Goal: Transaction & Acquisition: Purchase product/service

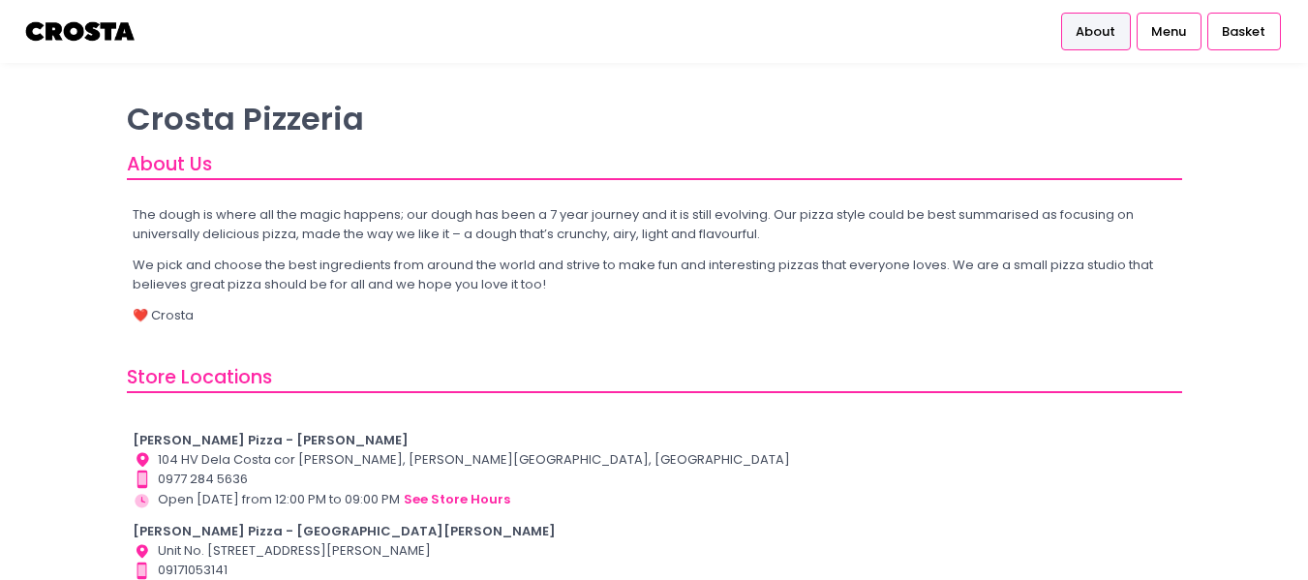
click at [1094, 29] on span "About" at bounding box center [1095, 31] width 40 height 19
click at [1175, 28] on span "Menu" at bounding box center [1168, 31] width 35 height 19
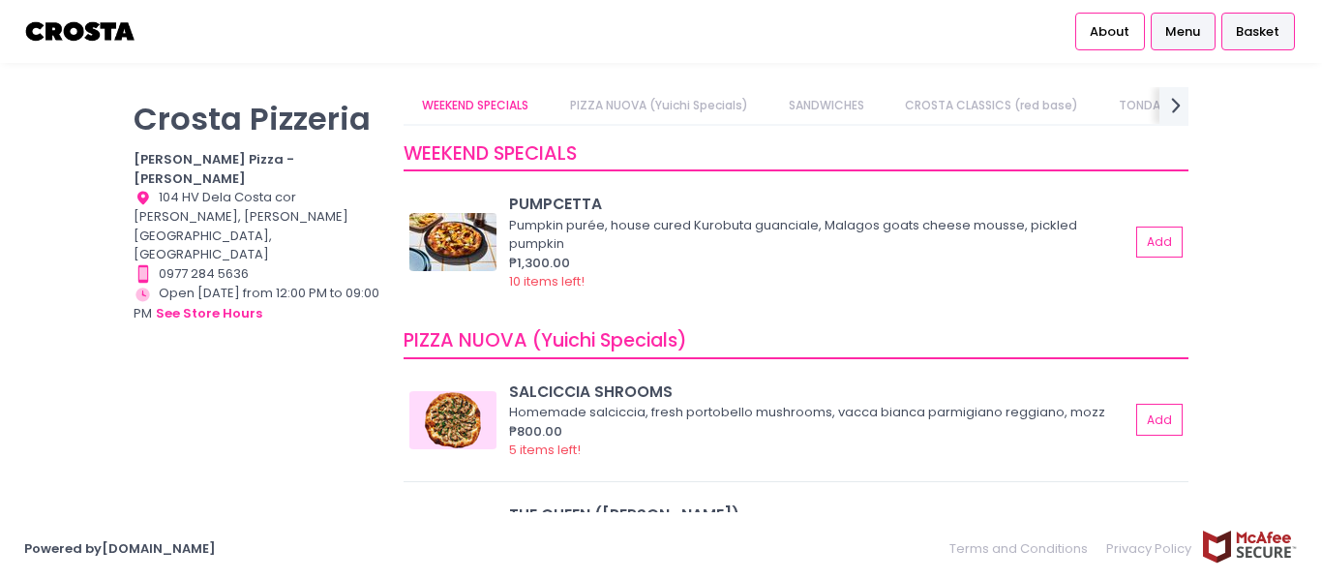
click at [1261, 37] on span "Basket" at bounding box center [1258, 31] width 44 height 19
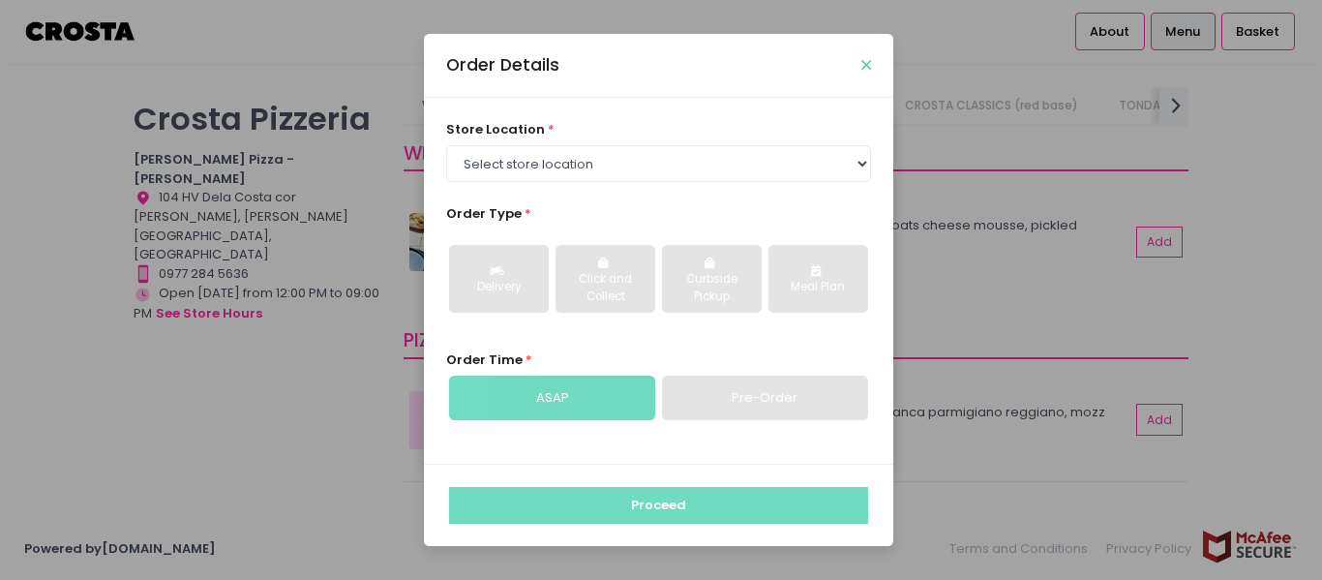
click at [867, 68] on icon "Close" at bounding box center [866, 65] width 10 height 15
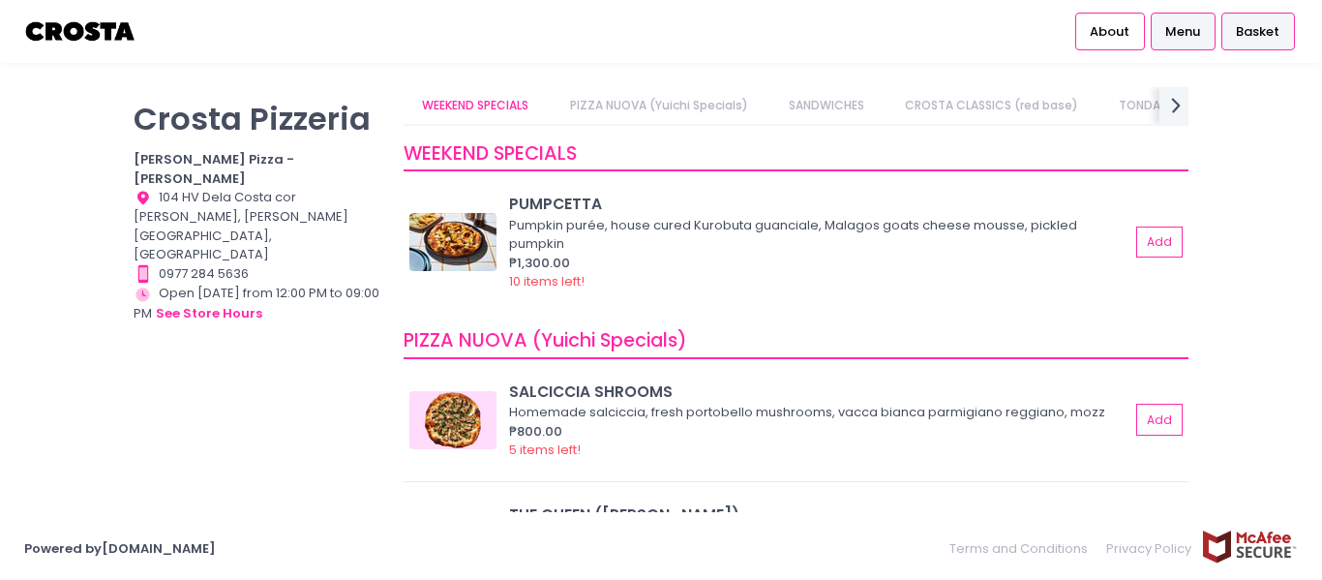
click at [1269, 26] on span "Basket" at bounding box center [1258, 31] width 44 height 19
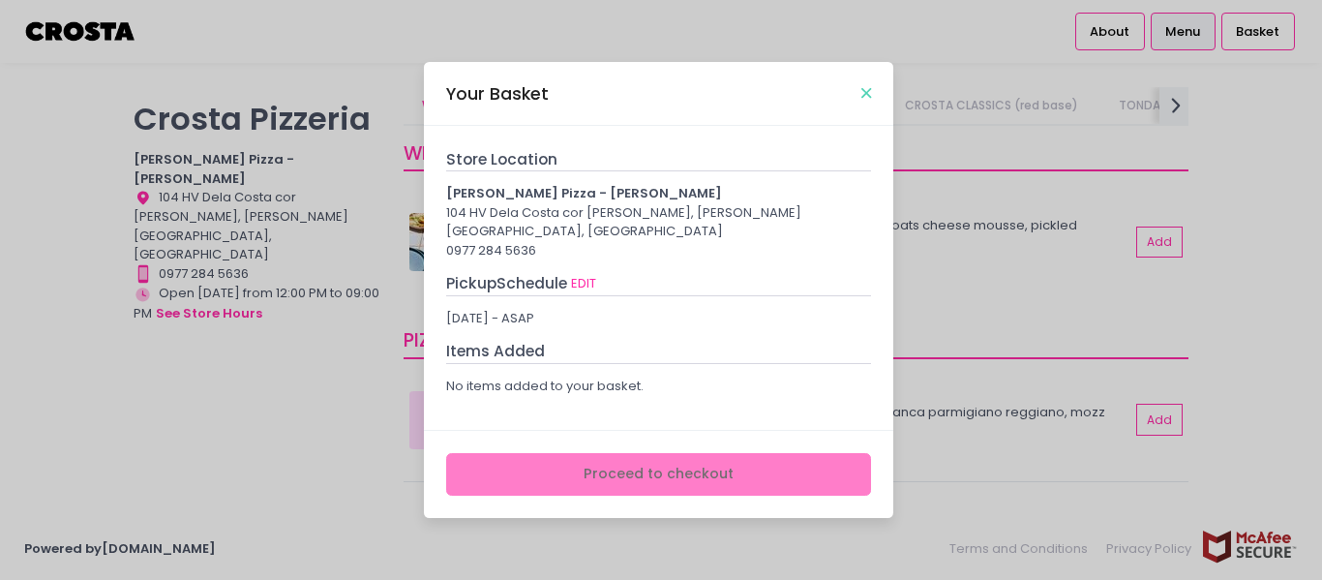
click at [865, 101] on icon "Close" at bounding box center [866, 93] width 10 height 15
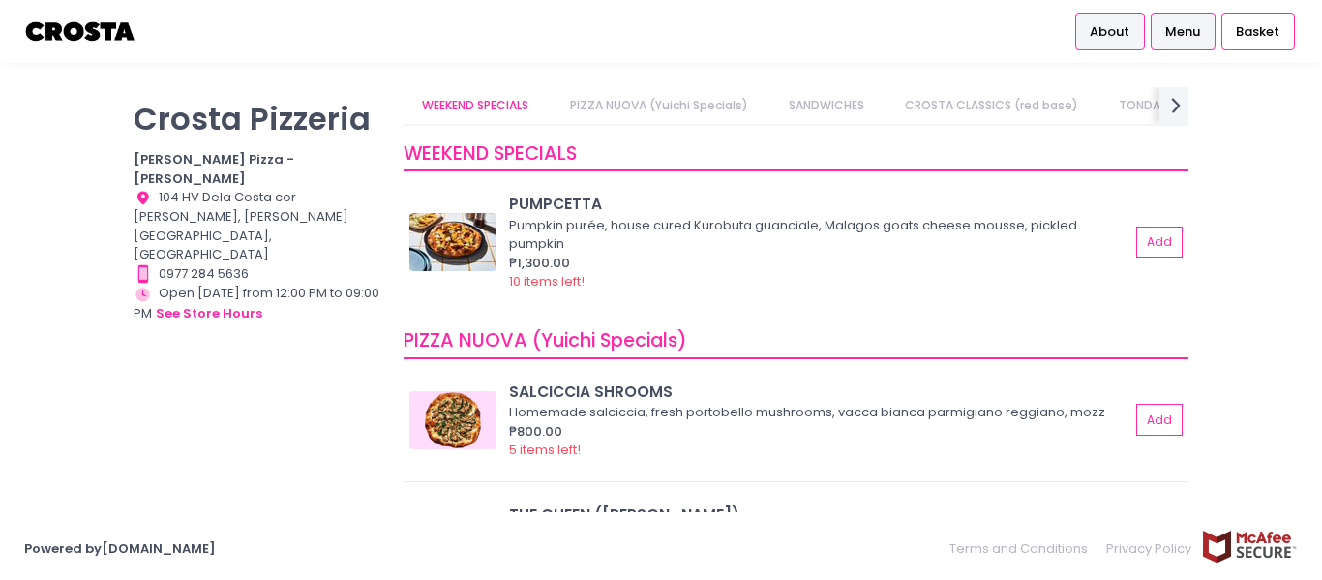
click at [1110, 31] on span "About" at bounding box center [1110, 31] width 40 height 19
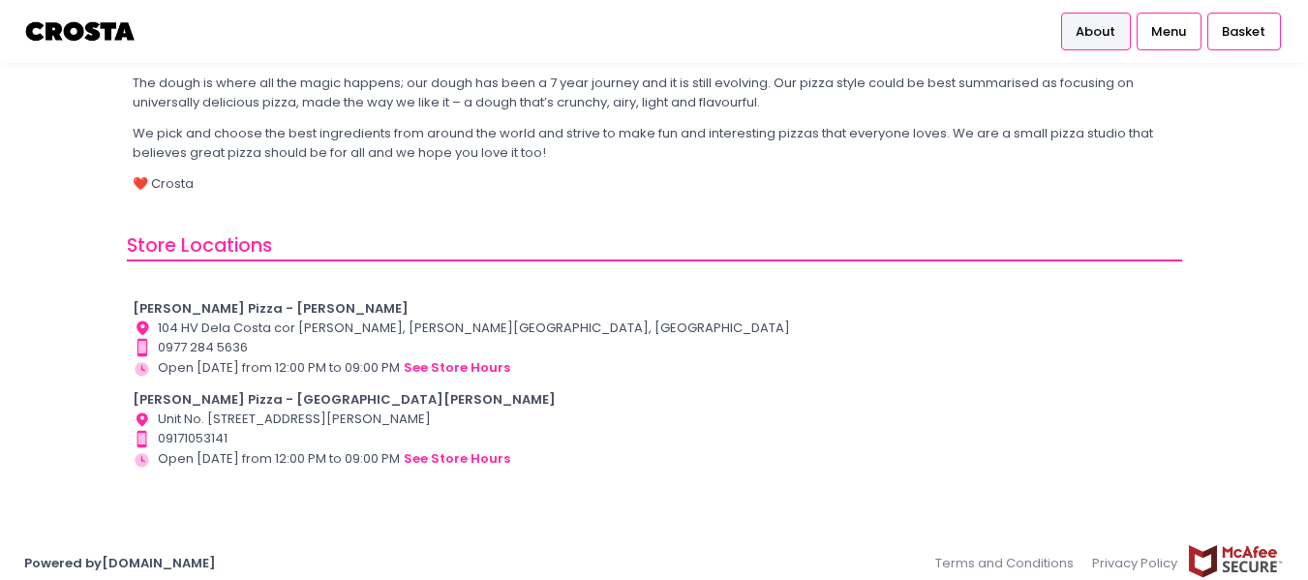
scroll to position [146, 0]
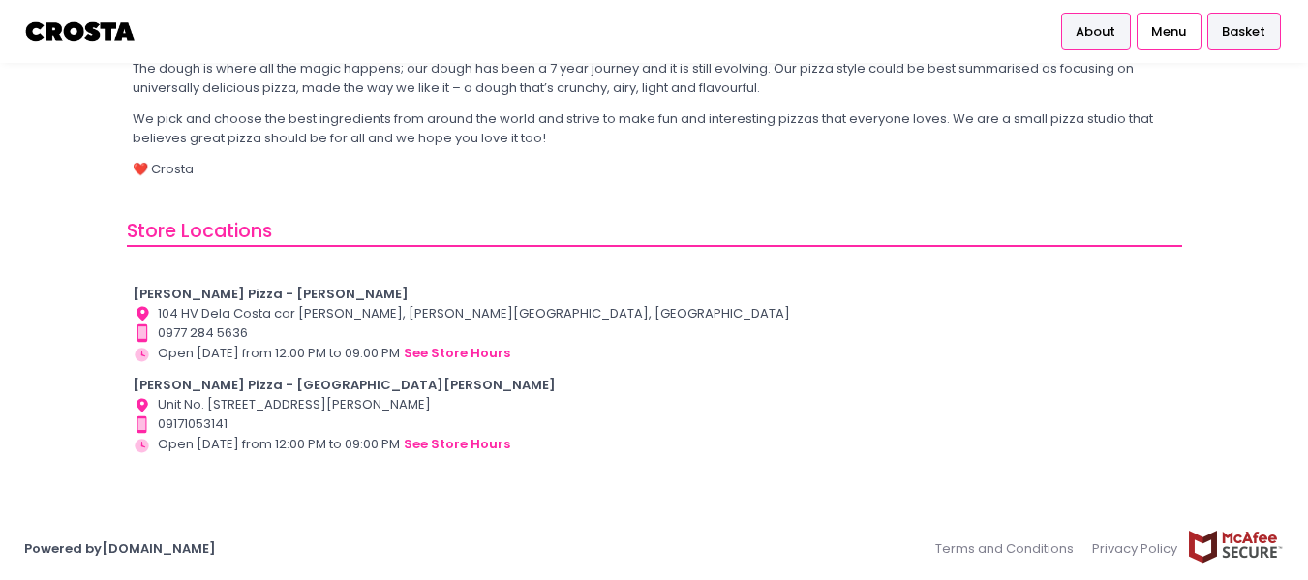
click at [1252, 37] on span "Basket" at bounding box center [1243, 31] width 44 height 19
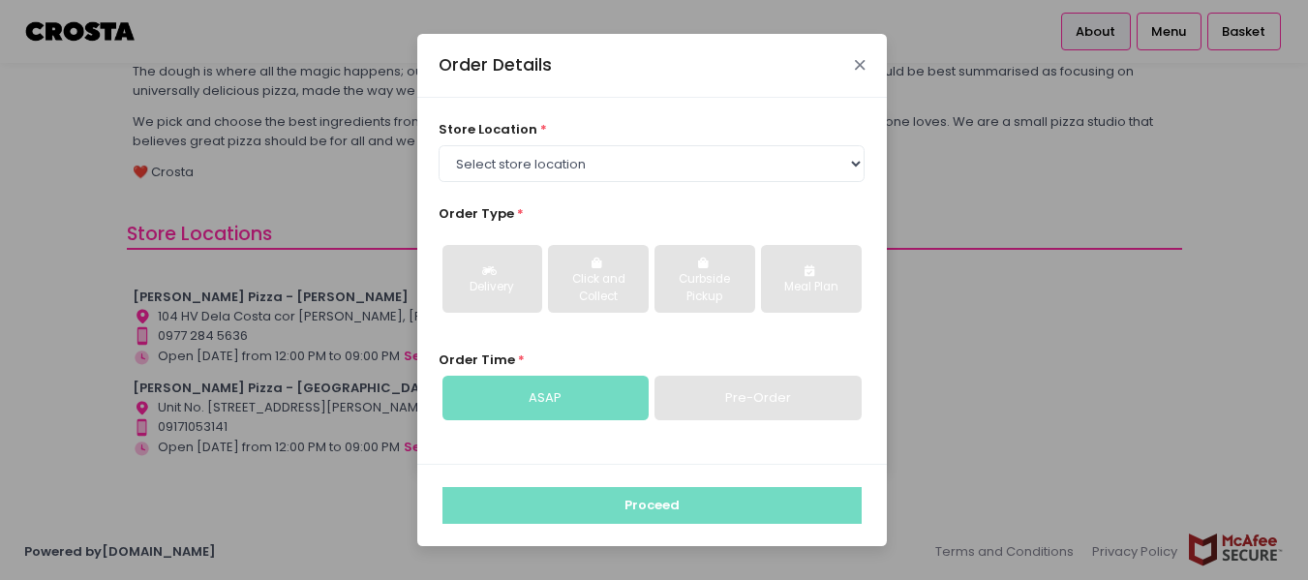
drag, startPoint x: 860, startPoint y: 64, endPoint x: 911, endPoint y: 70, distance: 50.7
click at [860, 63] on icon "Close" at bounding box center [860, 65] width 10 height 15
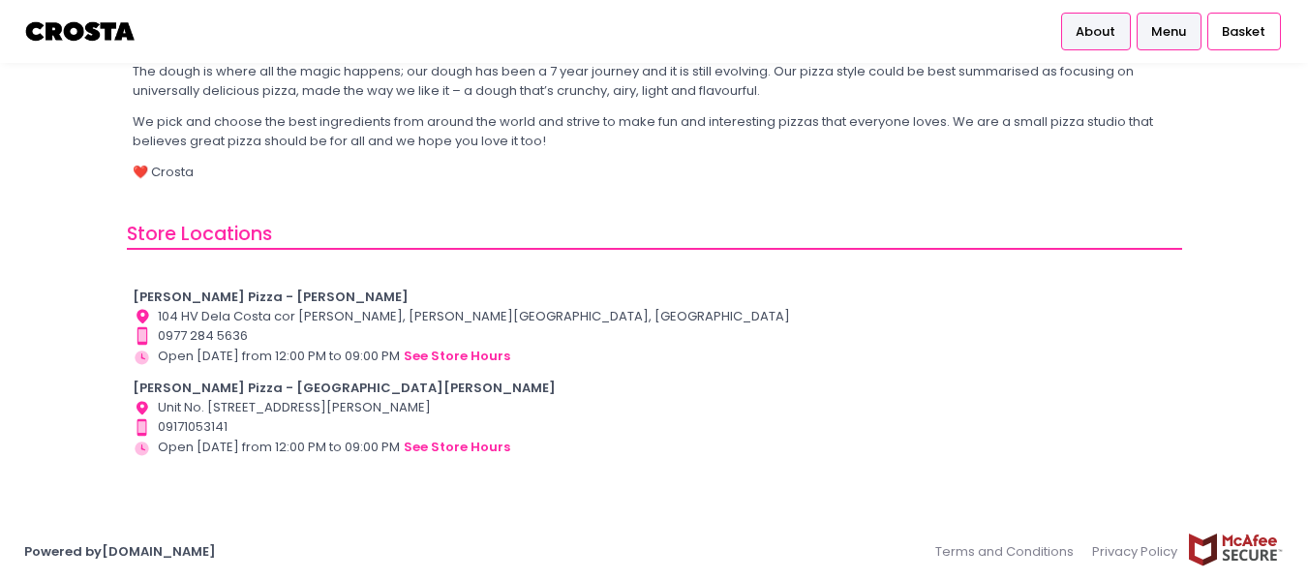
click at [1180, 38] on span "Menu" at bounding box center [1168, 31] width 35 height 19
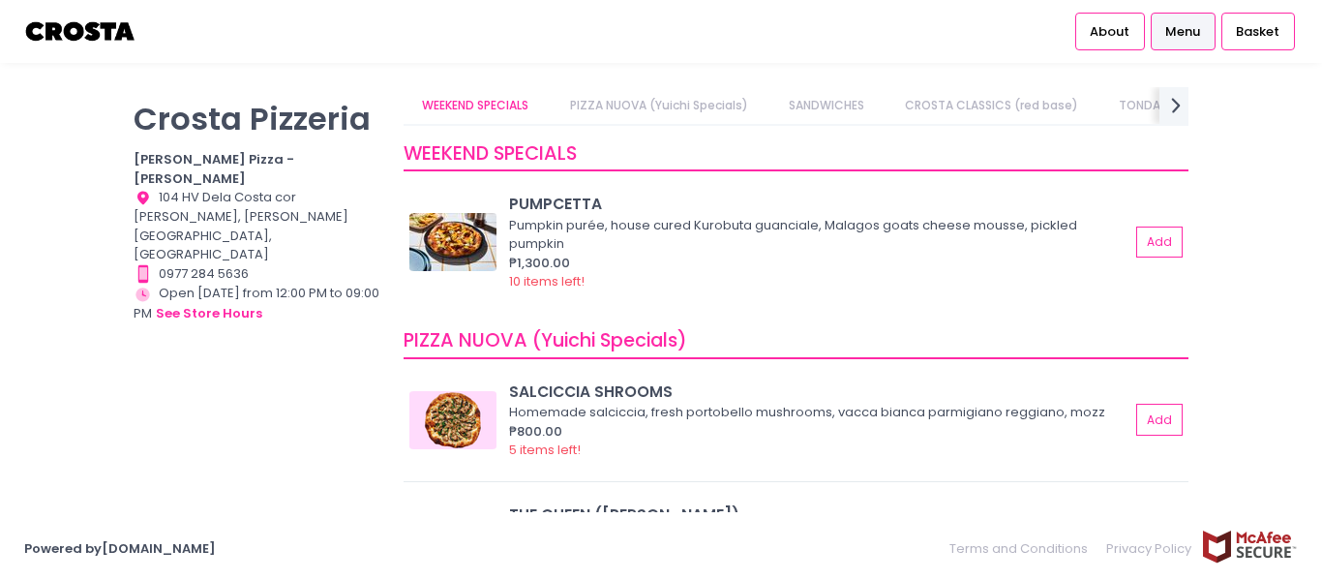
click at [676, 104] on link "PIZZA NUOVA (Yuichi Specials)" at bounding box center [659, 105] width 216 height 37
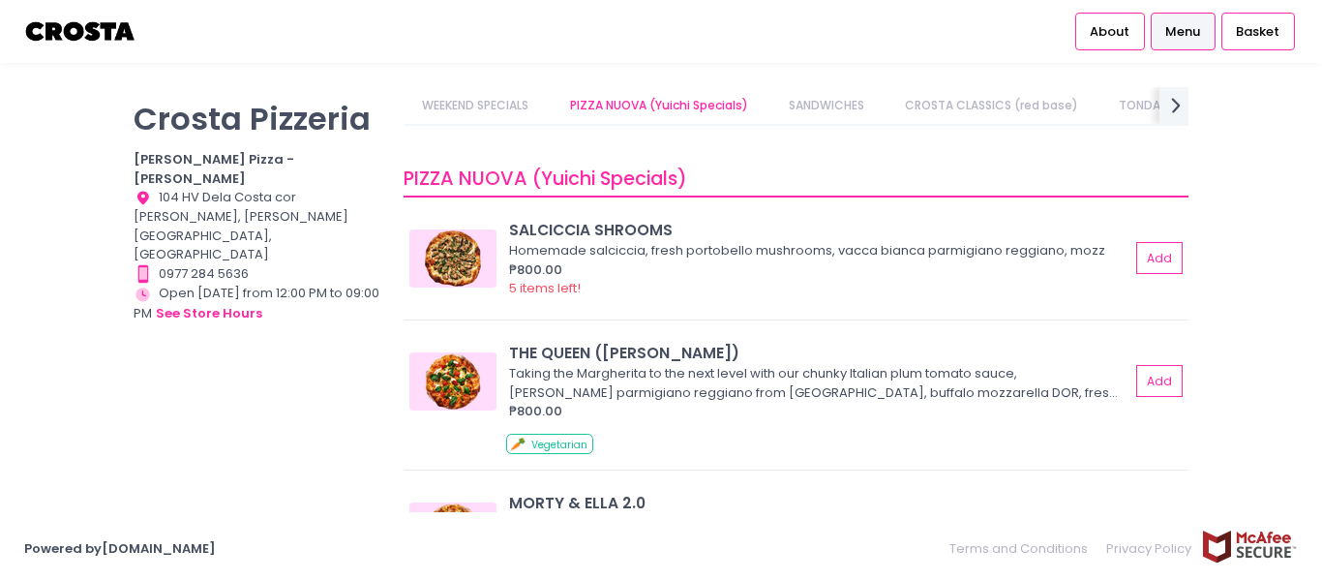
scroll to position [187, 0]
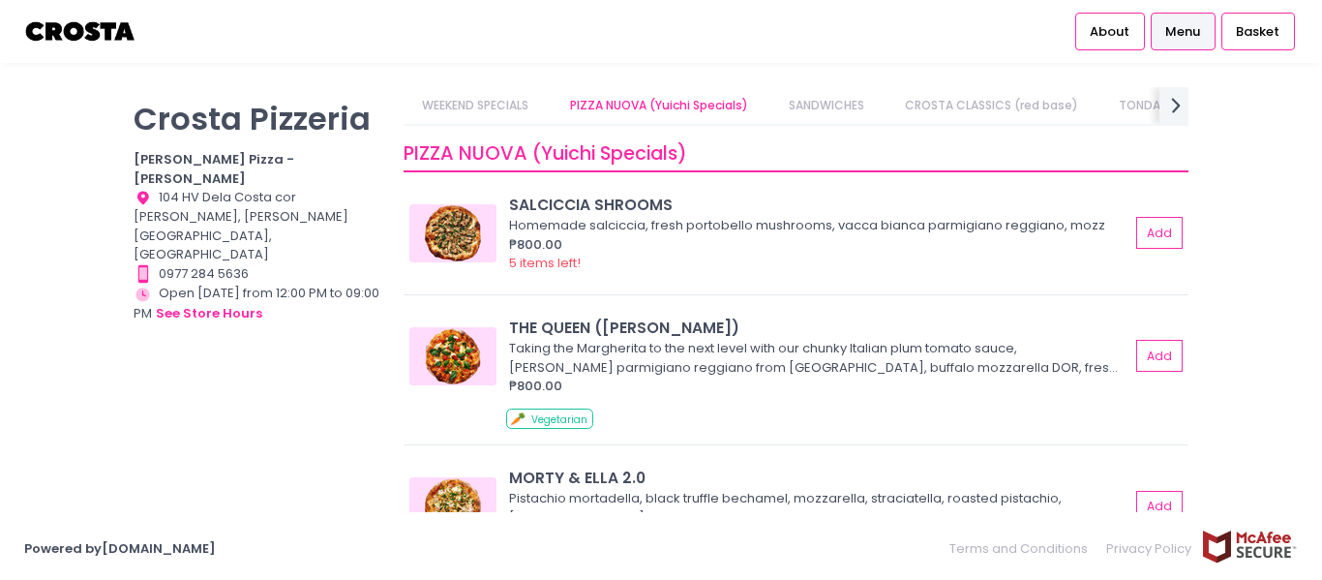
click at [501, 105] on link "WEEKEND SPECIALS" at bounding box center [476, 105] width 144 height 37
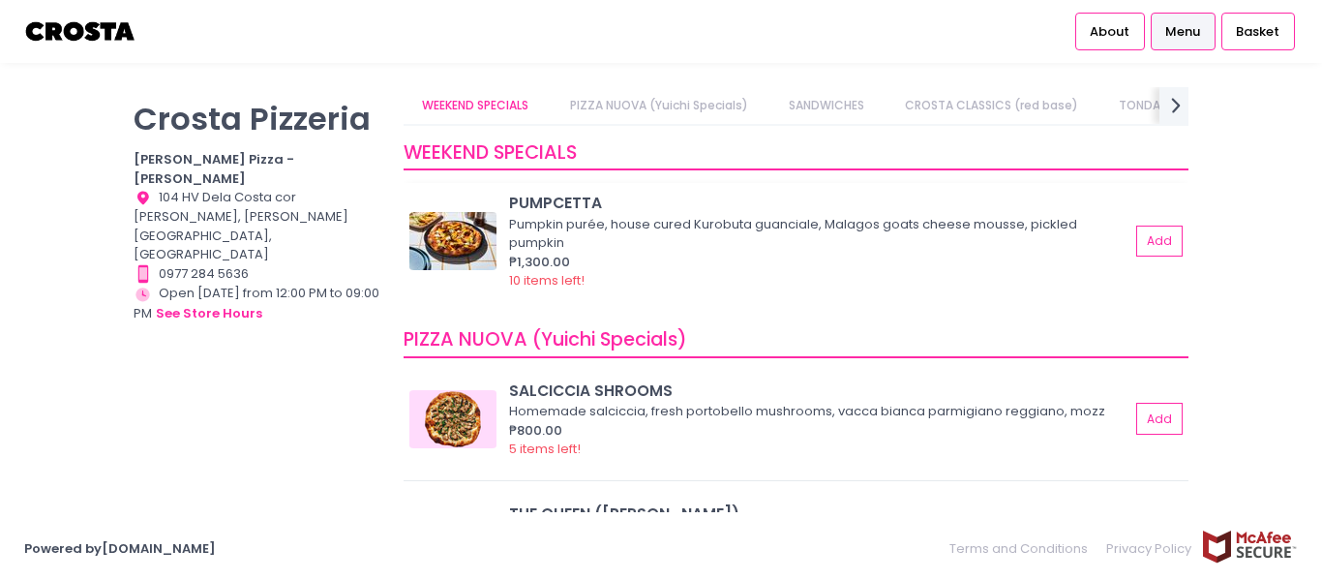
scroll to position [0, 0]
click at [232, 303] on button "see store hours" at bounding box center [209, 313] width 108 height 21
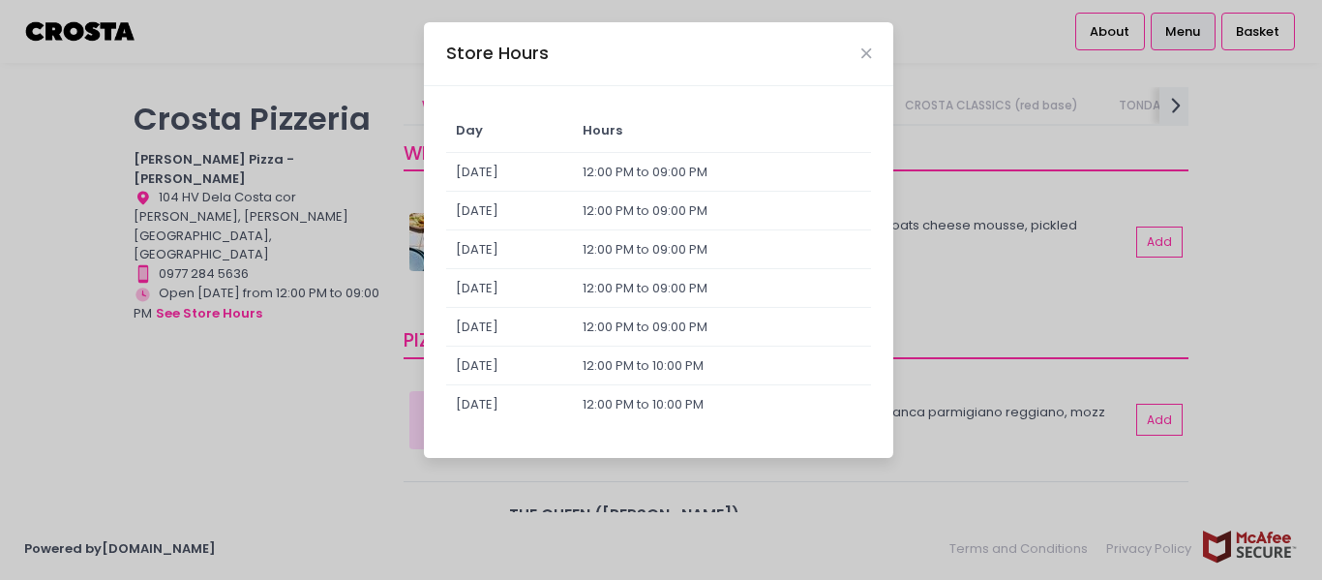
click at [333, 360] on div "Store Hours Day Hours Sunday 12:00 PM to 09:00 PM Monday 12:00 PM to 09:00 PM T…" at bounding box center [661, 290] width 1322 height 580
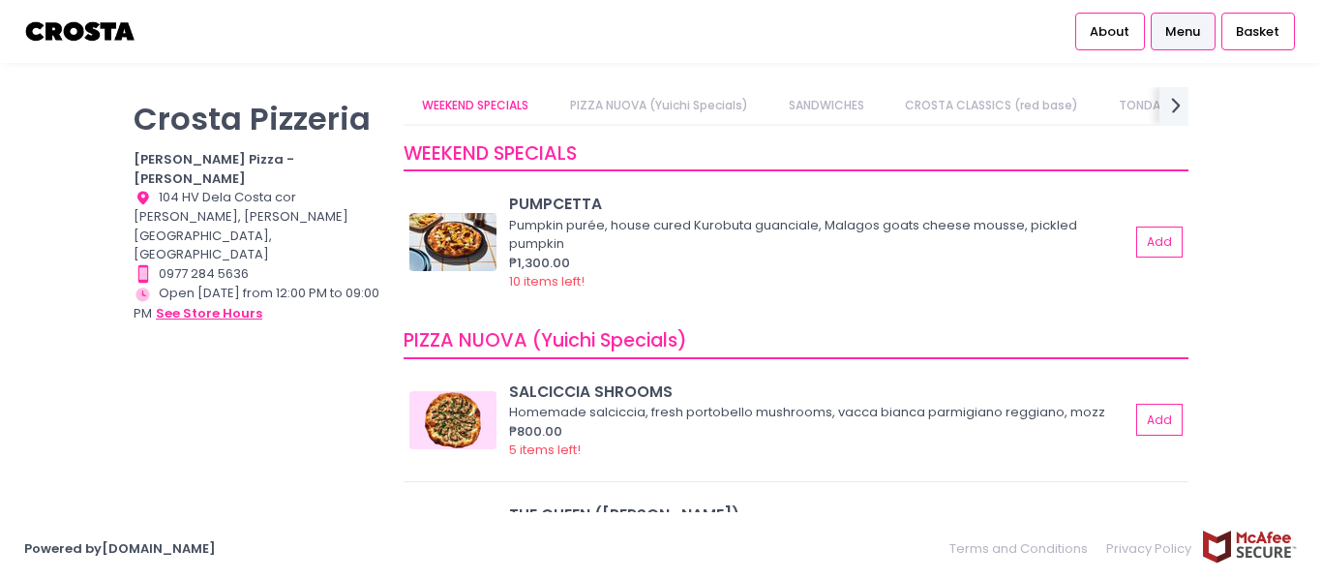
click at [228, 303] on button "see store hours" at bounding box center [209, 313] width 108 height 21
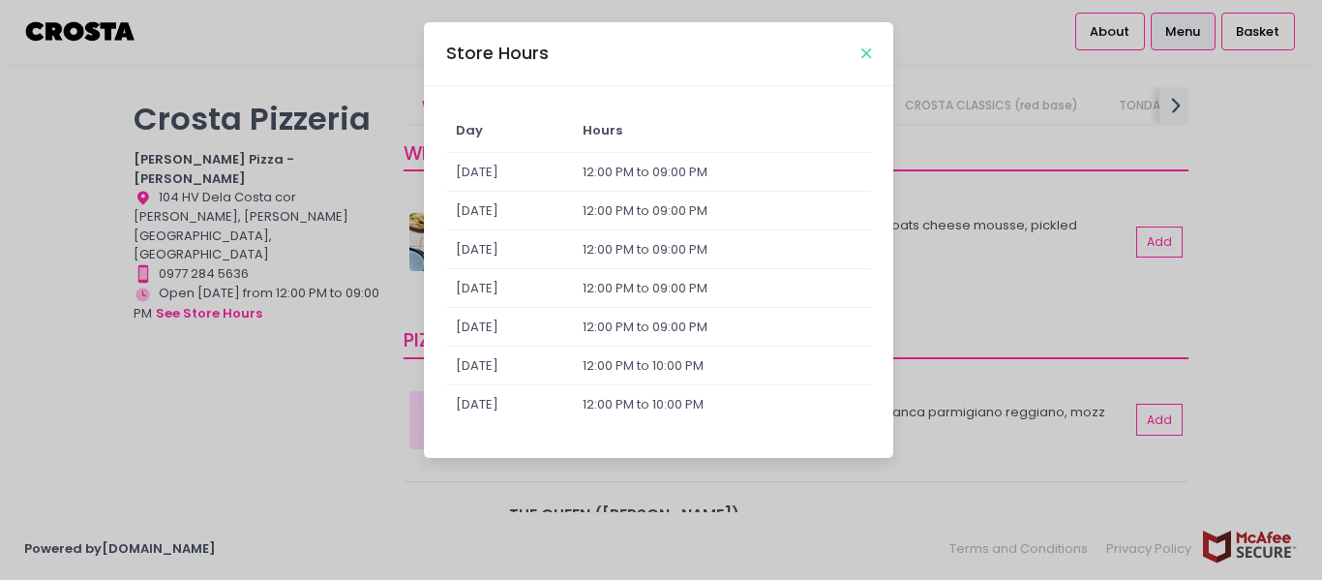
click at [870, 56] on icon "Close" at bounding box center [866, 53] width 10 height 15
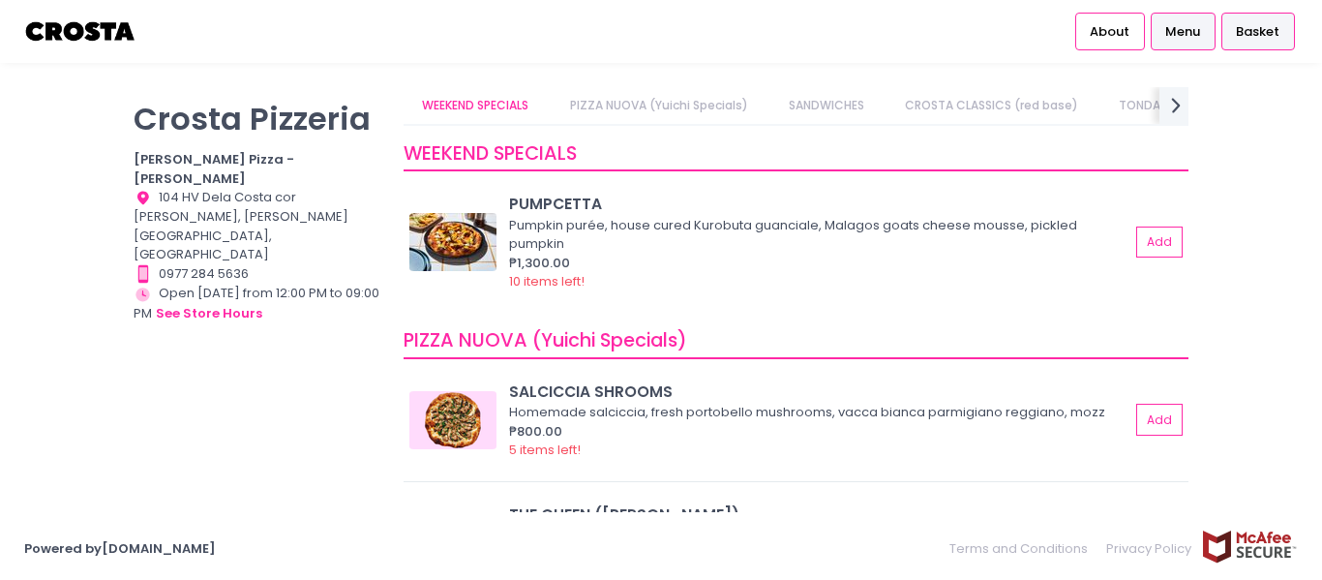
click at [1262, 33] on span "Basket" at bounding box center [1258, 31] width 44 height 19
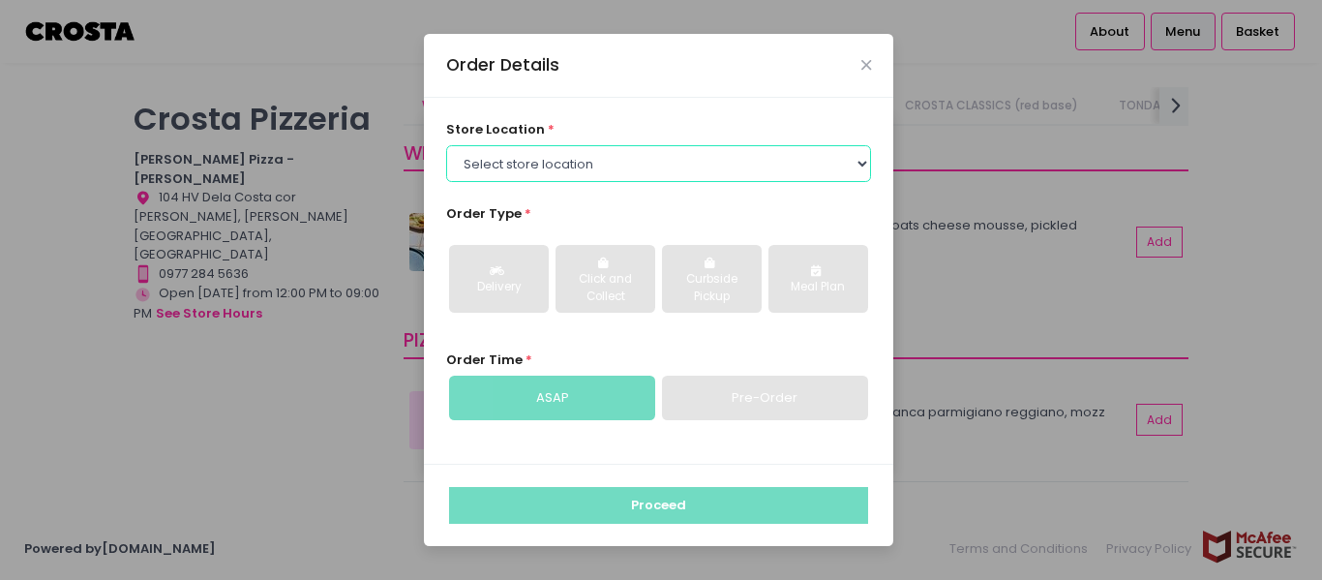
click at [858, 168] on select "Select store location [PERSON_NAME] Pizza - [PERSON_NAME] Pizza - [GEOGRAPHIC_D…" at bounding box center [659, 163] width 426 height 37
select select "65090bae48156caed44a5eb4"
click at [446, 145] on select "Select store location [PERSON_NAME] Pizza - [PERSON_NAME] Pizza - [GEOGRAPHIC_D…" at bounding box center [659, 163] width 426 height 37
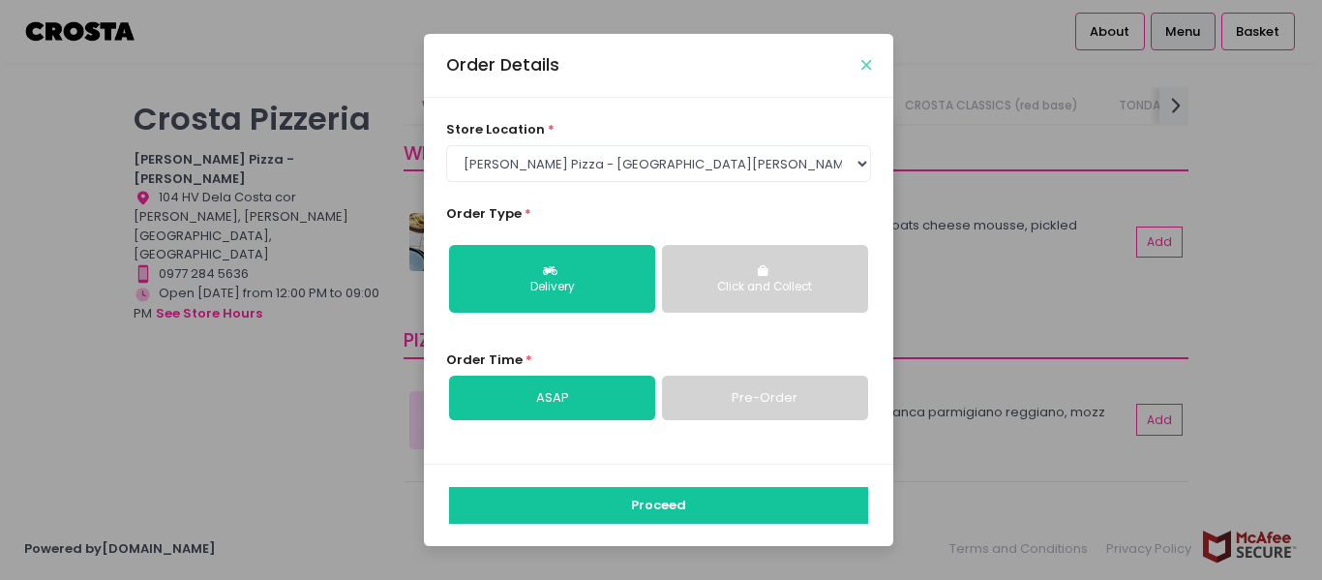
click at [866, 67] on icon "Close" at bounding box center [866, 65] width 10 height 15
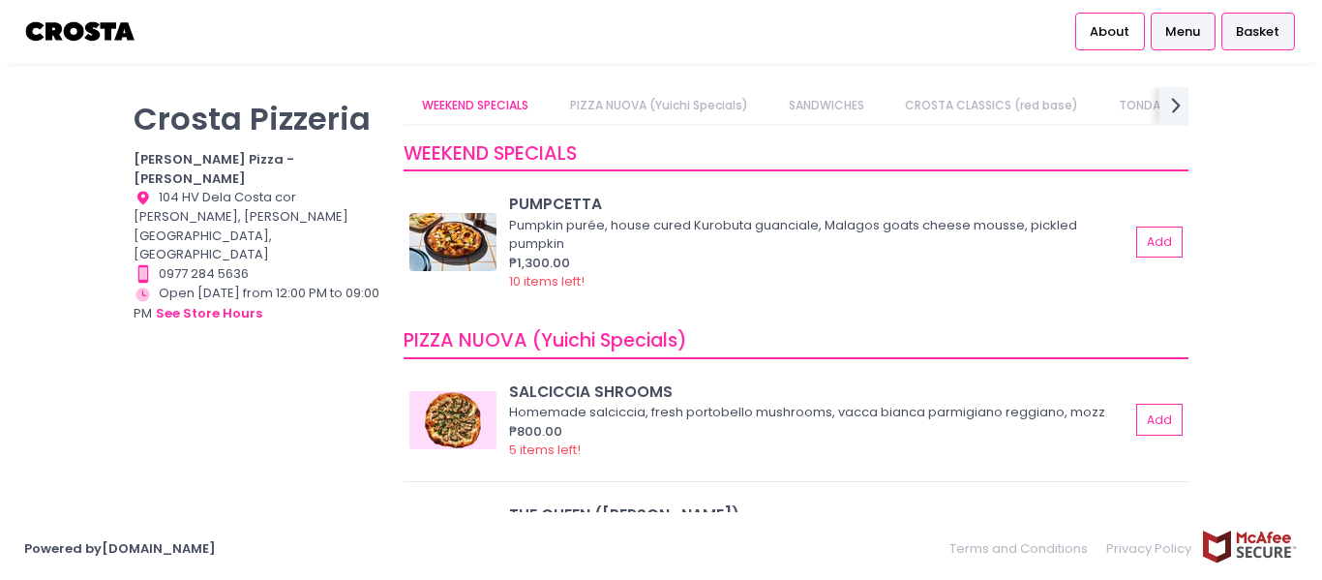
click at [1261, 36] on span "Basket" at bounding box center [1258, 31] width 44 height 19
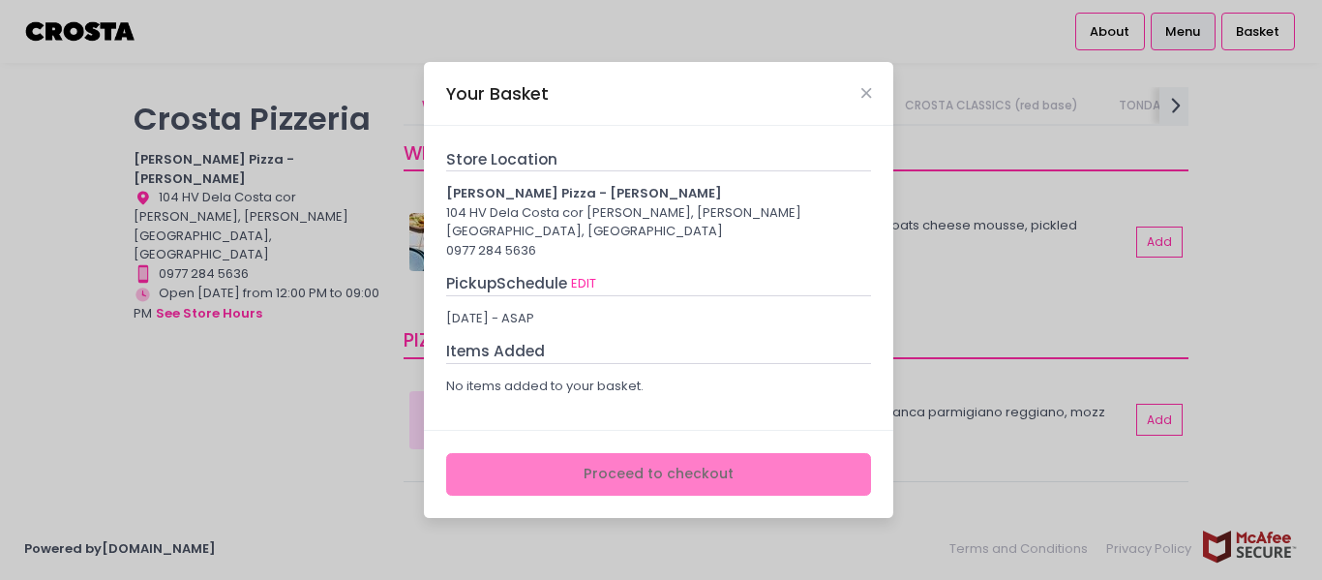
click at [1182, 39] on div "Your Basket Store Location Crosta Pizza - Salcedo 104 HV Dela Costa cor LP Levi…" at bounding box center [661, 290] width 1322 height 580
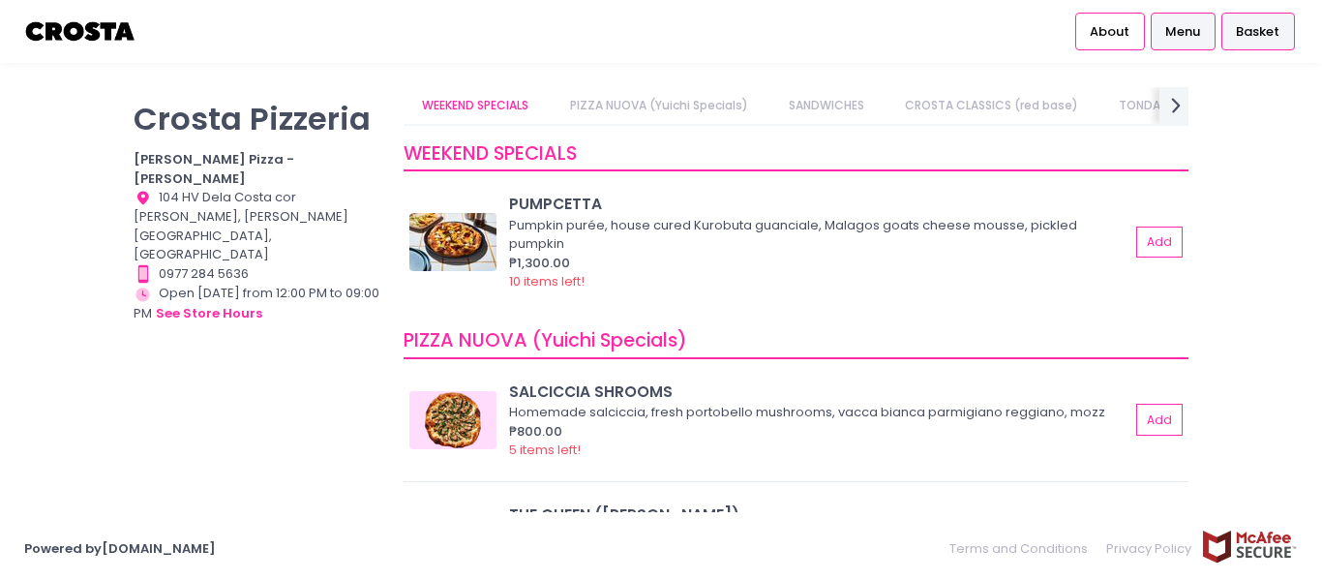
click at [1267, 32] on span "Basket" at bounding box center [1258, 31] width 44 height 19
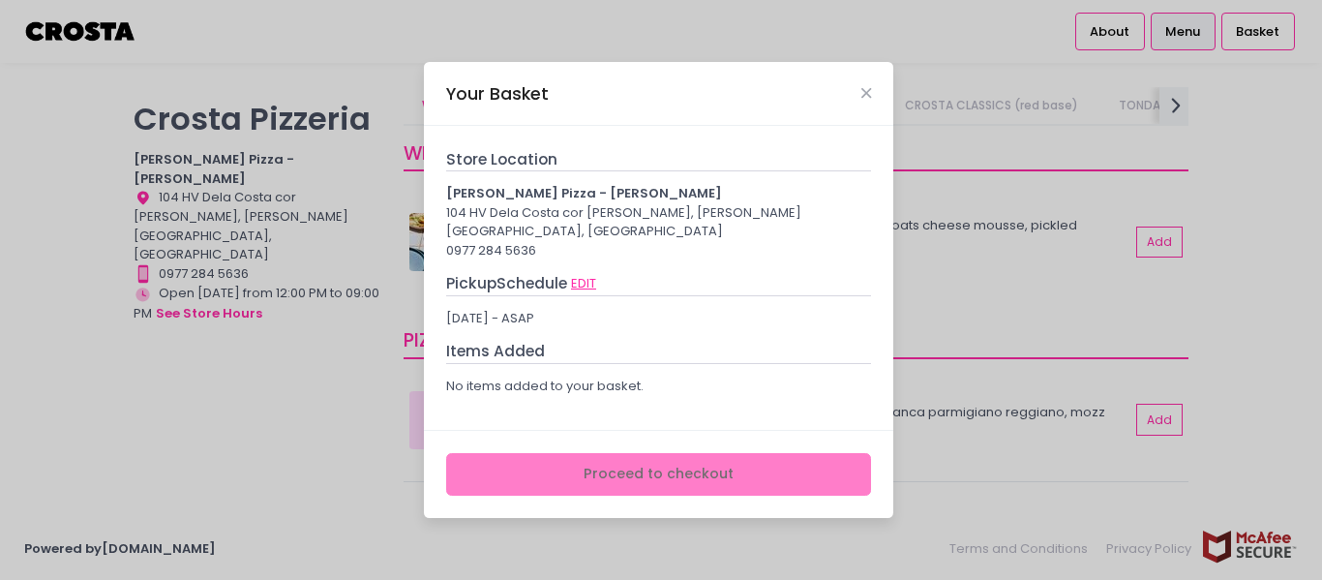
click at [593, 273] on button "EDIT" at bounding box center [583, 283] width 27 height 21
select select "65090bae48156caed44a5eb4"
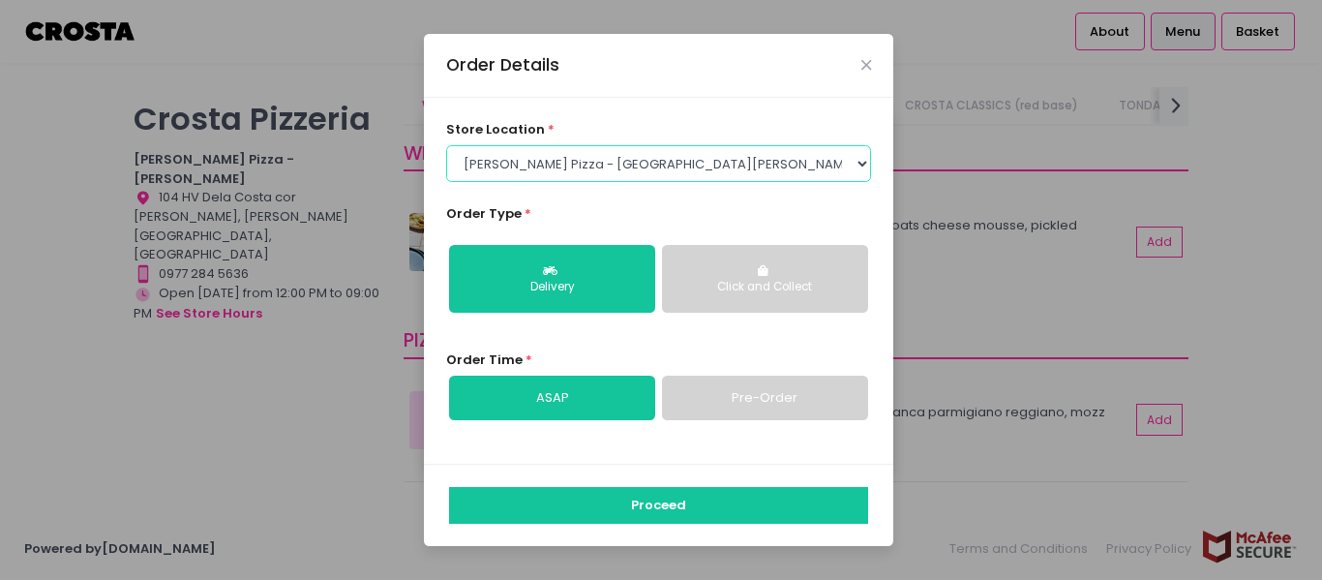
click at [831, 167] on select "Select store location [PERSON_NAME] Pizza - [PERSON_NAME] Pizza - [GEOGRAPHIC_D…" at bounding box center [659, 163] width 426 height 37
click at [446, 145] on select "Select store location [PERSON_NAME] Pizza - [PERSON_NAME] Pizza - [GEOGRAPHIC_D…" at bounding box center [659, 163] width 426 height 37
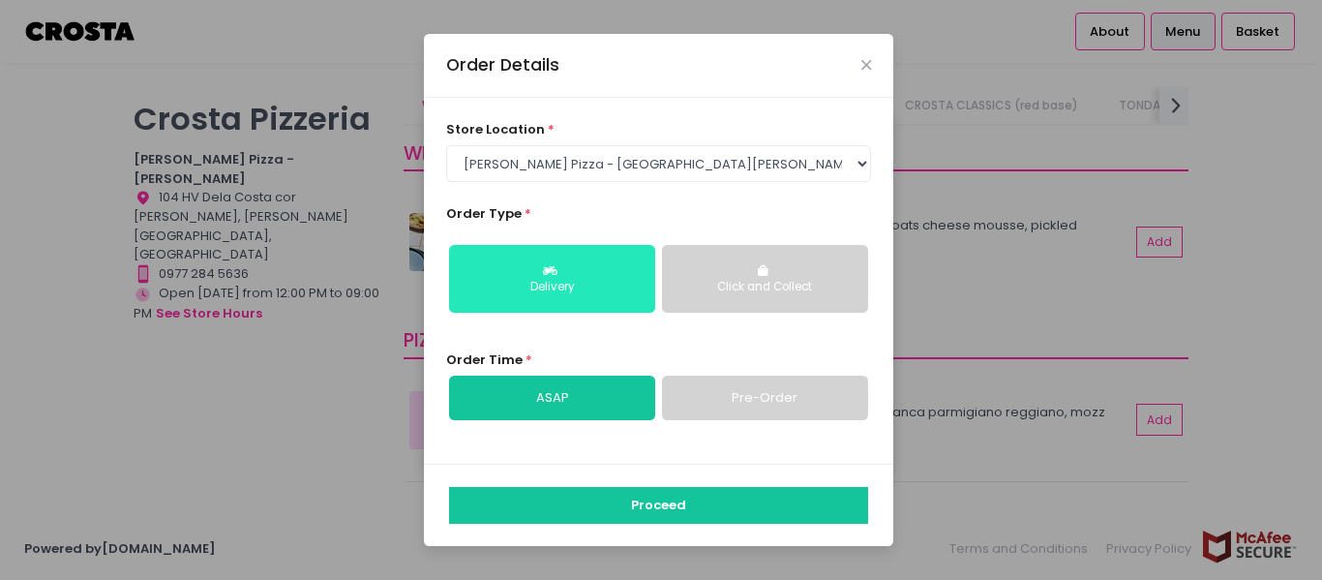
click at [610, 289] on div "Delivery" at bounding box center [552, 287] width 179 height 17
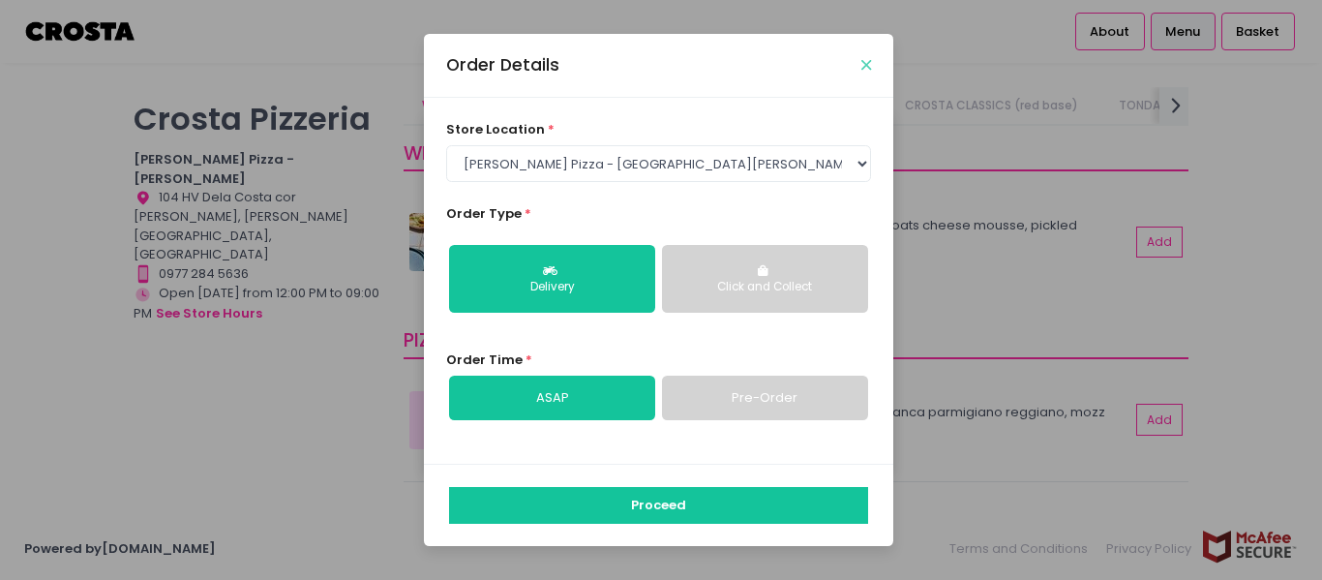
click at [866, 67] on icon "Close" at bounding box center [866, 65] width 10 height 15
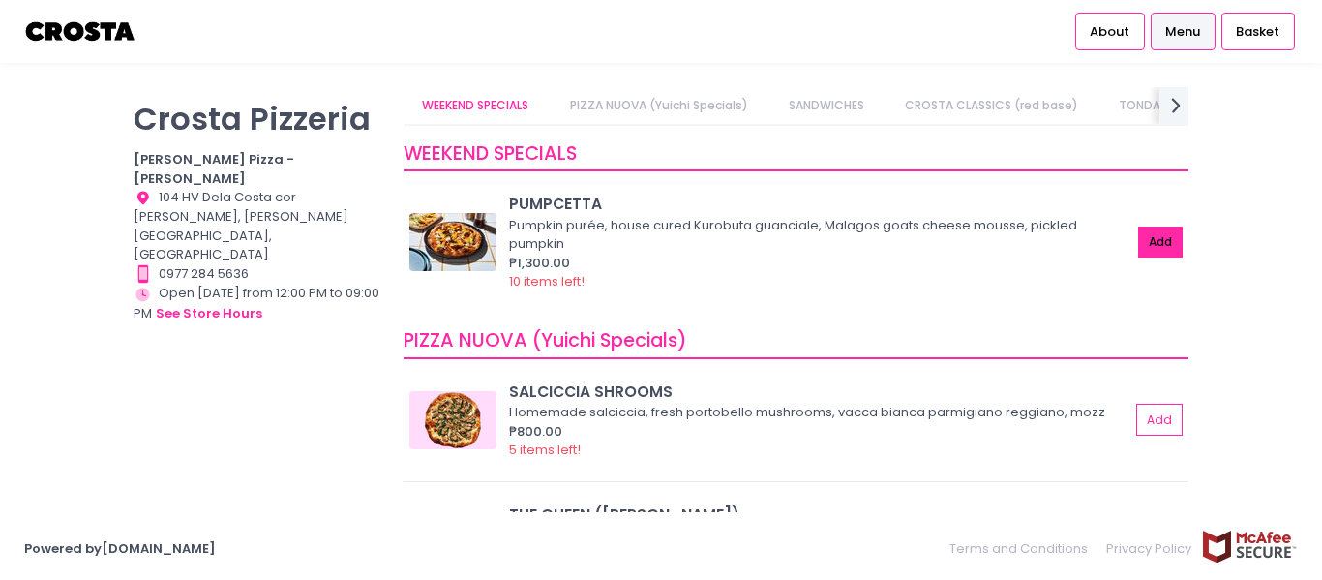
click at [1150, 251] on button "Add" at bounding box center [1160, 242] width 45 height 32
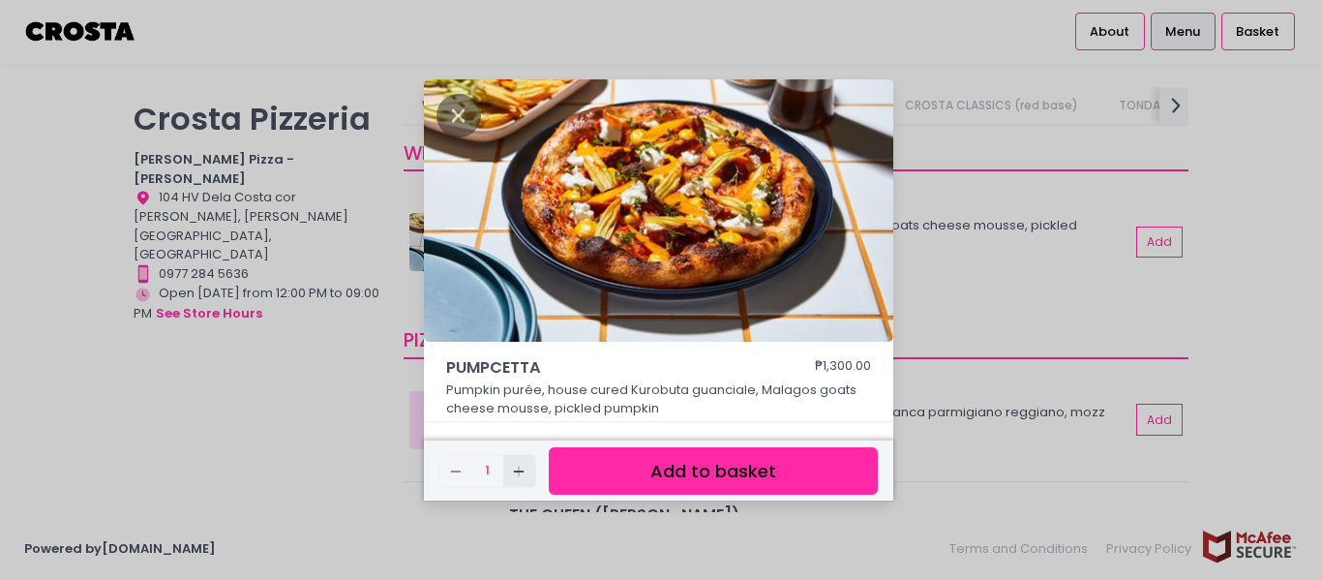
click at [523, 470] on rect "button" at bounding box center [519, 470] width 11 height 1
click at [523, 469] on icon "Add Created with Sketch." at bounding box center [518, 471] width 15 height 15
click at [523, 470] on icon "Add Created with Sketch." at bounding box center [518, 471] width 15 height 15
click at [523, 470] on rect "button" at bounding box center [519, 470] width 11 height 1
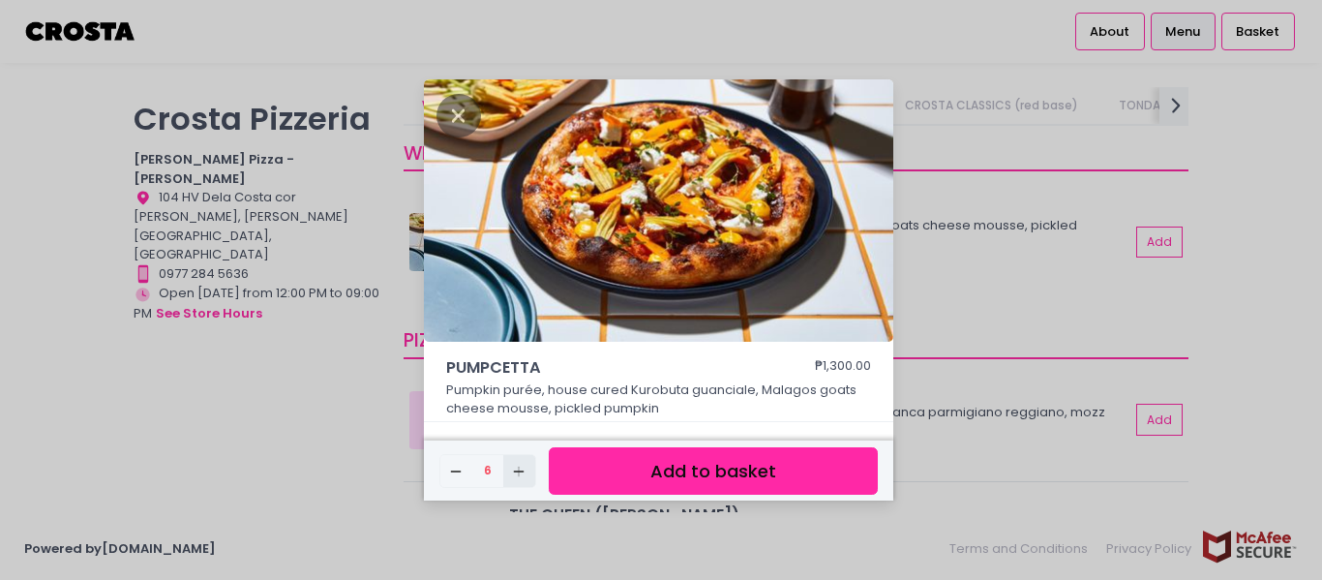
click at [523, 470] on rect "button" at bounding box center [519, 470] width 11 height 1
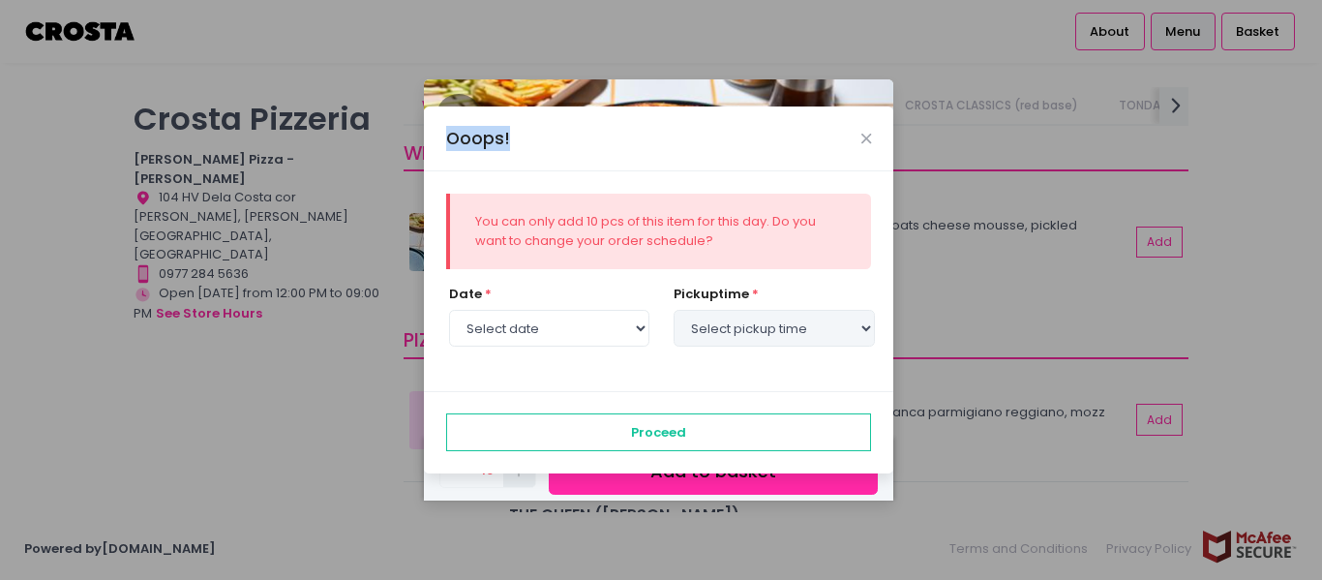
click at [523, 470] on div "Ooops! You can only add 10 pcs of this item for this day. Do you want to change…" at bounding box center [661, 290] width 1322 height 580
select select "[DATE]"
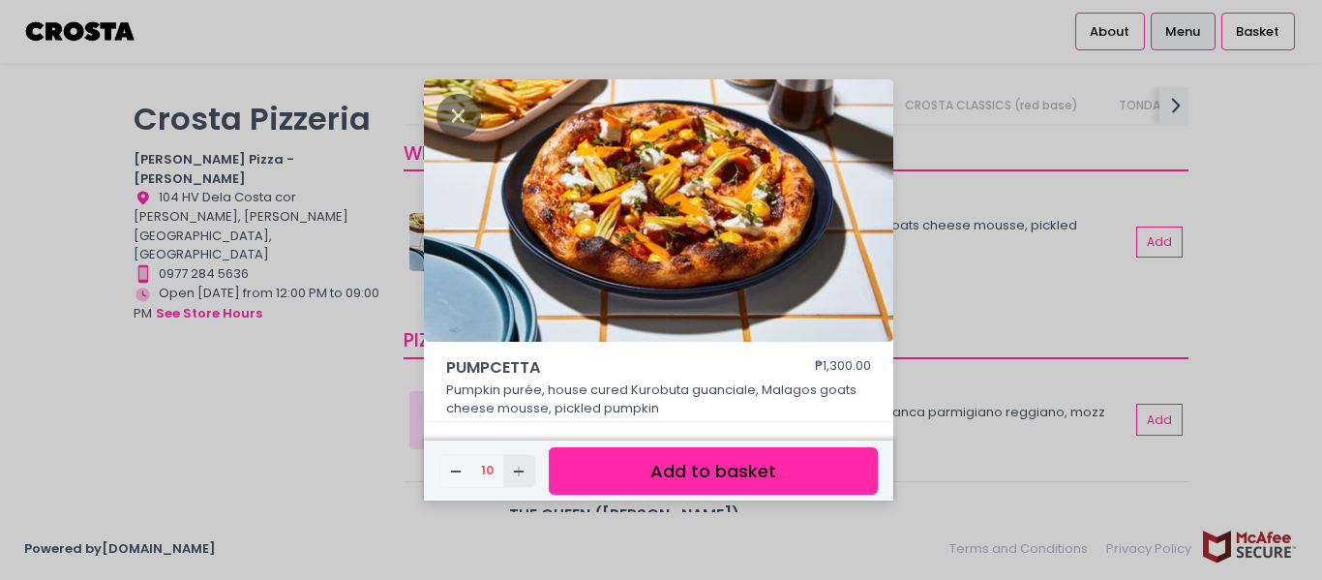
click at [523, 470] on rect "button" at bounding box center [519, 470] width 11 height 1
select select "[DATE]"
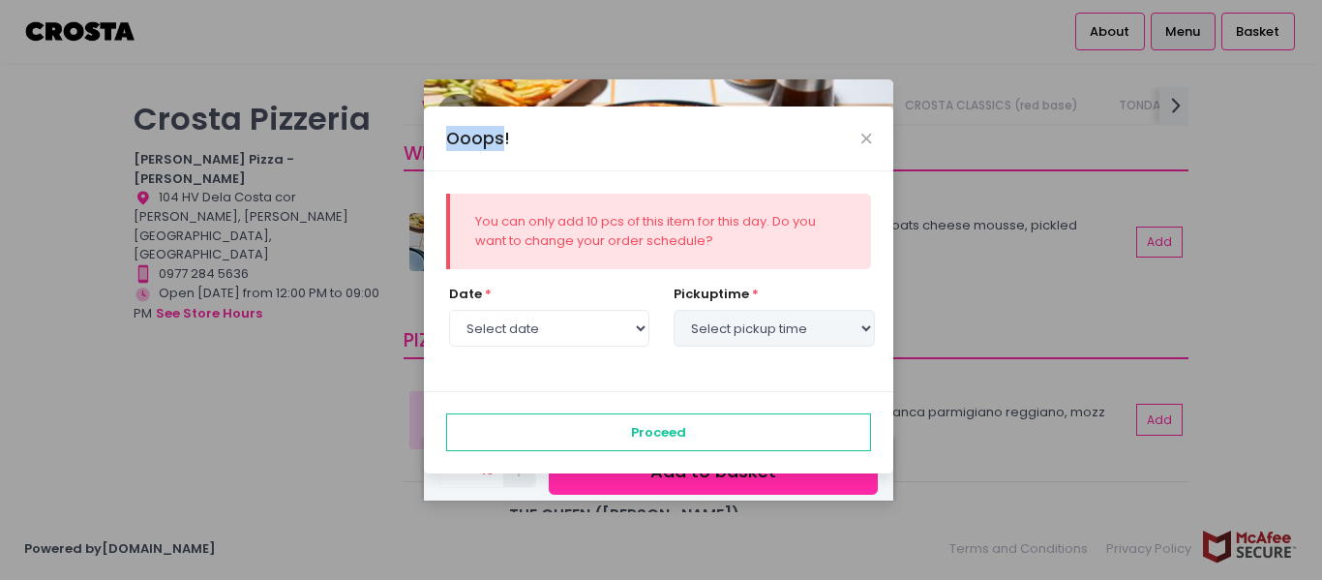
click at [523, 470] on div "Ooops! You can only add 10 pcs of this item for this day. Do you want to change…" at bounding box center [661, 290] width 1322 height 580
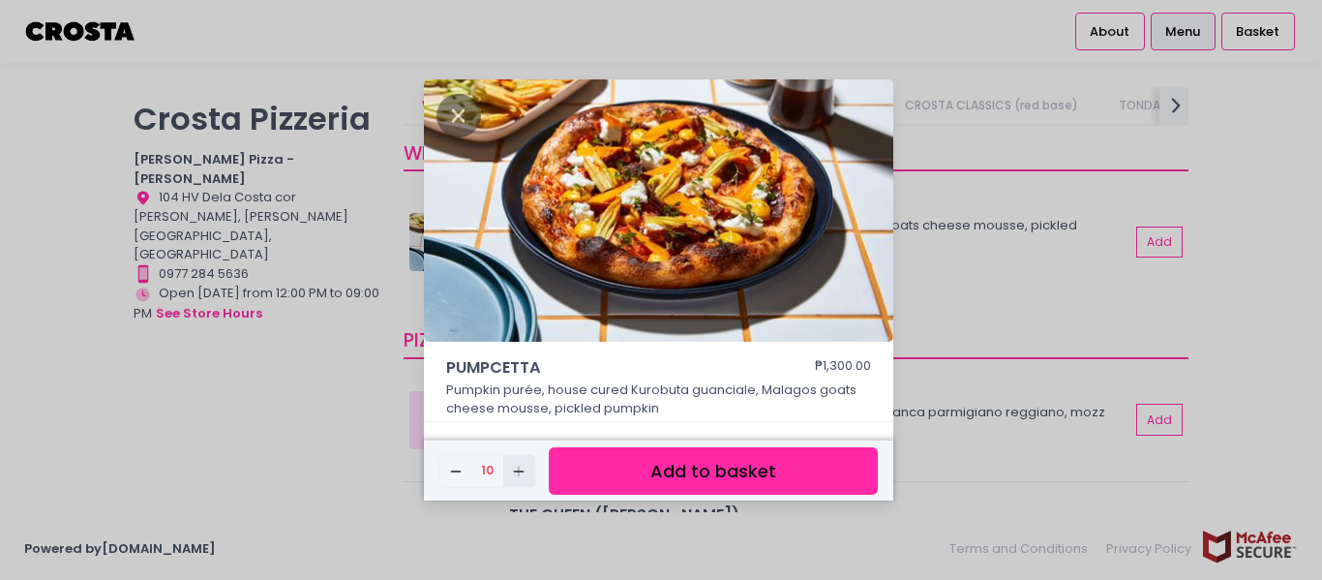
click at [523, 470] on rect "button" at bounding box center [519, 470] width 11 height 1
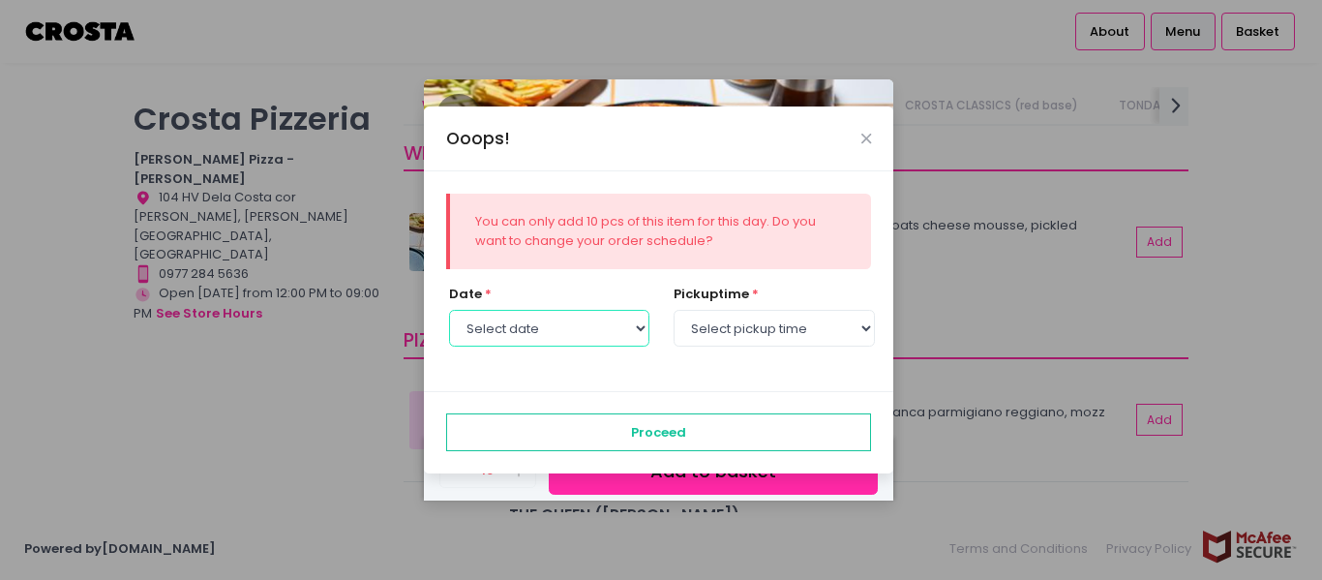
click at [637, 327] on select "Select date [DATE] [DATE] [DATE] [DATE] [DATE] [DATE]" at bounding box center [549, 328] width 200 height 37
select select "[DATE]"
click at [449, 310] on select "Select date [DATE] [DATE] [DATE] [DATE] [DATE] [DATE]" at bounding box center [549, 328] width 200 height 37
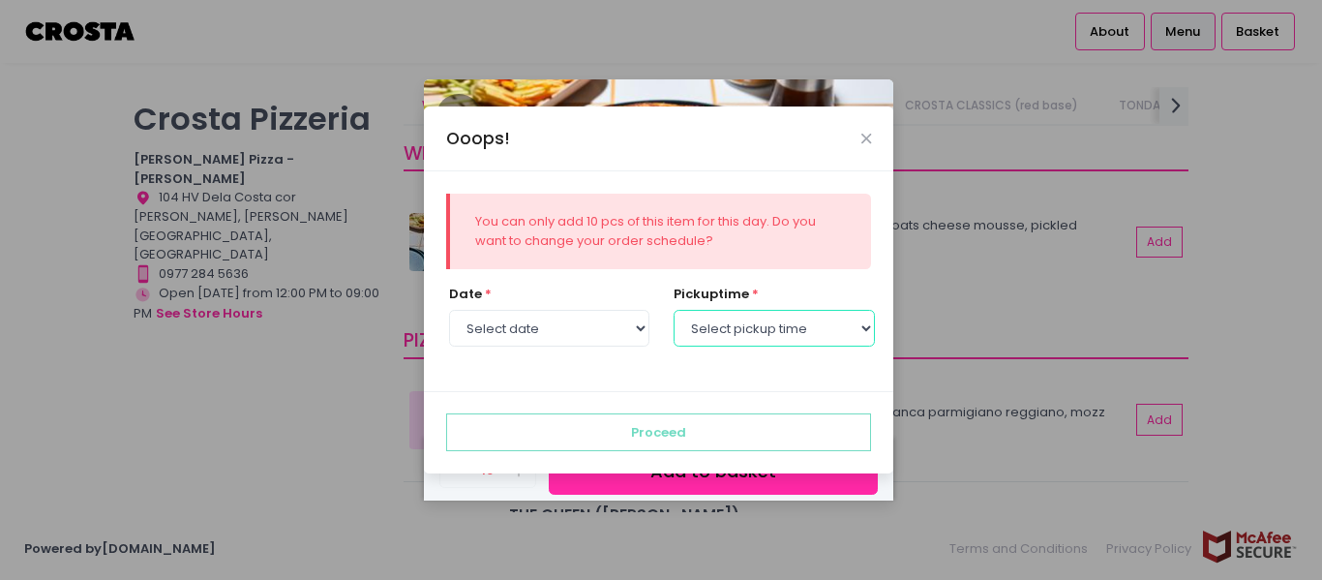
click at [859, 329] on select "Select pickup time 12:00 PM - 12:30 PM 12:30 PM - 01:00 PM 01:00 PM - 01:30 PM …" at bounding box center [774, 328] width 200 height 37
select select "14:00"
click at [674, 310] on select "Select pickup time 12:00 PM - 12:30 PM 12:30 PM - 01:00 PM 01:00 PM - 01:30 PM …" at bounding box center [774, 328] width 200 height 37
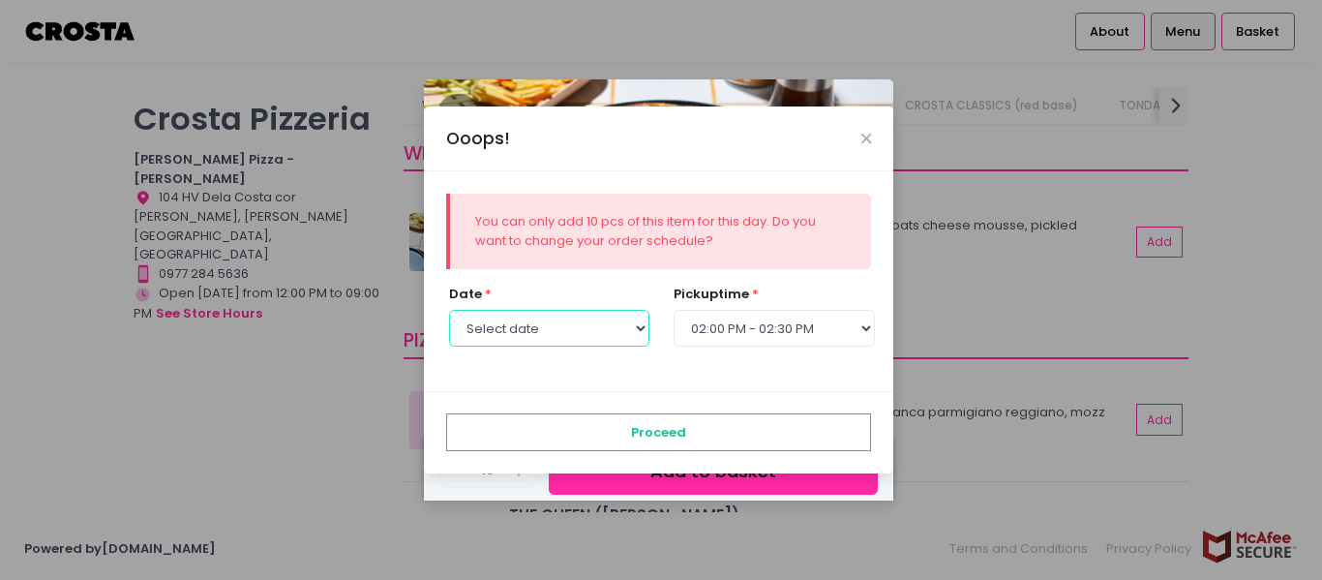
click at [635, 330] on select "Select date [DATE] [DATE] [DATE] [DATE] [DATE] [DATE]" at bounding box center [549, 328] width 200 height 37
select select "[DATE]"
click at [449, 310] on select "Select date [DATE] [DATE] [DATE] [DATE] [DATE] [DATE]" at bounding box center [549, 328] width 200 height 37
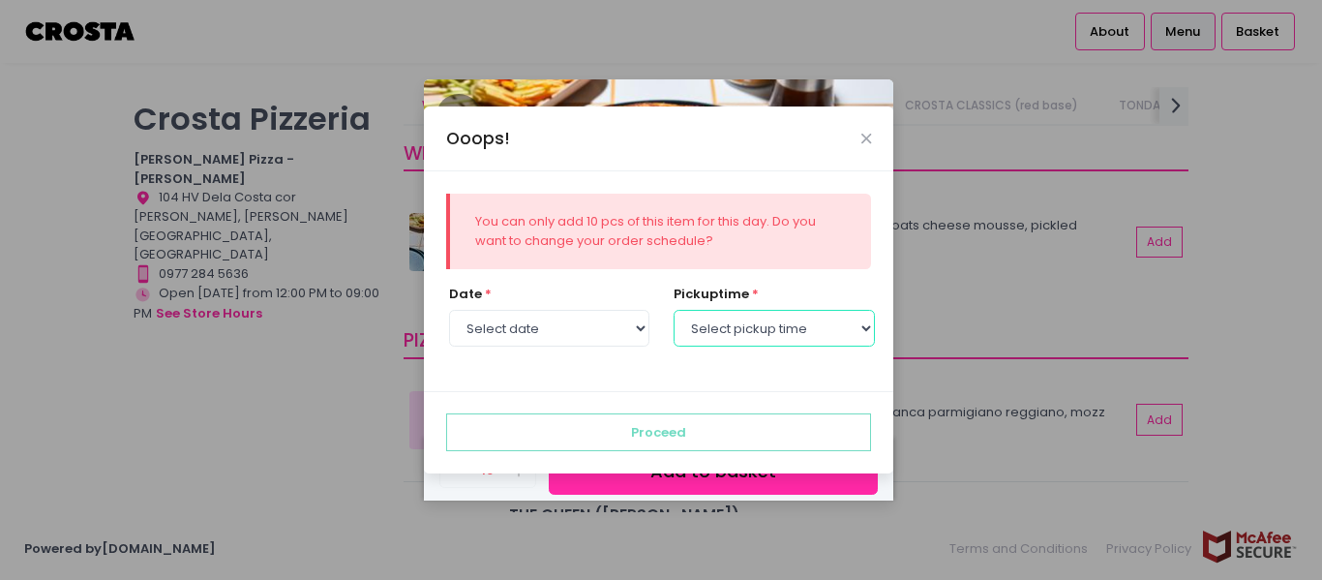
click at [864, 323] on select "Select pickup time 12:00 PM - 12:30 PM 12:30 PM - 01:00 PM 01:00 PM - 01:30 PM …" at bounding box center [774, 328] width 200 height 37
select select "14:30"
click at [674, 310] on select "Select pickup time 12:00 PM - 12:30 PM 12:30 PM - 01:00 PM 01:00 PM - 01:30 PM …" at bounding box center [774, 328] width 200 height 37
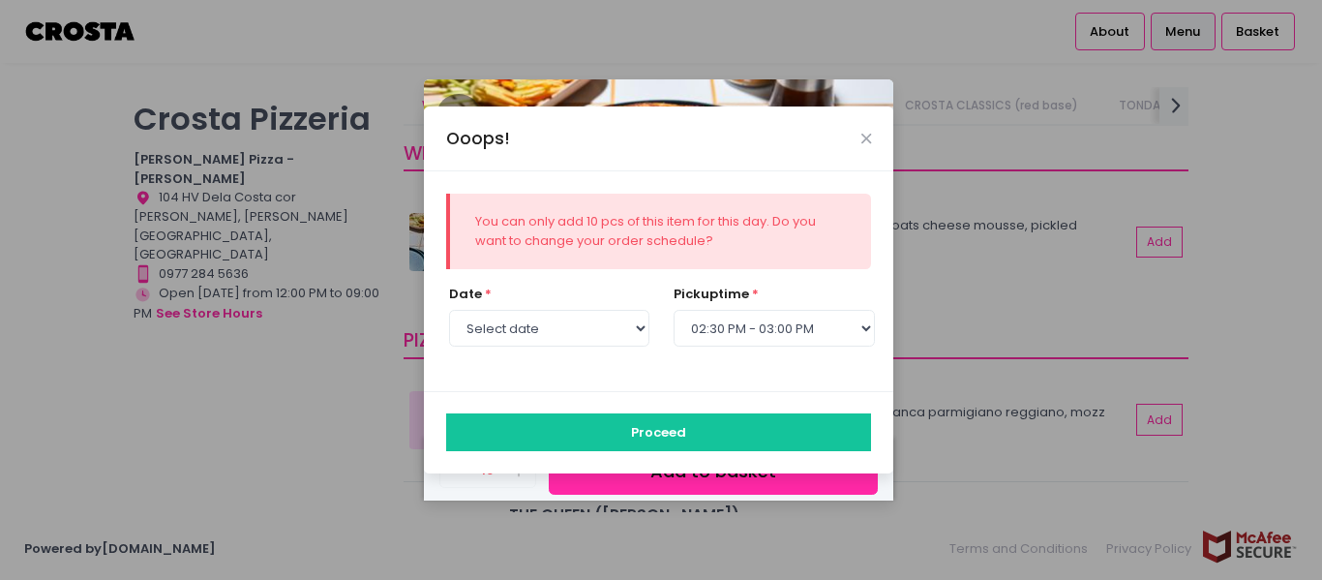
click at [685, 430] on button "Proceed" at bounding box center [659, 431] width 426 height 37
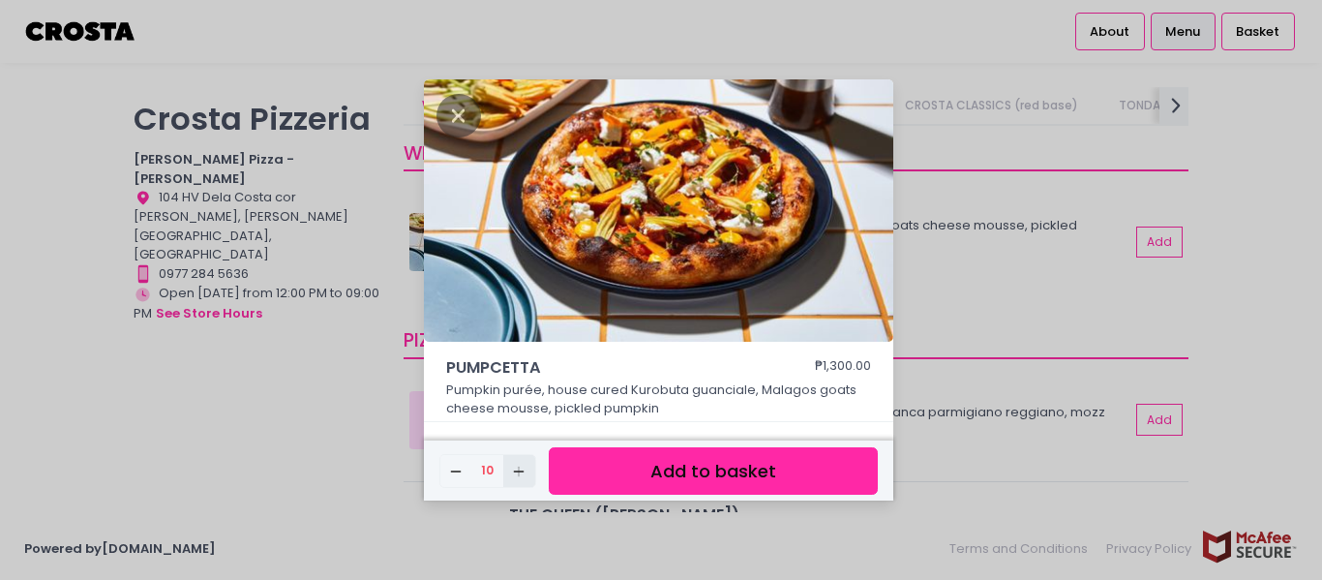
click at [518, 471] on rect "button" at bounding box center [519, 470] width 11 height 1
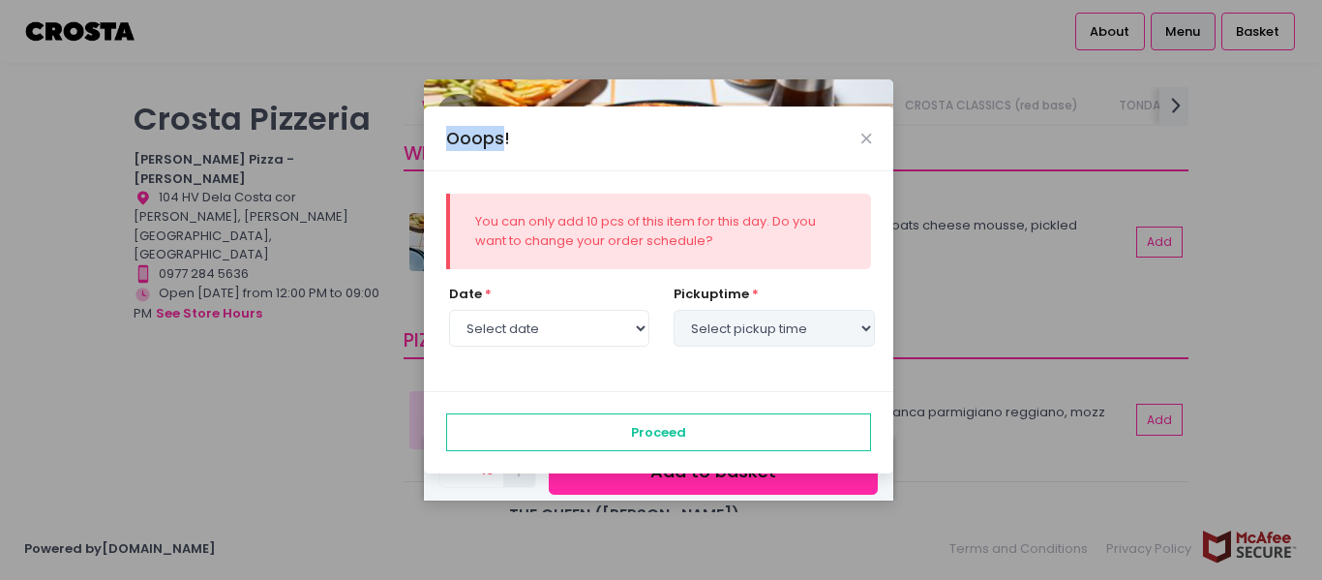
click at [518, 471] on div "Ooops! You can only add 10 pcs of this item for this day. Do you want to change…" at bounding box center [661, 290] width 1322 height 580
select select "[DATE]"
select select "14:30"
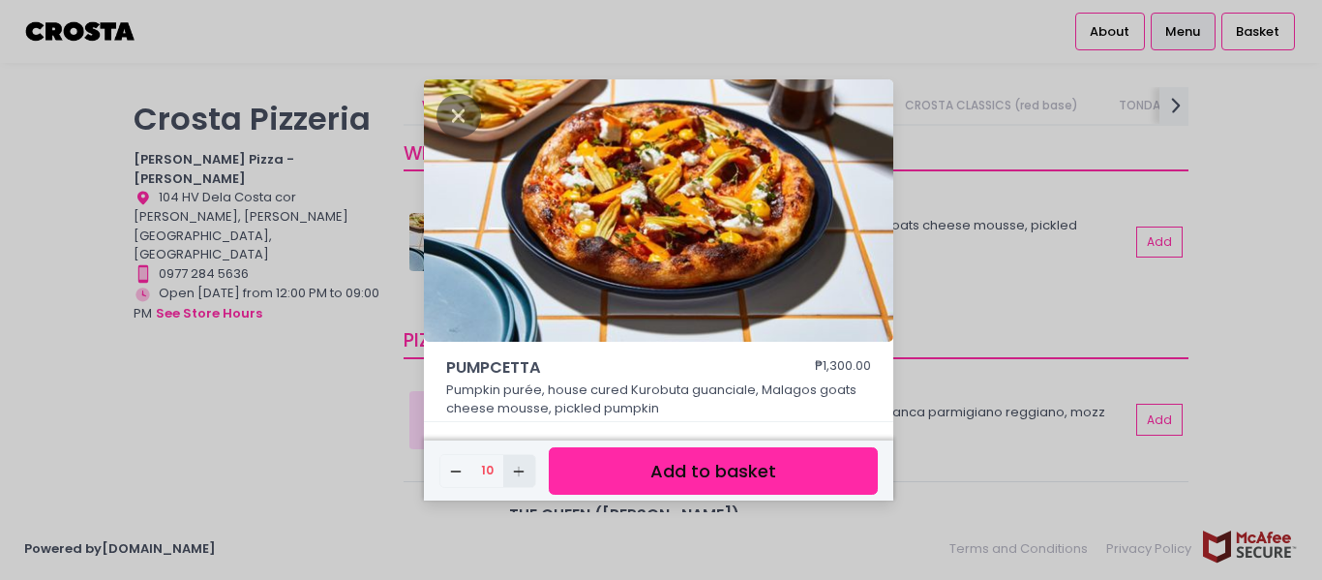
click at [518, 470] on rect "button" at bounding box center [519, 470] width 11 height 1
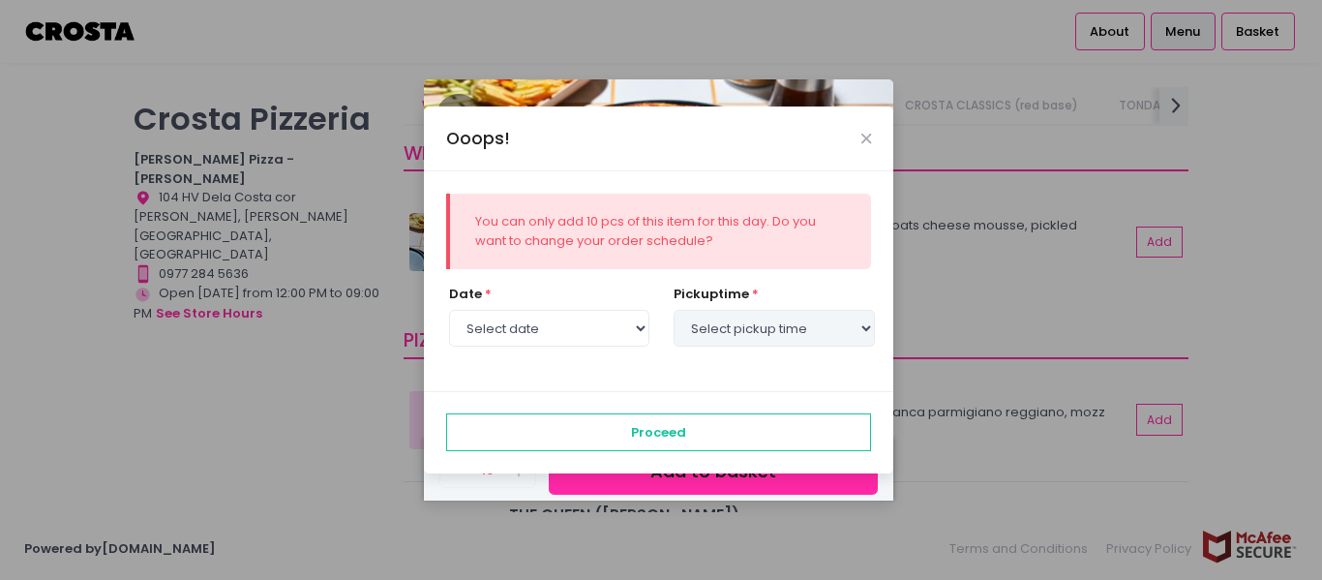
select select "[DATE]"
select select "14:30"
click at [636, 325] on select "Select date [DATE] [DATE] [DATE] [DATE] [DATE] [DATE]" at bounding box center [549, 328] width 200 height 37
select select "[DATE]"
click at [449, 310] on select "Select date [DATE] [DATE] [DATE] [DATE] [DATE] [DATE]" at bounding box center [549, 328] width 200 height 37
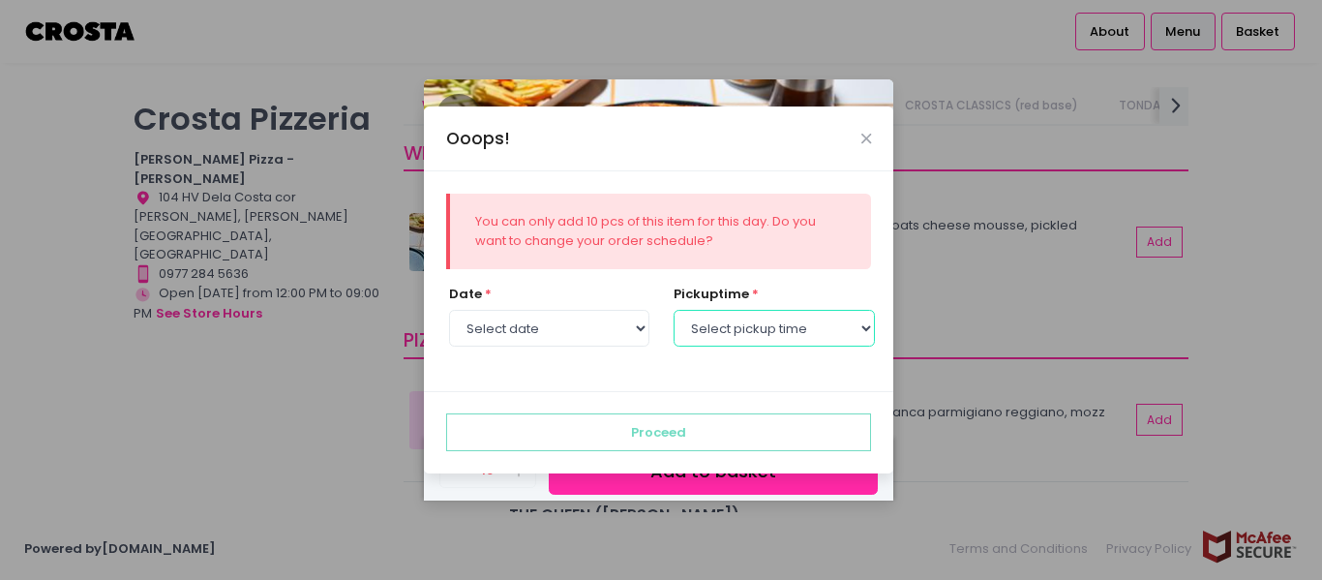
click at [851, 327] on select "Select pickup time 12:00 PM - 12:30 PM 12:30 PM - 01:00 PM 01:00 PM - 01:30 PM …" at bounding box center [774, 328] width 200 height 37
select select "17:00"
click at [674, 310] on select "Select pickup time 12:00 PM - 12:30 PM 12:30 PM - 01:00 PM 01:00 PM - 01:30 PM …" at bounding box center [774, 328] width 200 height 37
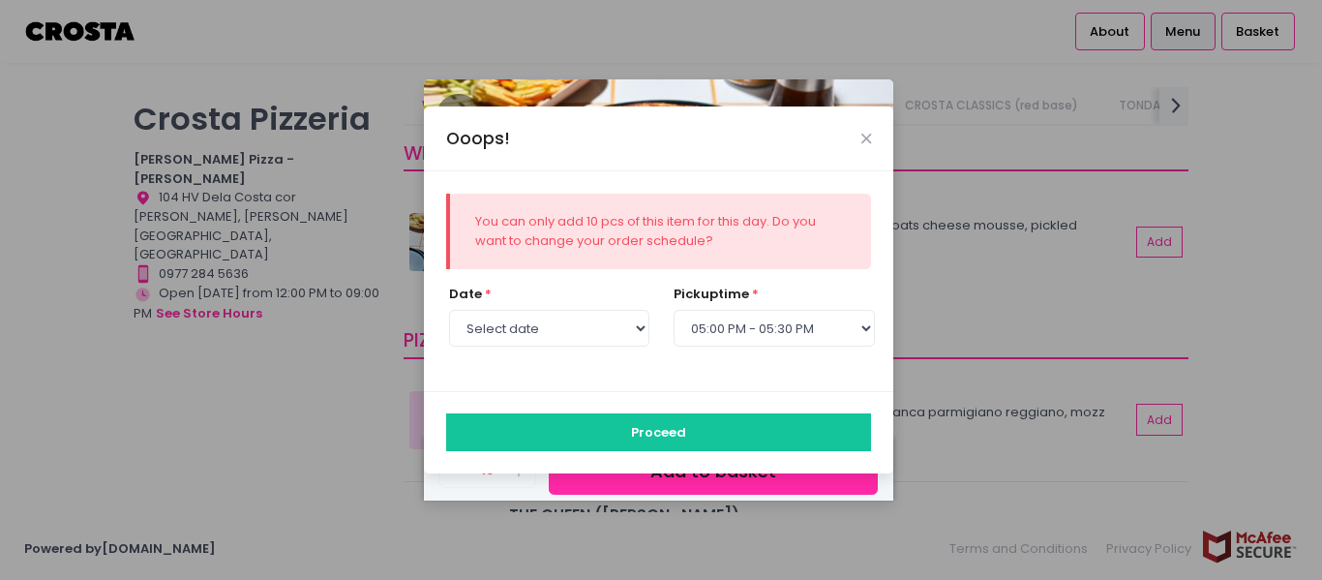
click at [670, 423] on button "Proceed" at bounding box center [659, 431] width 426 height 37
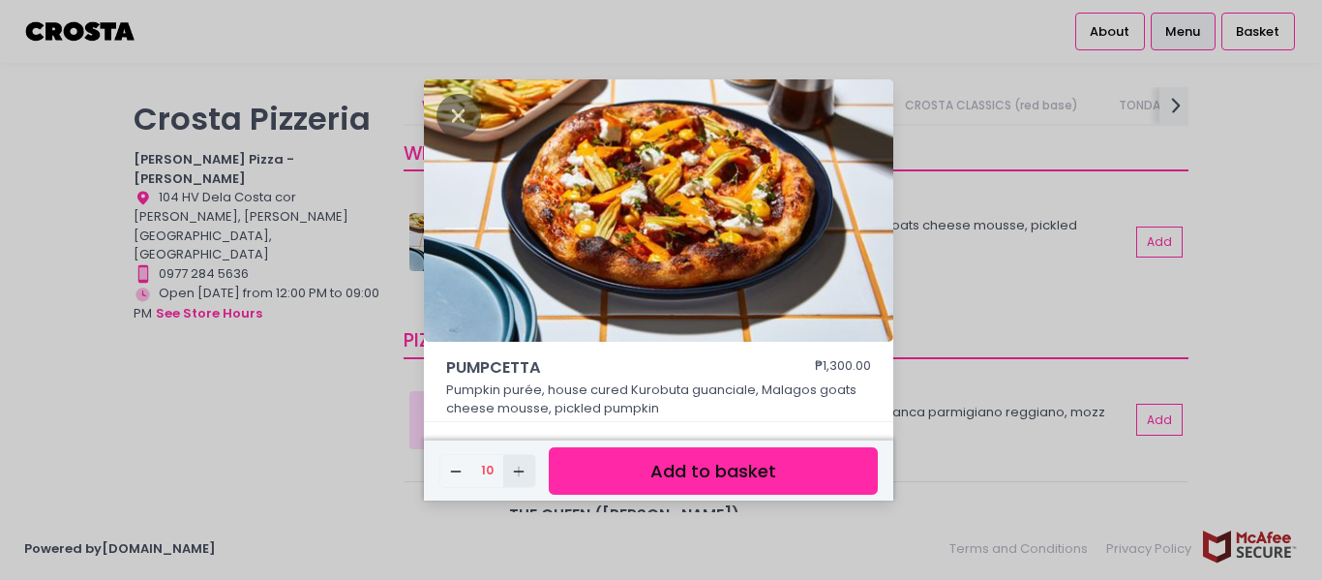
click at [523, 469] on icon "Add Created with Sketch." at bounding box center [518, 471] width 15 height 15
select select "[DATE]"
select select "17:00"
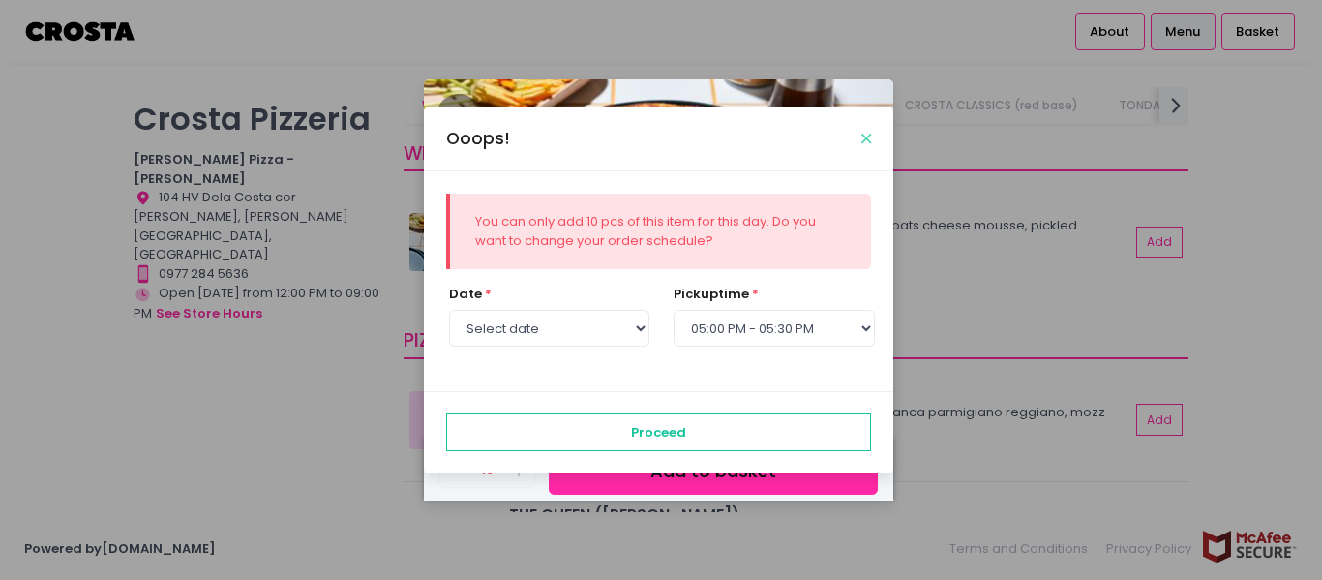
click at [869, 139] on icon "Close" at bounding box center [866, 139] width 10 height 15
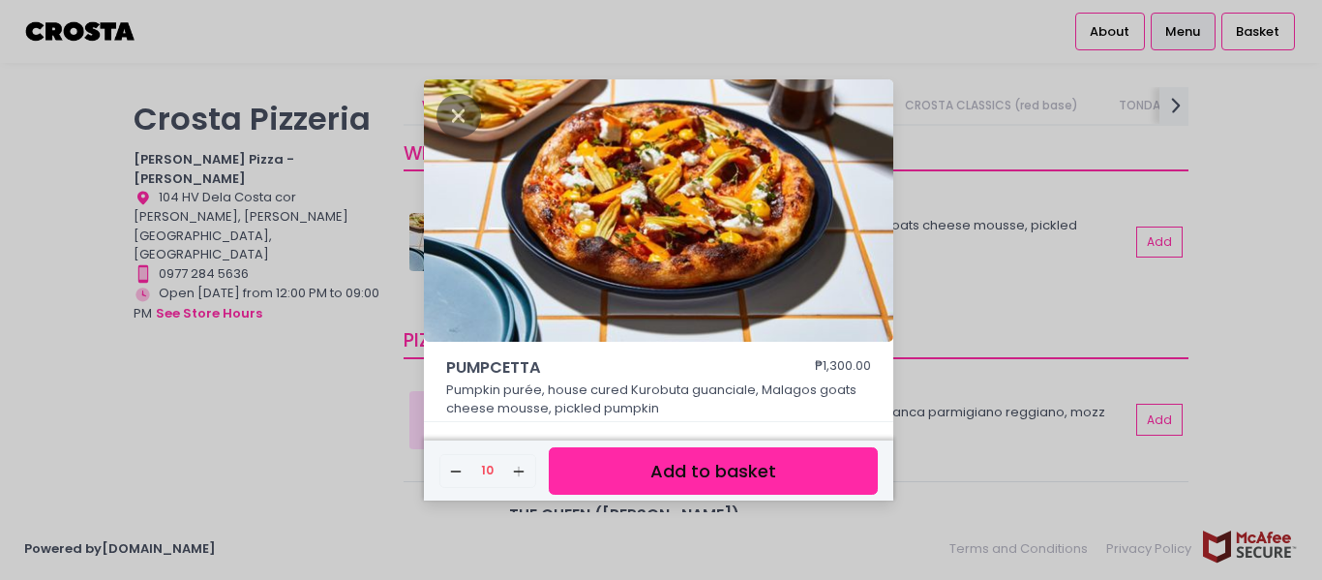
click at [684, 478] on button "Add to basket" at bounding box center [713, 470] width 329 height 47
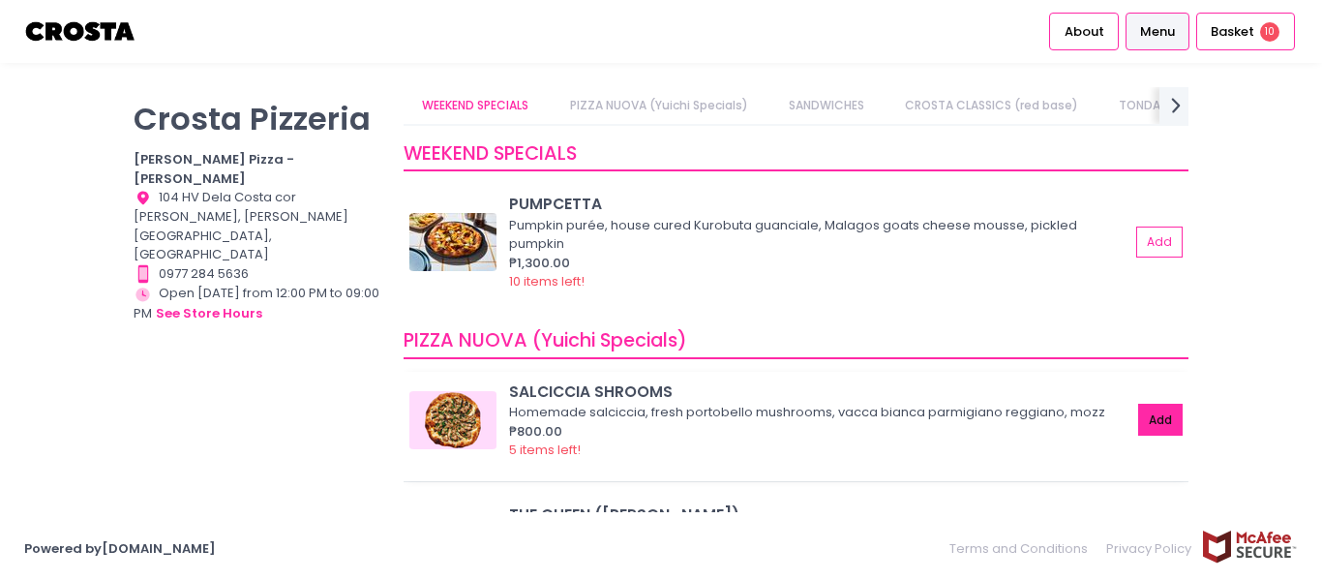
click at [1141, 420] on button "Add" at bounding box center [1160, 420] width 45 height 32
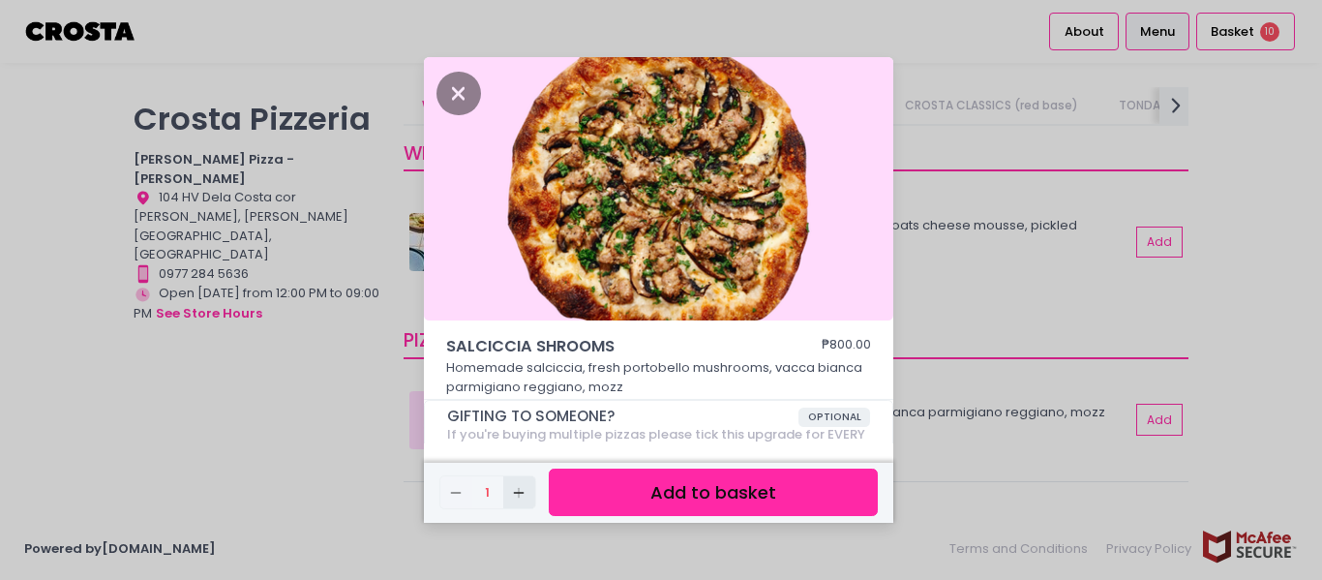
click at [522, 494] on icon "Add Created with Sketch." at bounding box center [518, 492] width 15 height 15
click at [521, 494] on icon "Add Created with Sketch." at bounding box center [518, 492] width 15 height 15
click at [521, 493] on rect "button" at bounding box center [519, 492] width 11 height 1
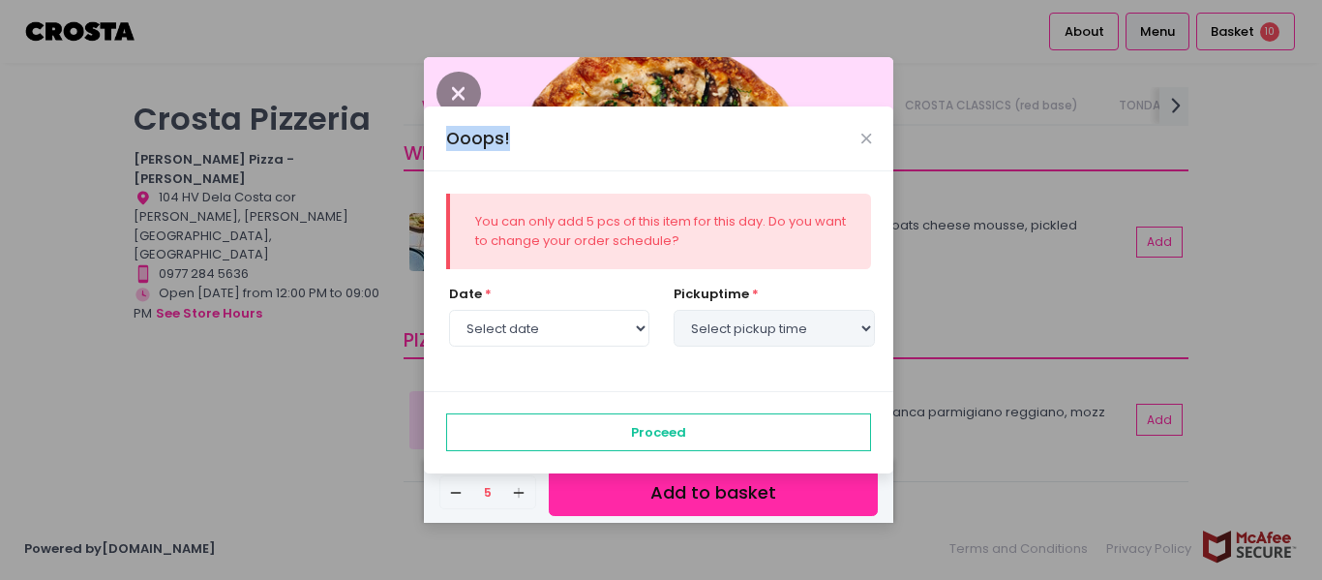
click at [522, 493] on div "Ooops! You can only add 5 pcs of this item for this day. Do you want to change …" at bounding box center [661, 290] width 1322 height 580
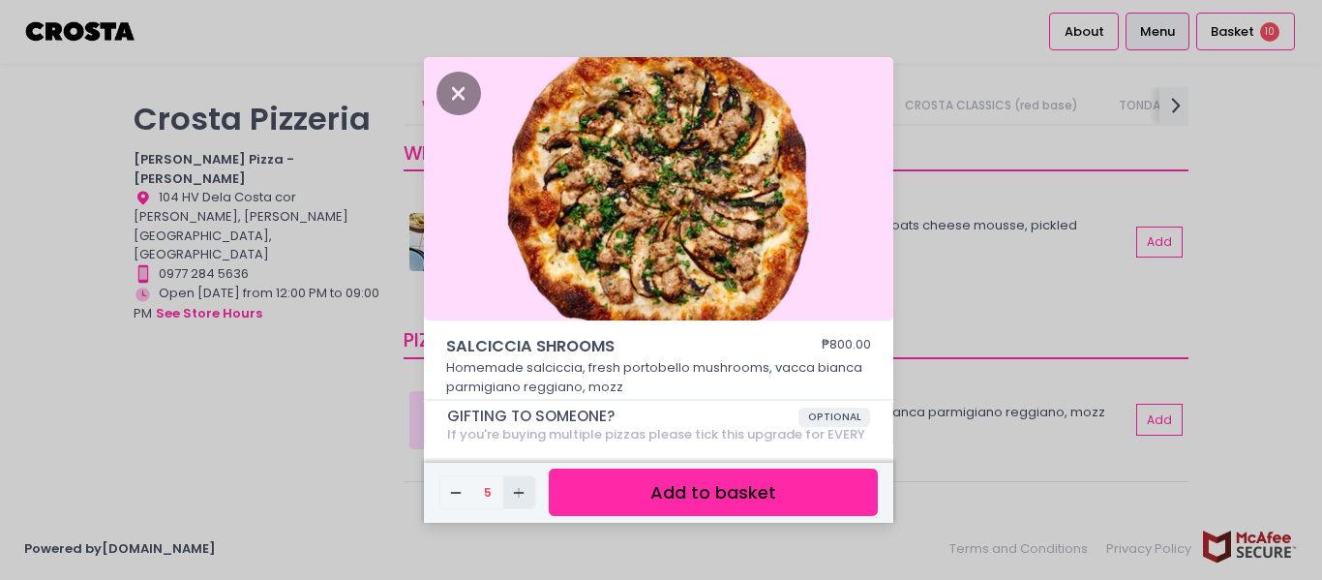
click at [522, 492] on icon "Add Created with Sketch." at bounding box center [518, 492] width 15 height 15
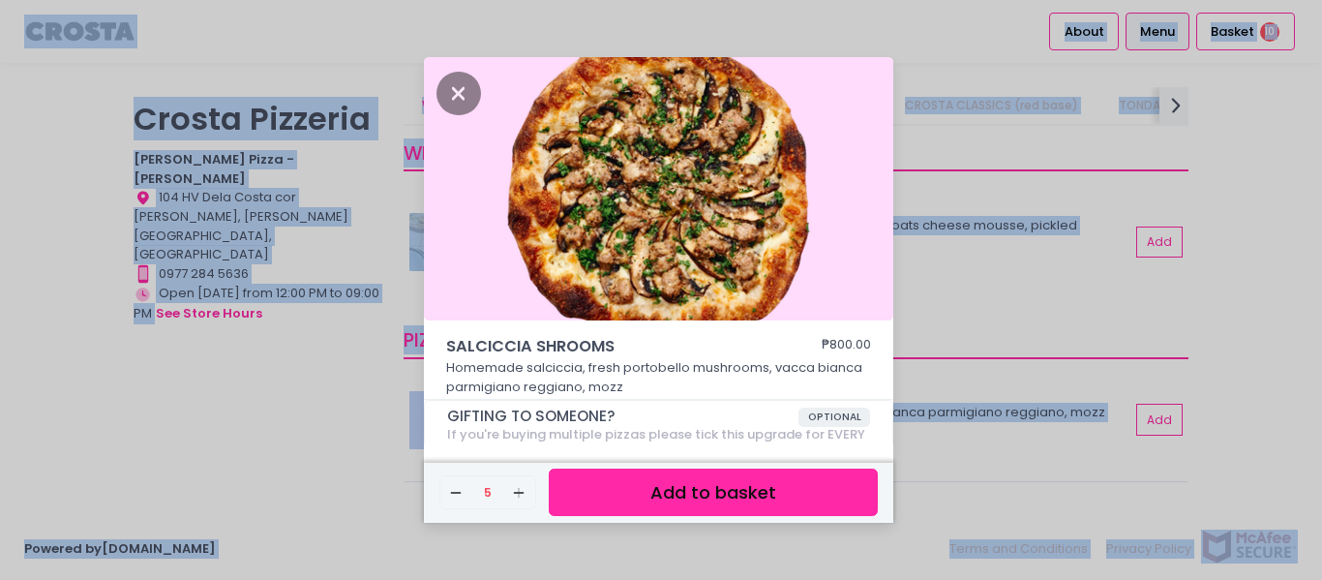
select select "[DATE]"
select select "17:00"
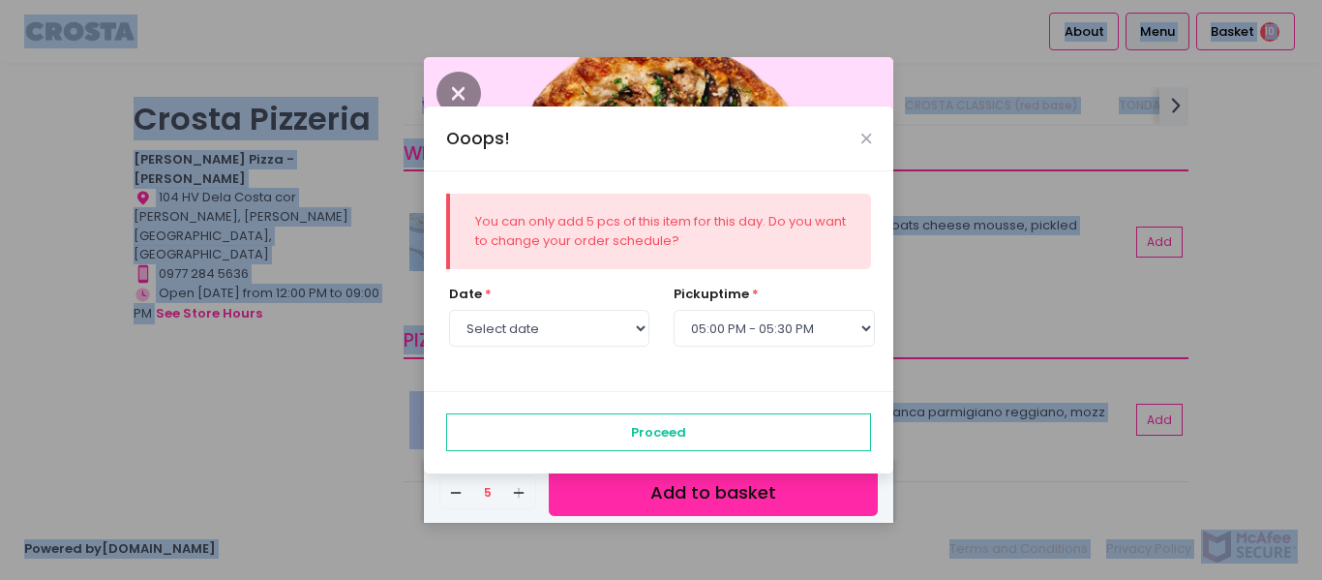
click at [522, 492] on div "Ooops! You can only add 5 pcs of this item for this day. Do you want to change …" at bounding box center [661, 290] width 1322 height 580
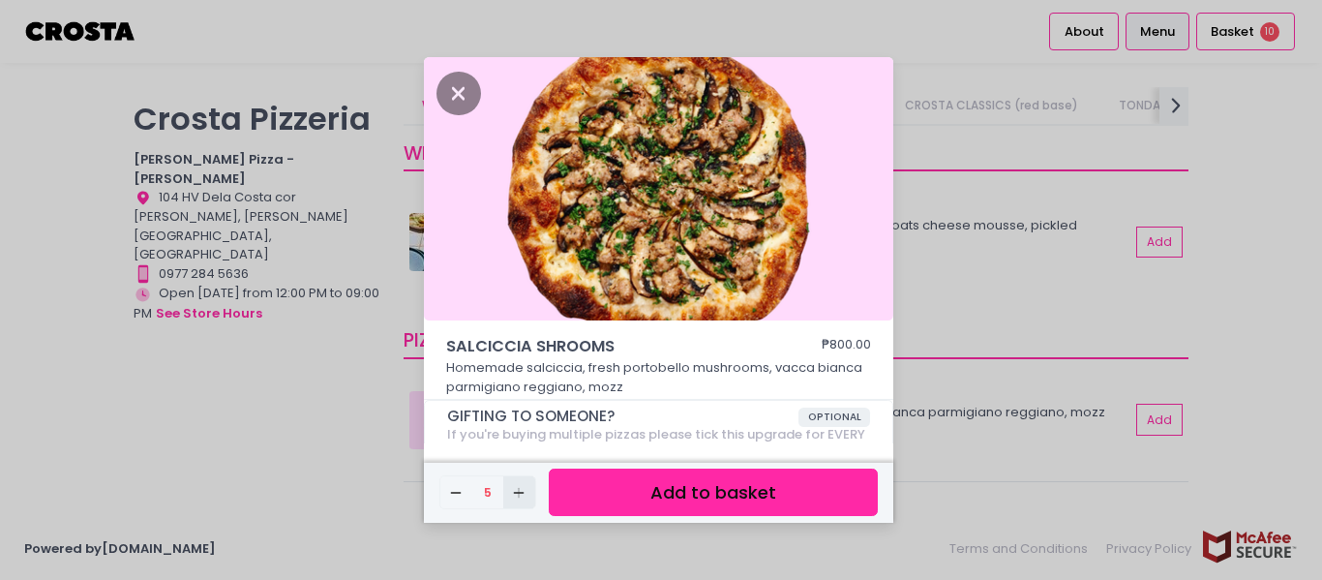
click at [522, 492] on icon "Add Created with Sketch." at bounding box center [518, 492] width 15 height 15
select select "[DATE]"
select select "17:00"
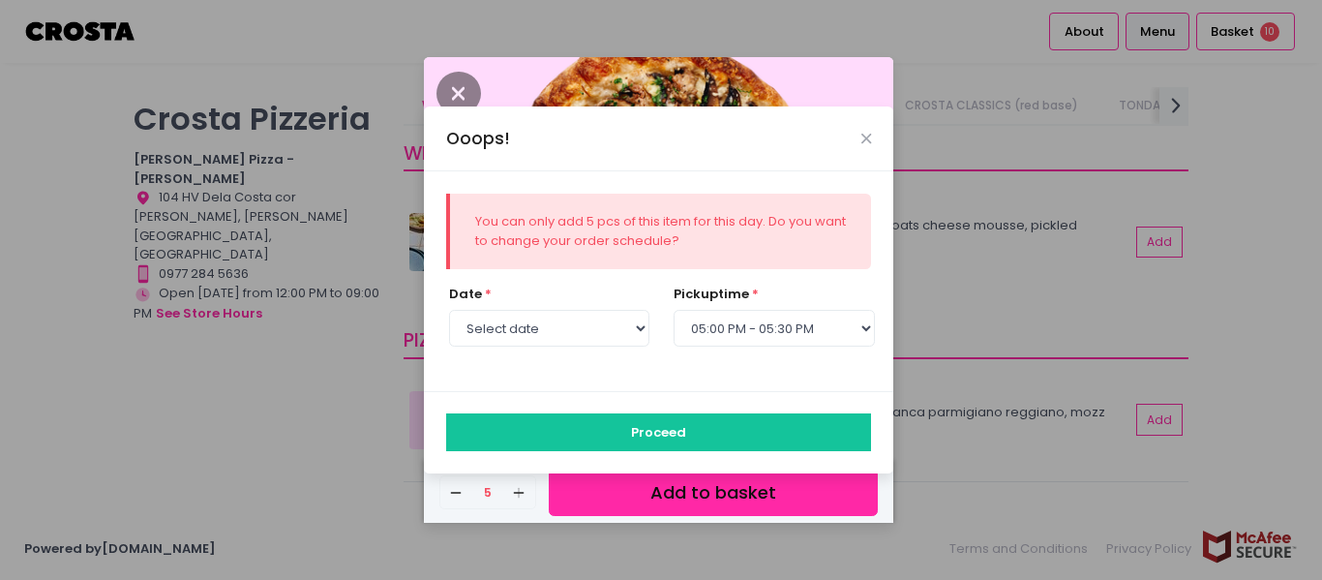
click at [659, 432] on button "Proceed" at bounding box center [659, 431] width 426 height 37
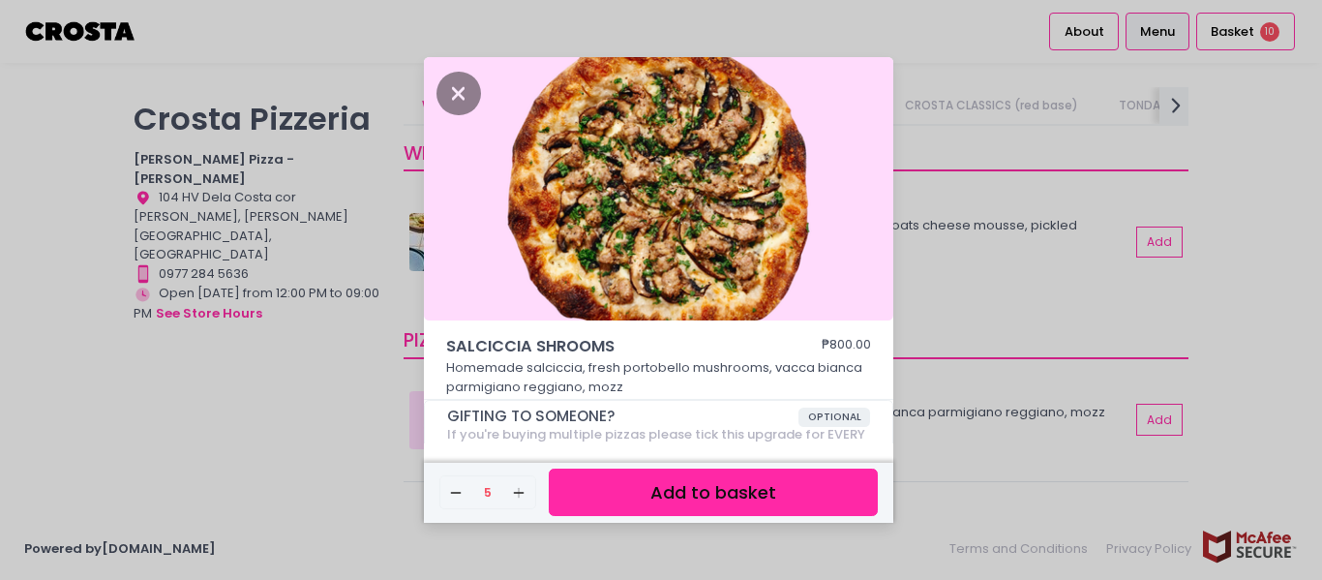
click at [682, 483] on button "Add to basket" at bounding box center [713, 491] width 329 height 47
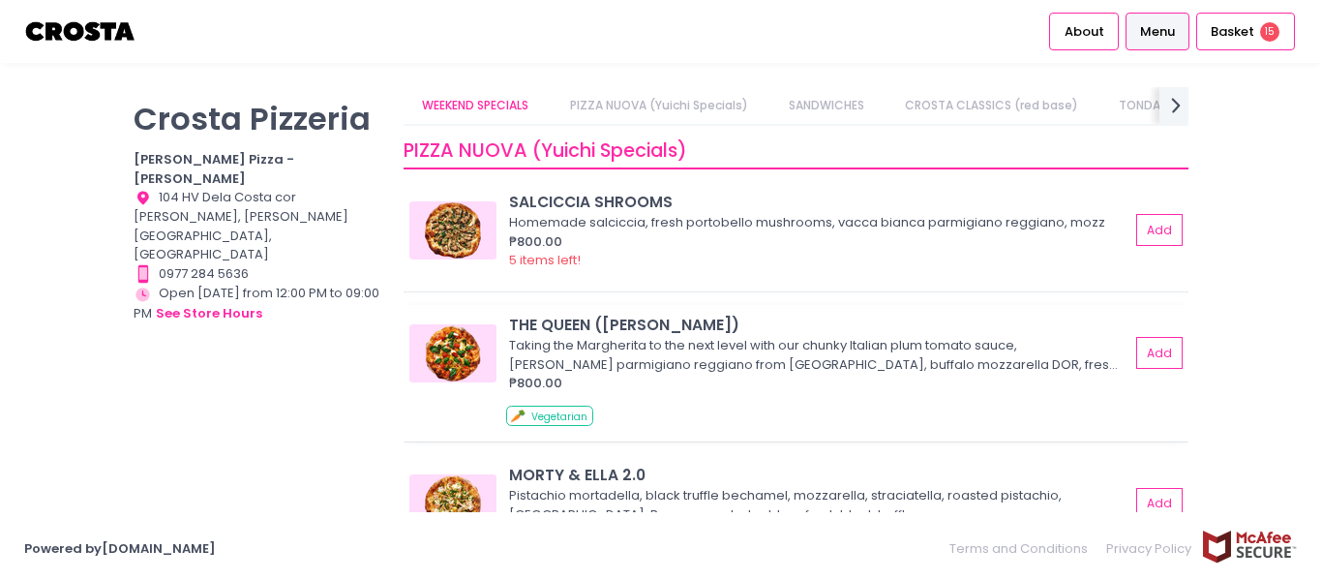
scroll to position [194, 0]
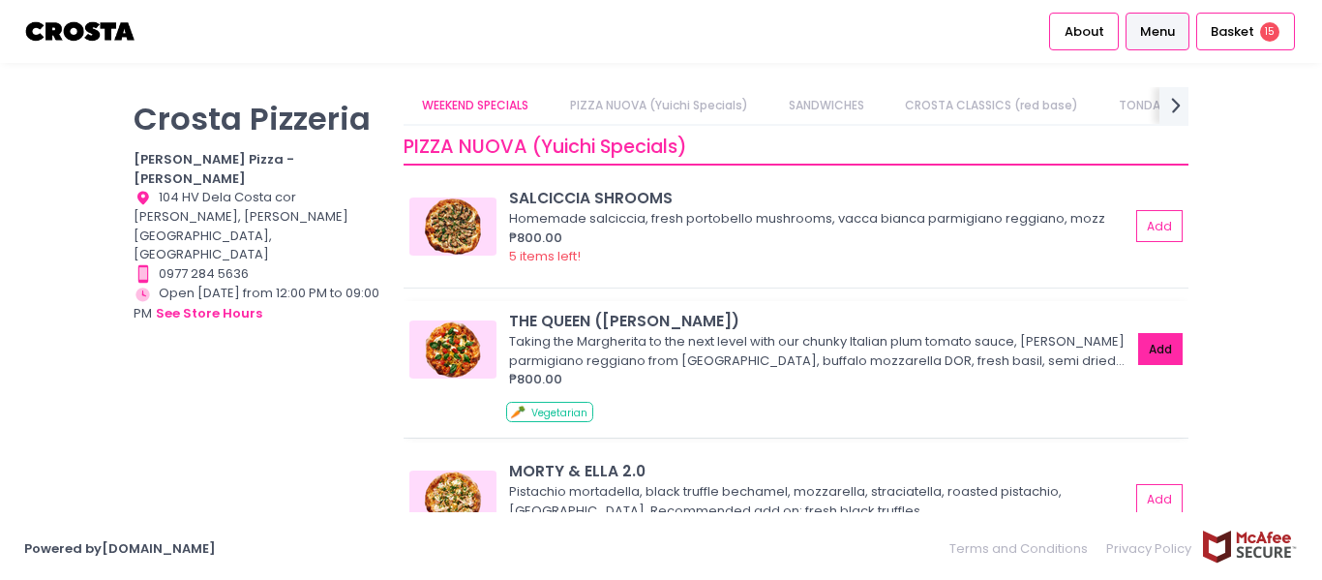
click at [1143, 354] on button "Add" at bounding box center [1160, 349] width 45 height 32
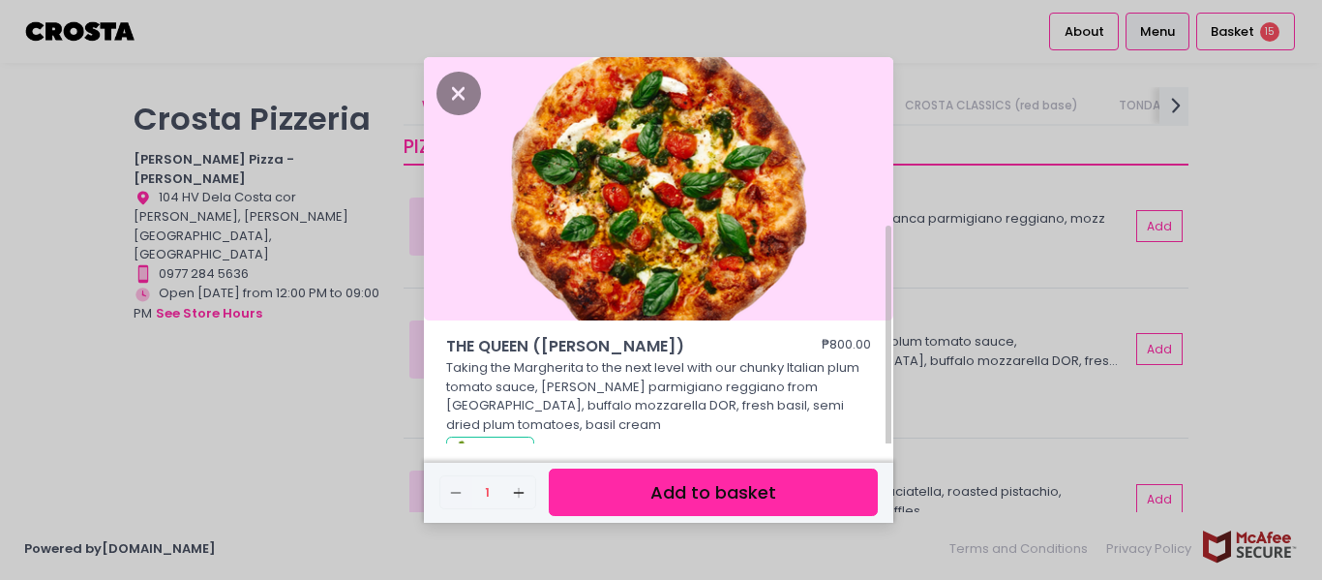
scroll to position [138, 0]
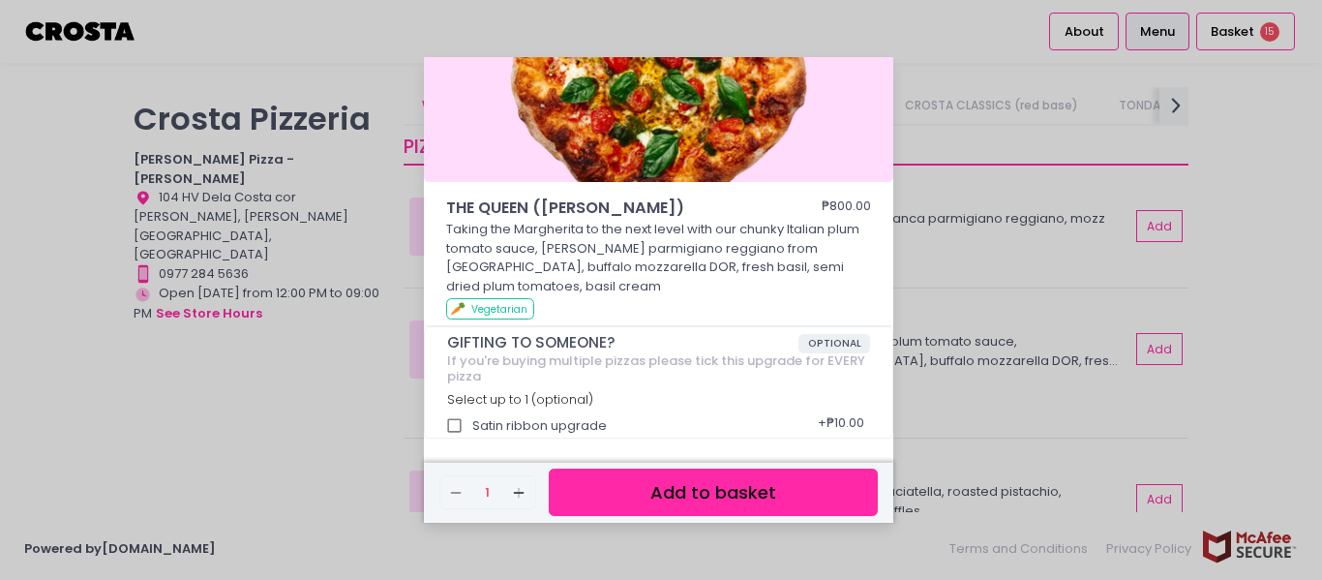
drag, startPoint x: 459, startPoint y: 423, endPoint x: 479, endPoint y: 454, distance: 37.0
click at [461, 423] on input "Satin ribbon upgrade" at bounding box center [455, 425] width 37 height 37
checkbox input "true"
click at [515, 488] on icon "Add Created with Sketch." at bounding box center [518, 492] width 15 height 15
click at [514, 488] on icon "Add Created with Sketch." at bounding box center [518, 492] width 15 height 15
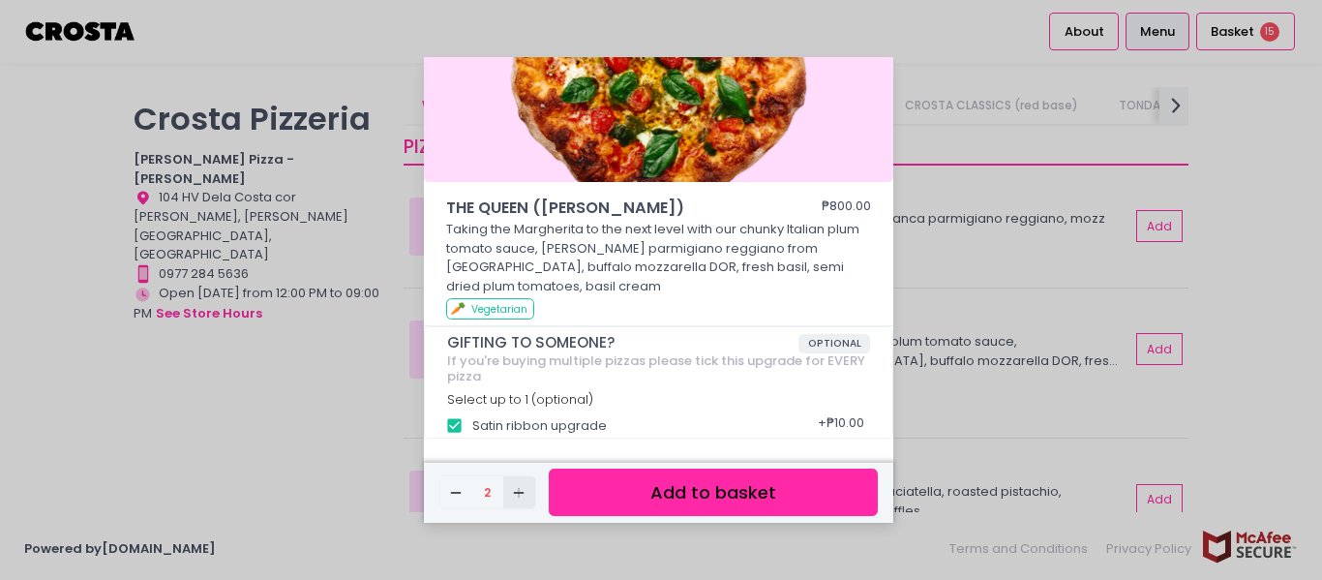
click at [513, 487] on icon "Add Created with Sketch." at bounding box center [518, 492] width 15 height 15
click at [513, 486] on icon "Add Created with Sketch." at bounding box center [518, 492] width 15 height 15
click at [512, 485] on icon "Add Created with Sketch." at bounding box center [518, 492] width 15 height 15
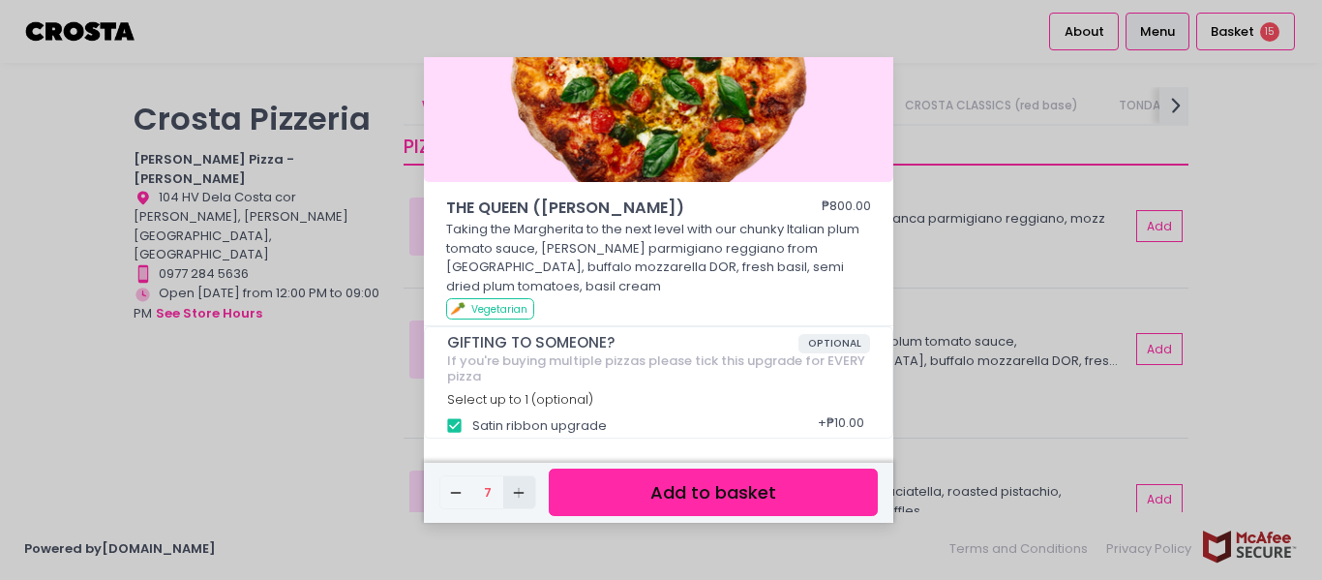
click at [512, 485] on icon "Add Created with Sketch." at bounding box center [518, 492] width 15 height 15
click at [511, 484] on span "Add Created with Sketch." at bounding box center [518, 492] width 15 height 16
click at [510, 484] on button "Add Created with Sketch." at bounding box center [519, 492] width 32 height 32
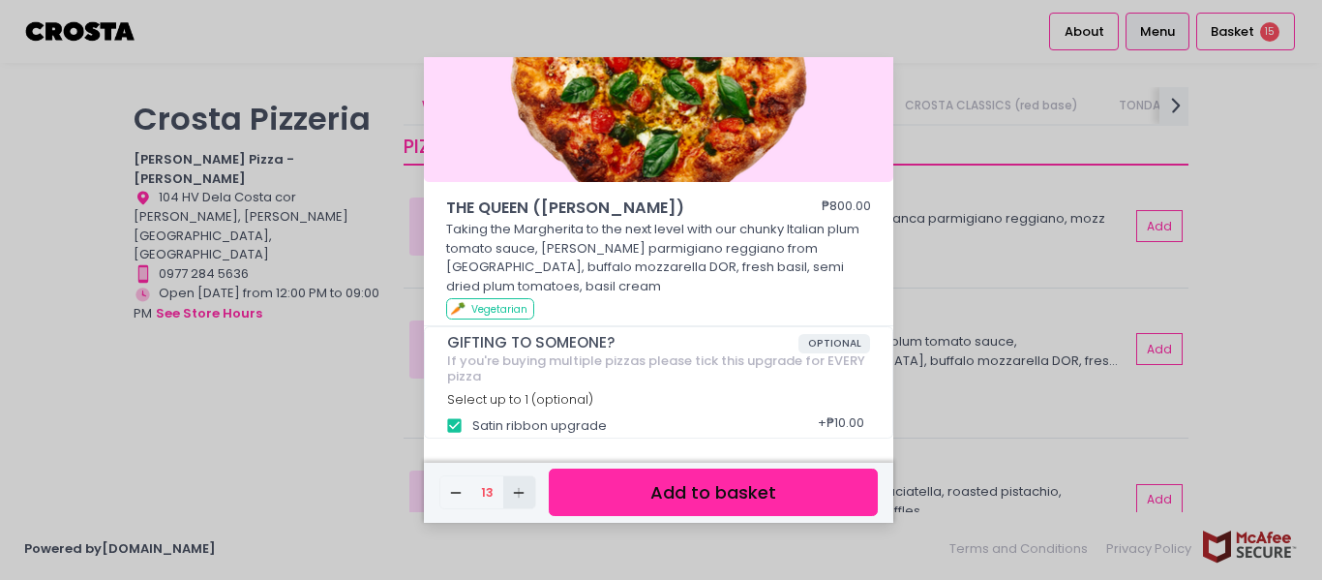
click at [510, 484] on button "Add Created with Sketch." at bounding box center [519, 492] width 32 height 32
click at [510, 483] on button "Add Created with Sketch." at bounding box center [519, 492] width 32 height 32
click at [511, 483] on button "Add Created with Sketch." at bounding box center [519, 492] width 32 height 32
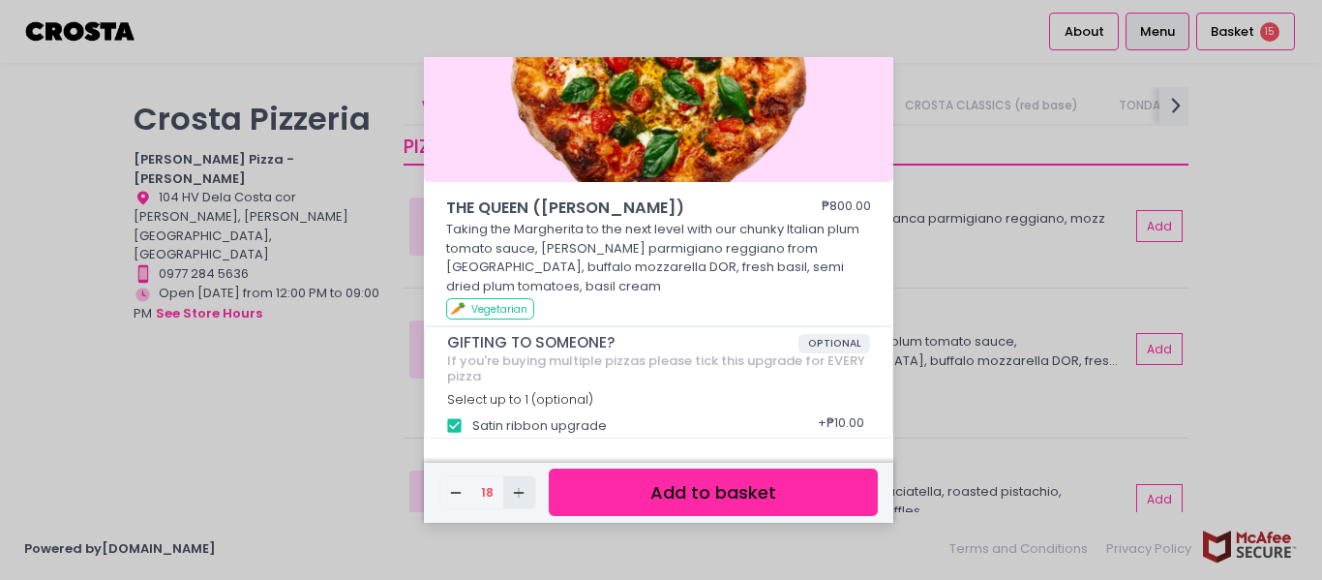
click at [511, 483] on button "Add Created with Sketch." at bounding box center [519, 492] width 32 height 32
click at [511, 482] on button "Add Created with Sketch." at bounding box center [519, 492] width 32 height 32
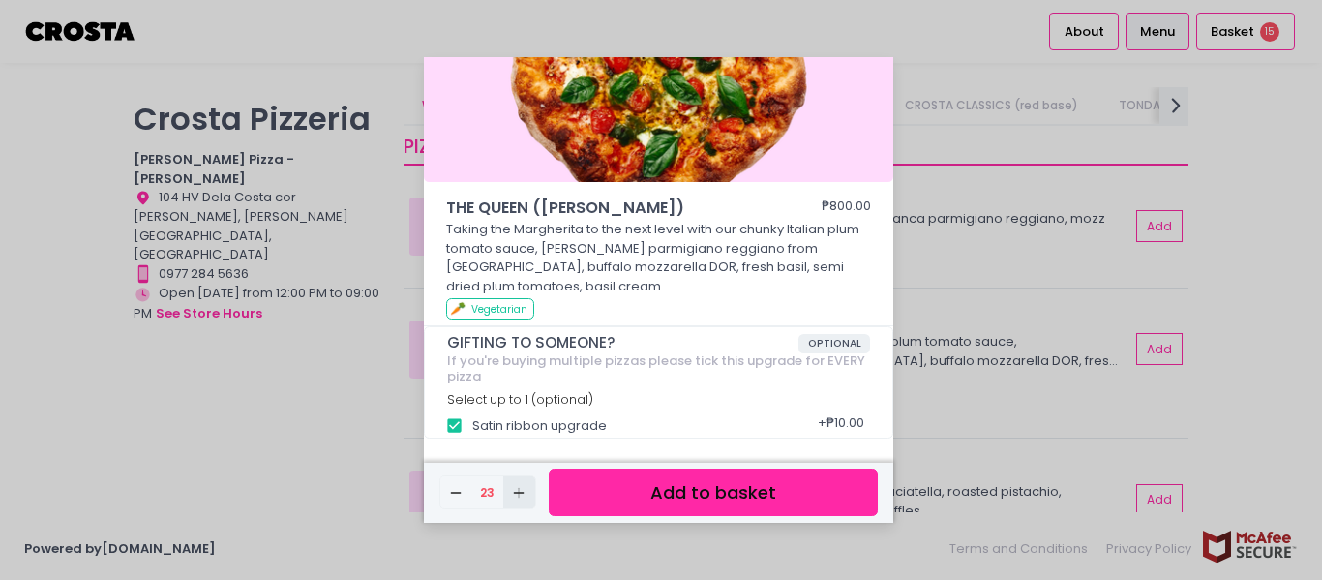
click at [511, 482] on button "Add Created with Sketch." at bounding box center [519, 492] width 32 height 32
click at [512, 482] on button "Add Created with Sketch." at bounding box center [519, 492] width 32 height 32
click at [512, 483] on button "Add Created with Sketch." at bounding box center [519, 492] width 32 height 32
click at [511, 483] on button "Add Created with Sketch." at bounding box center [519, 492] width 32 height 32
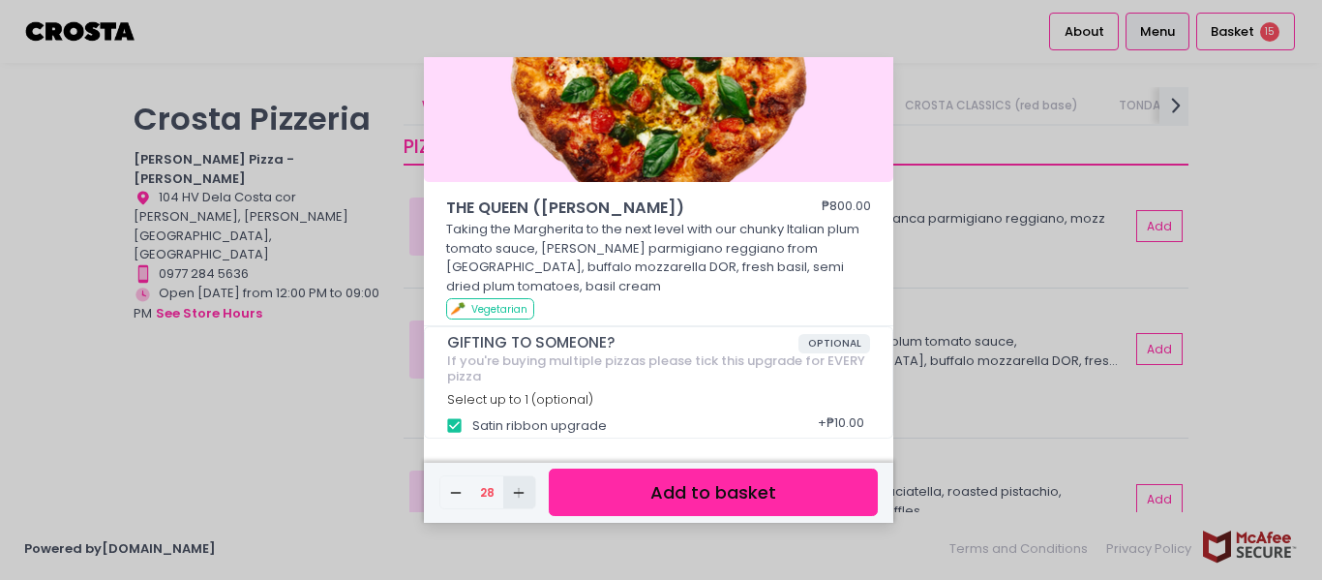
click at [511, 483] on button "Add Created with Sketch." at bounding box center [519, 492] width 32 height 32
click at [511, 484] on button "Add Created with Sketch." at bounding box center [519, 492] width 32 height 32
click at [513, 484] on span "Add Created with Sketch." at bounding box center [518, 492] width 15 height 16
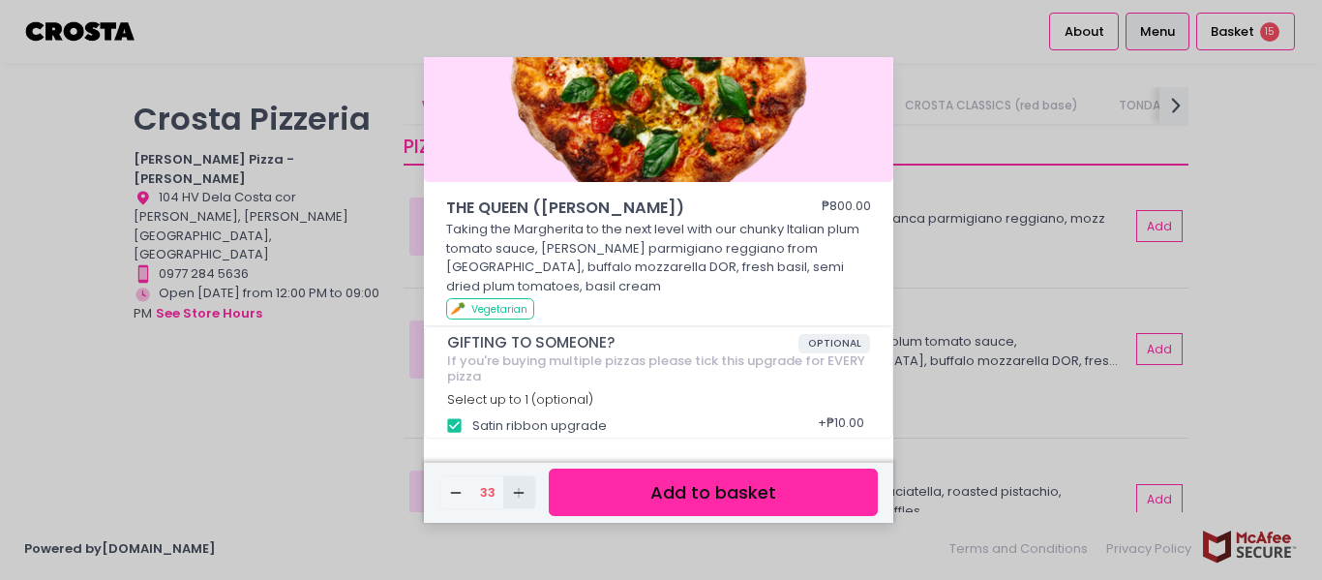
click at [514, 484] on span "Add Created with Sketch." at bounding box center [518, 492] width 15 height 16
click at [513, 484] on span "Add Created with Sketch." at bounding box center [518, 492] width 15 height 16
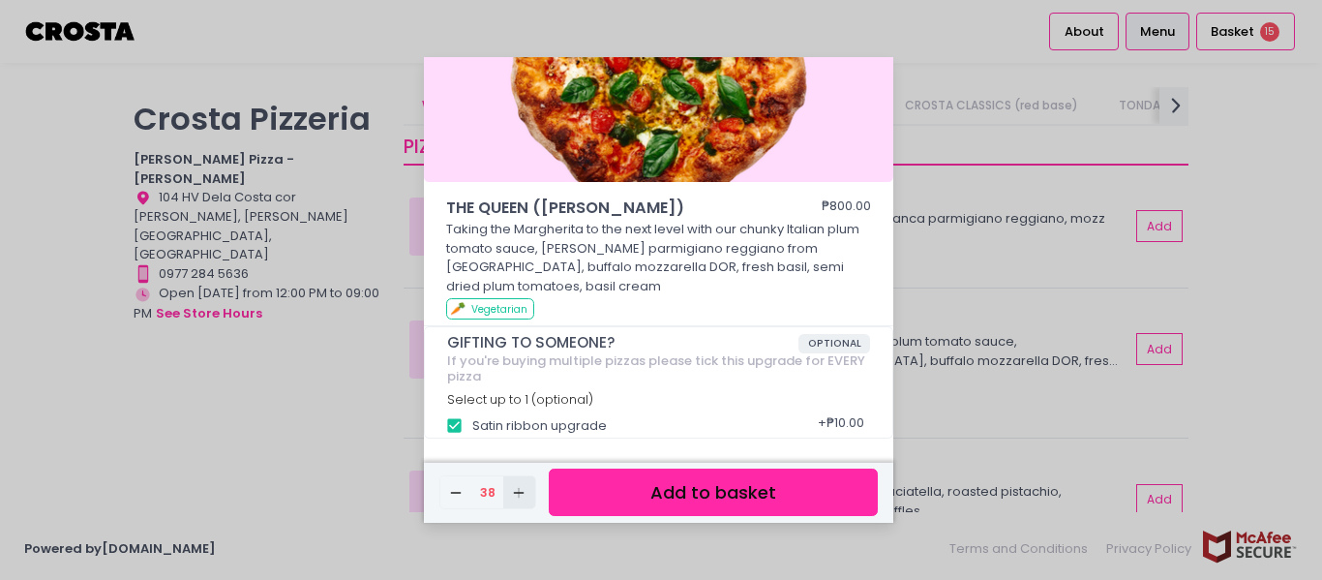
click at [513, 484] on span "Add Created with Sketch." at bounding box center [518, 492] width 15 height 16
click at [513, 483] on button "Add Created with Sketch." at bounding box center [519, 492] width 32 height 32
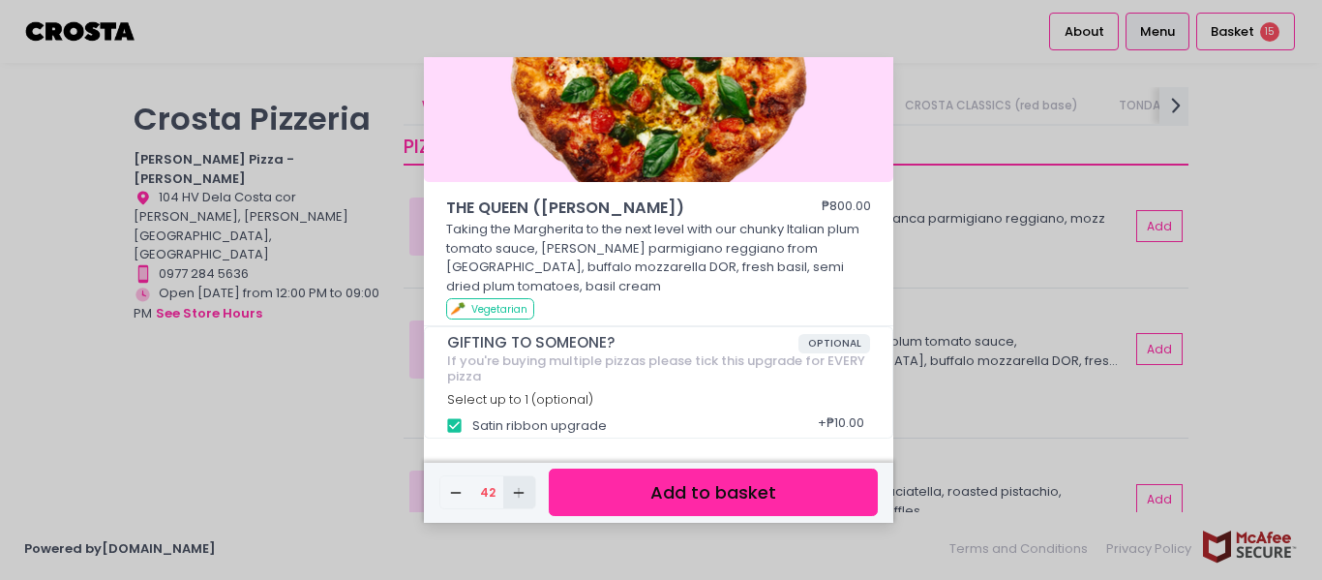
click at [513, 483] on button "Add Created with Sketch." at bounding box center [519, 492] width 32 height 32
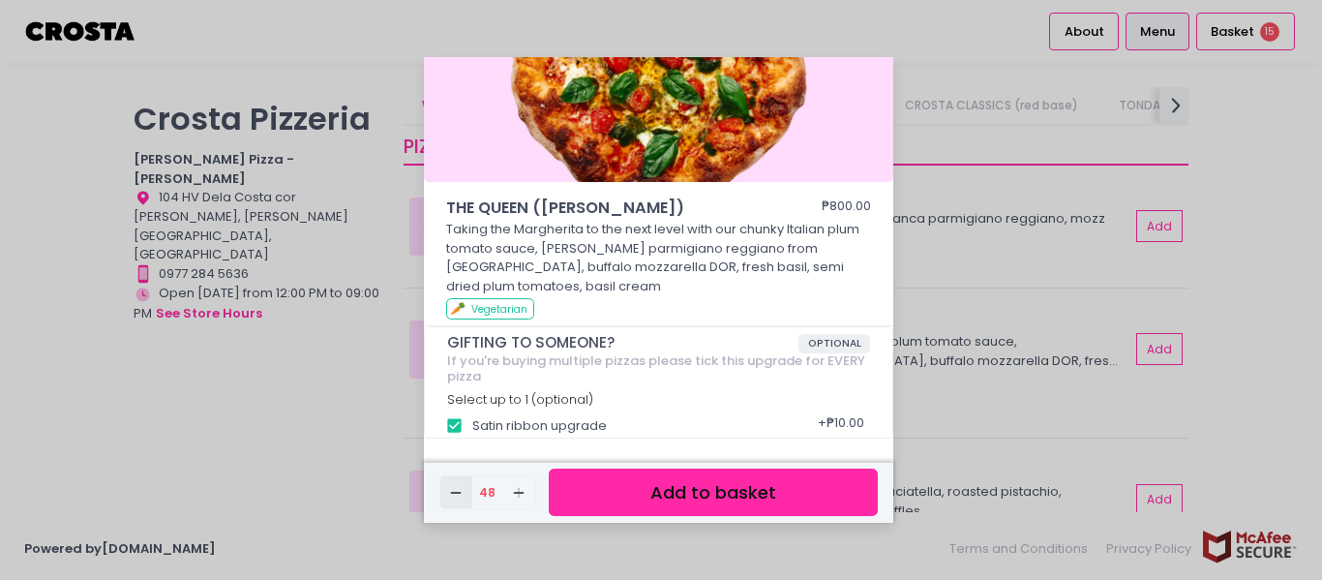
click at [462, 489] on icon "Remove Created with Sketch." at bounding box center [455, 492] width 15 height 15
click at [462, 488] on icon "Remove Created with Sketch." at bounding box center [455, 492] width 15 height 15
click at [462, 487] on icon "Remove Created with Sketch." at bounding box center [455, 492] width 15 height 15
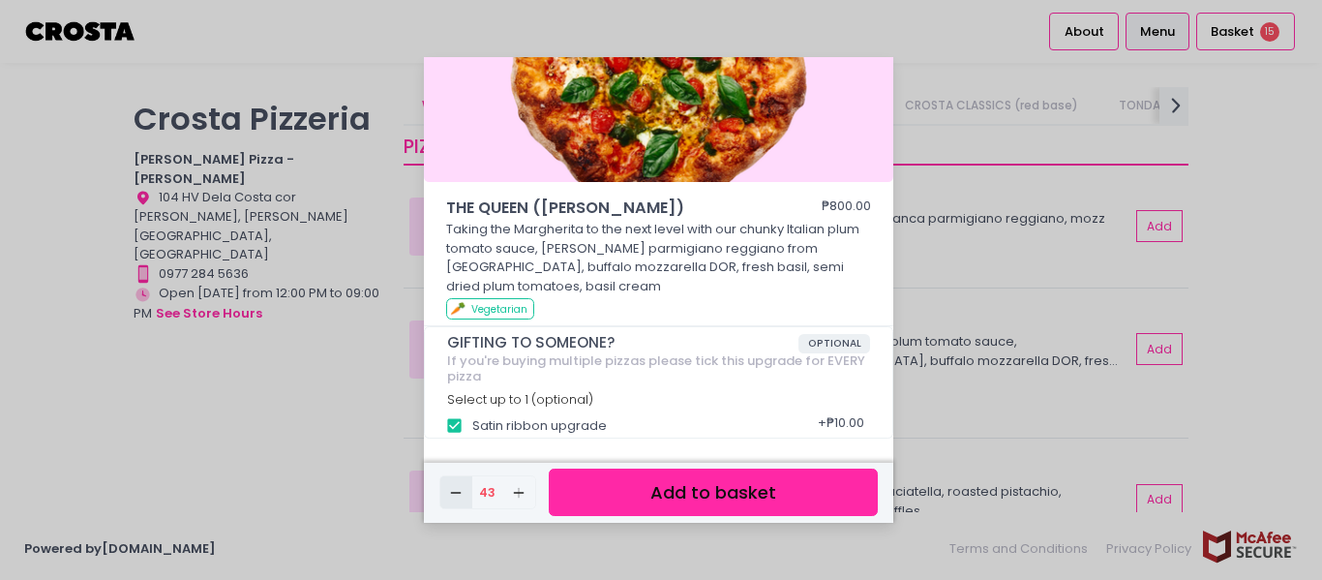
click at [462, 486] on icon "Remove Created with Sketch." at bounding box center [455, 492] width 15 height 15
click at [462, 485] on icon "Remove Created with Sketch." at bounding box center [455, 492] width 15 height 15
click at [654, 496] on button "Add to basket" at bounding box center [713, 491] width 329 height 47
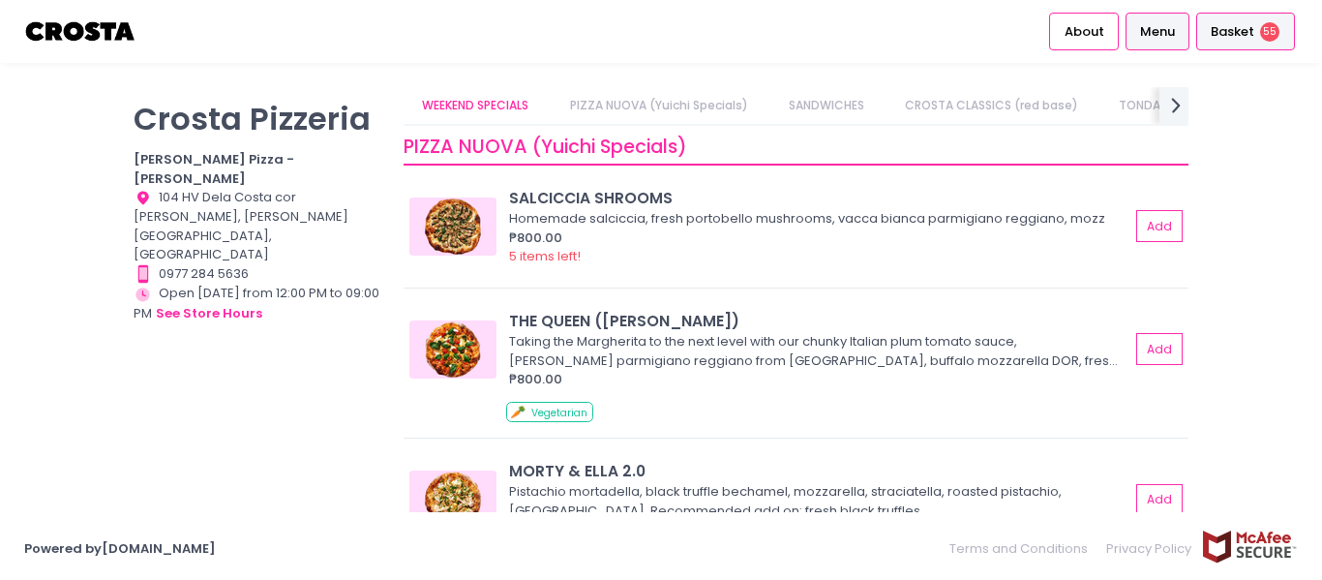
click at [1260, 31] on span "55" at bounding box center [1269, 31] width 19 height 19
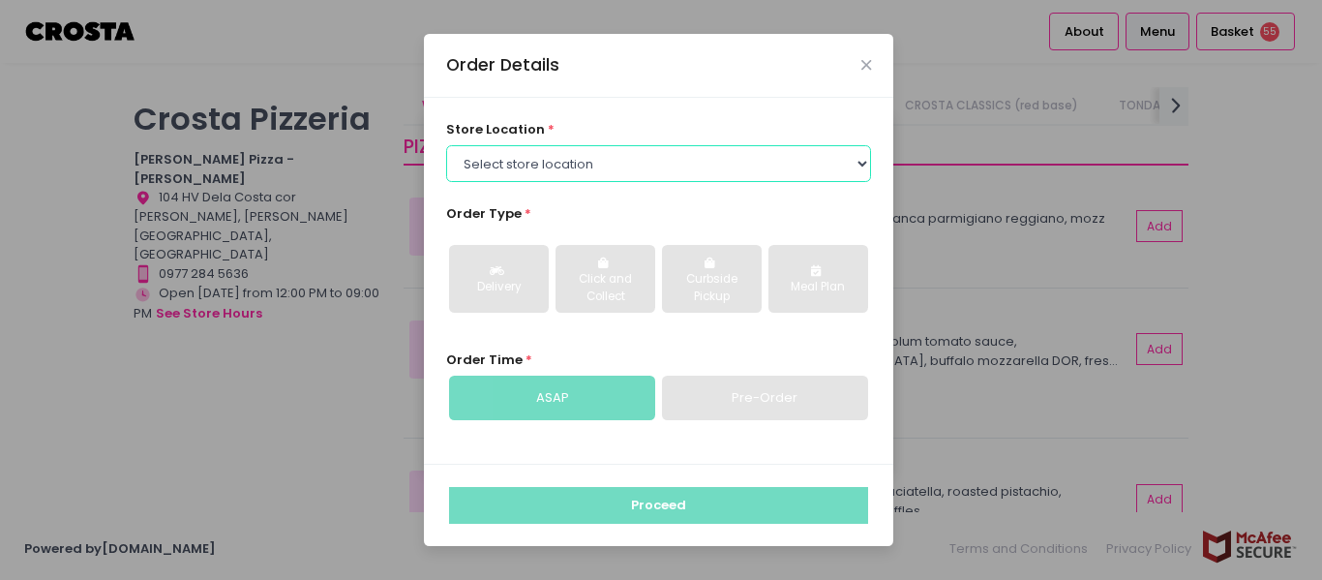
click at [838, 157] on select "Select store location [PERSON_NAME] Pizza - [PERSON_NAME] Pizza - [GEOGRAPHIC_D…" at bounding box center [659, 163] width 426 height 37
select select "65090bae48156caed44a5eb4"
click at [446, 145] on select "Select store location [PERSON_NAME] Pizza - [PERSON_NAME] Pizza - [GEOGRAPHIC_D…" at bounding box center [659, 163] width 426 height 37
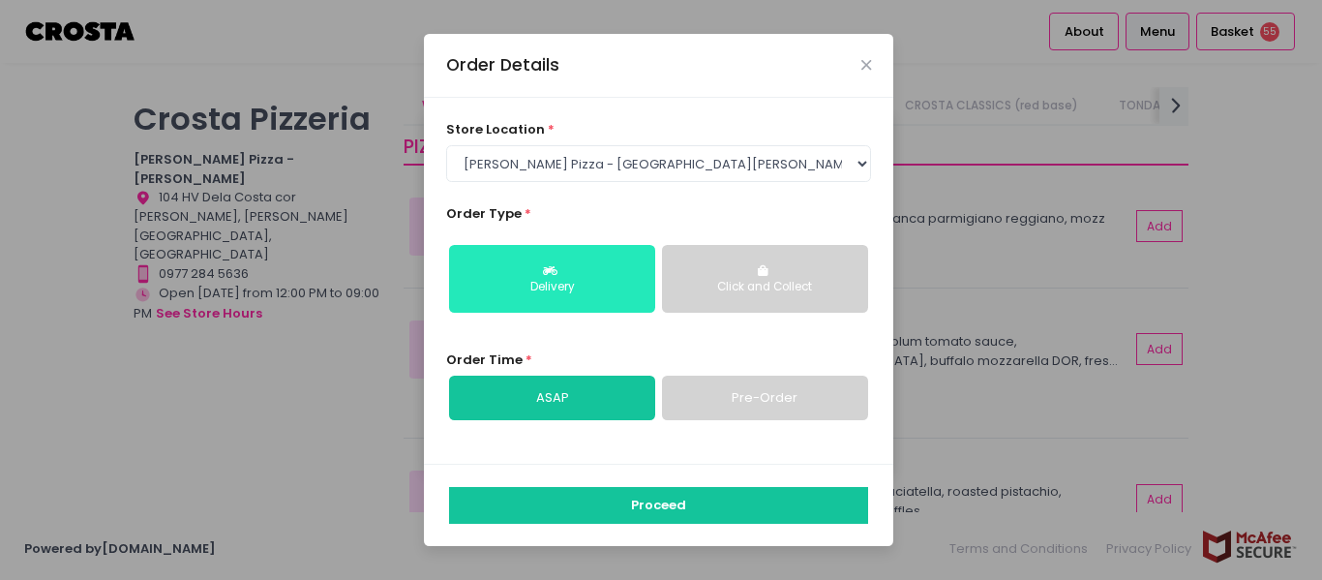
click at [579, 290] on div "Delivery" at bounding box center [552, 287] width 179 height 17
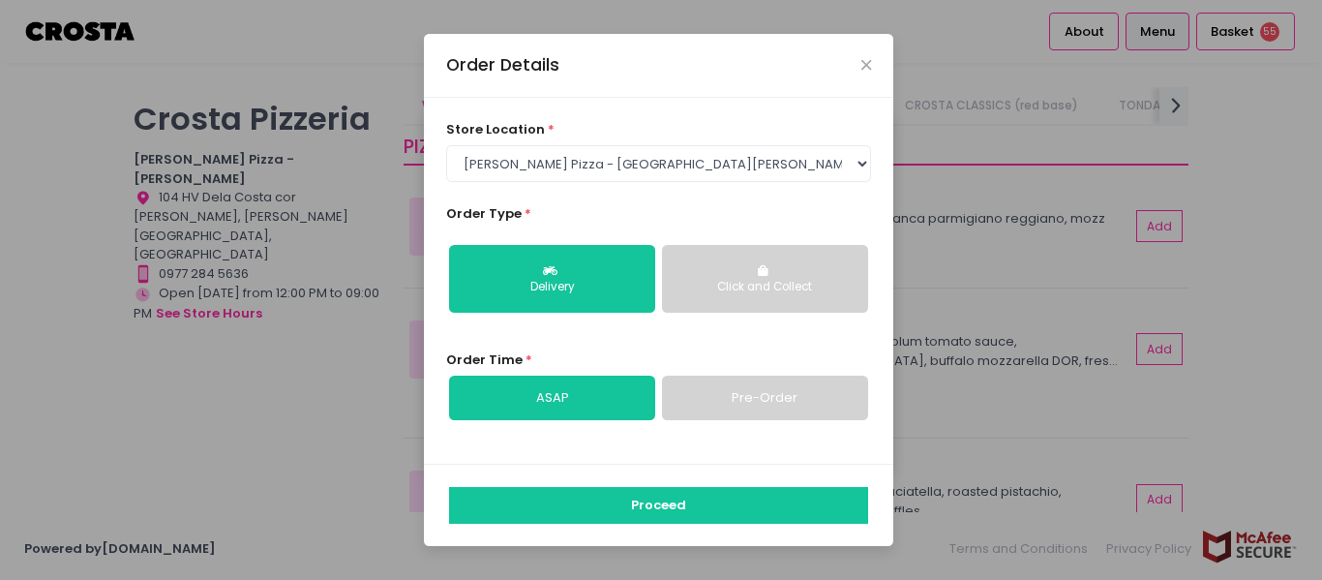
click at [598, 400] on link "ASAP" at bounding box center [552, 398] width 206 height 45
click at [797, 284] on div "Click and Collect" at bounding box center [765, 287] width 179 height 17
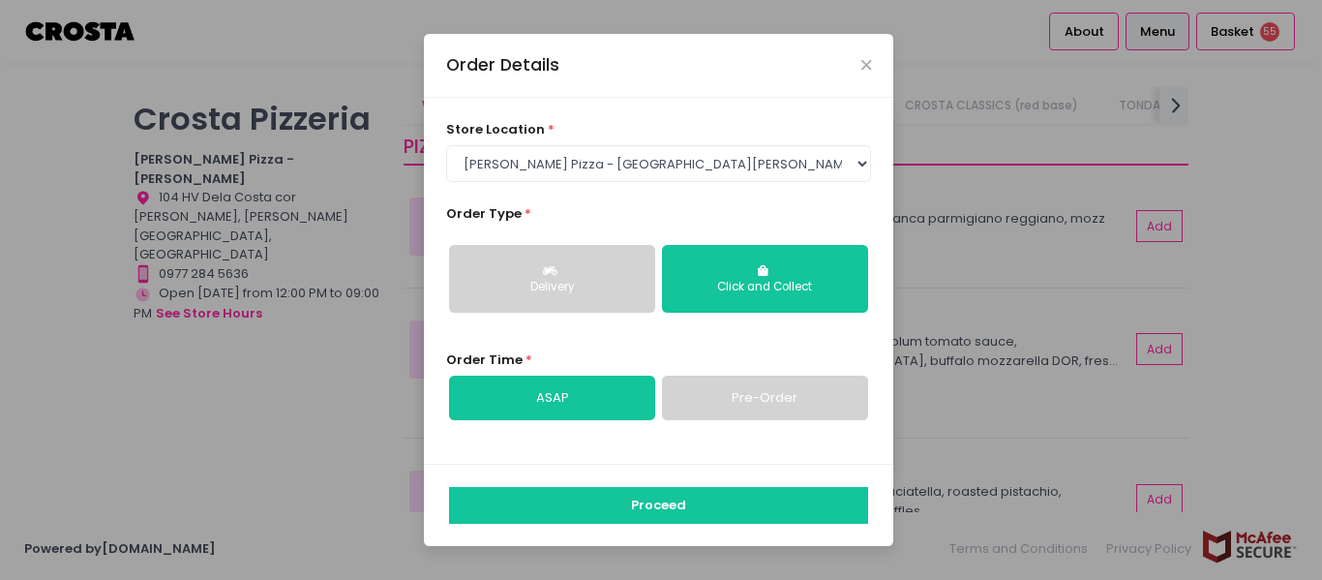
click at [605, 286] on div "Delivery" at bounding box center [552, 287] width 179 height 17
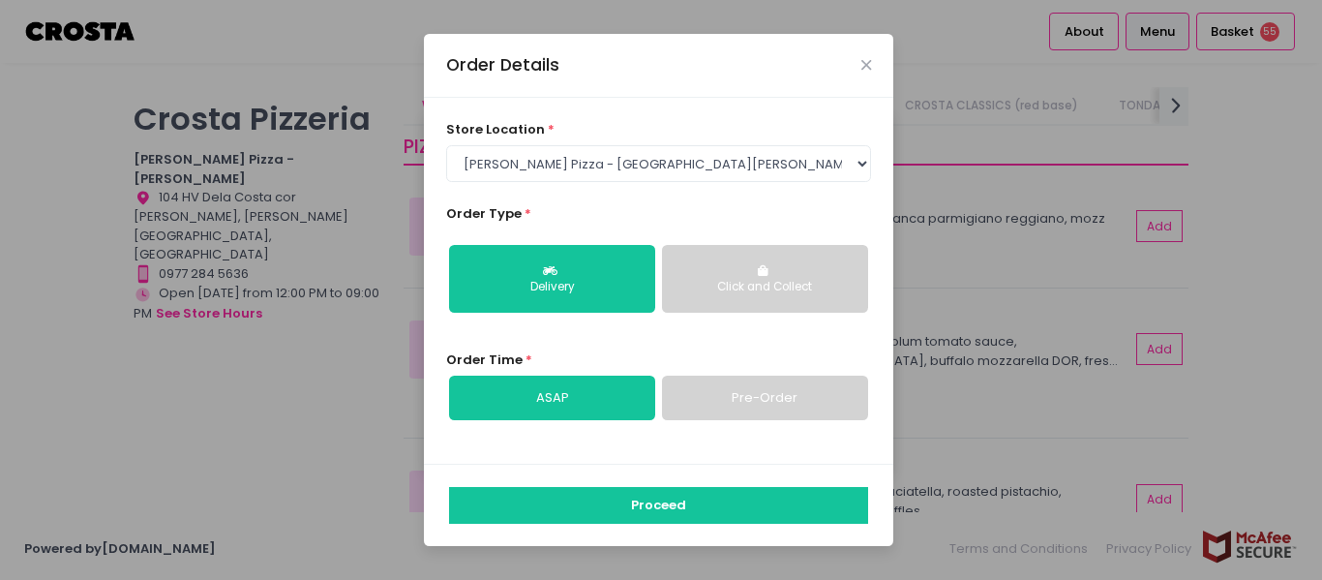
click at [757, 399] on link "Pre-Order" at bounding box center [765, 398] width 206 height 45
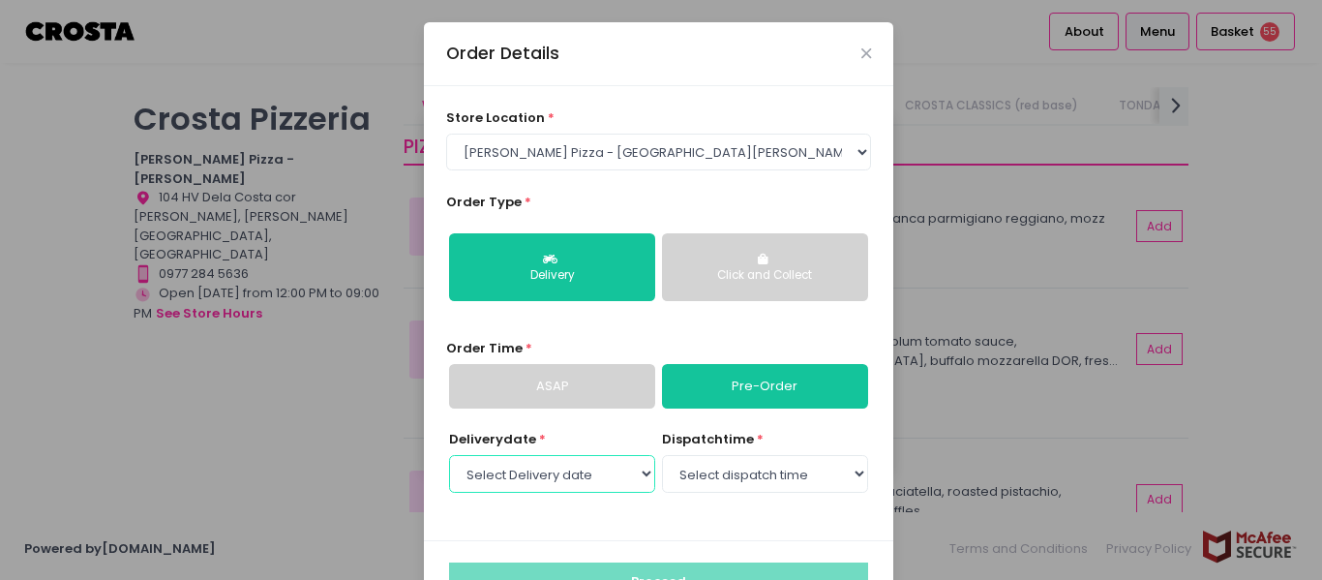
click at [638, 479] on select "Select Delivery date [DATE] [DATE] [DATE] [DATE] [DATE] [DATE]" at bounding box center [552, 473] width 206 height 37
select select "[DATE]"
click at [449, 455] on select "Select Delivery date [DATE] [DATE] [DATE] [DATE] [DATE] [DATE]" at bounding box center [552, 473] width 206 height 37
click at [845, 474] on select "Select dispatch time 12:00 PM - 12:30 PM 12:30 PM - 01:00 PM 01:00 PM - 01:30 P…" at bounding box center [765, 473] width 206 height 37
select select "14:00"
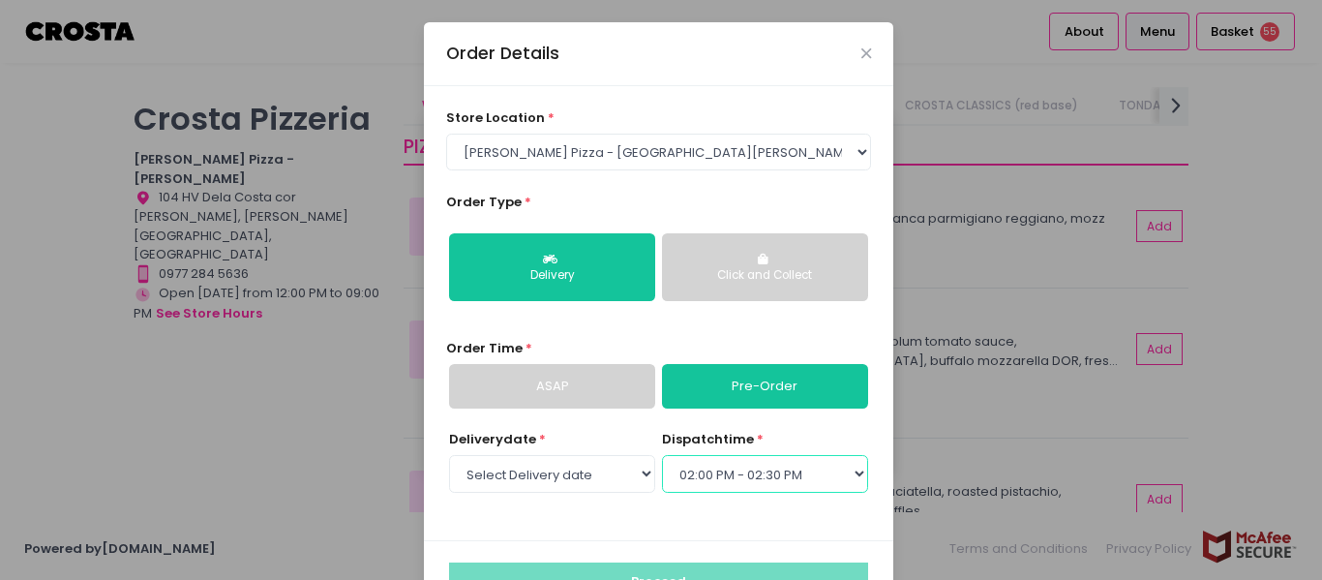
click at [662, 455] on select "Select dispatch time 12:00 PM - 12:30 PM 12:30 PM - 01:00 PM 01:00 PM - 01:30 P…" at bounding box center [765, 473] width 206 height 37
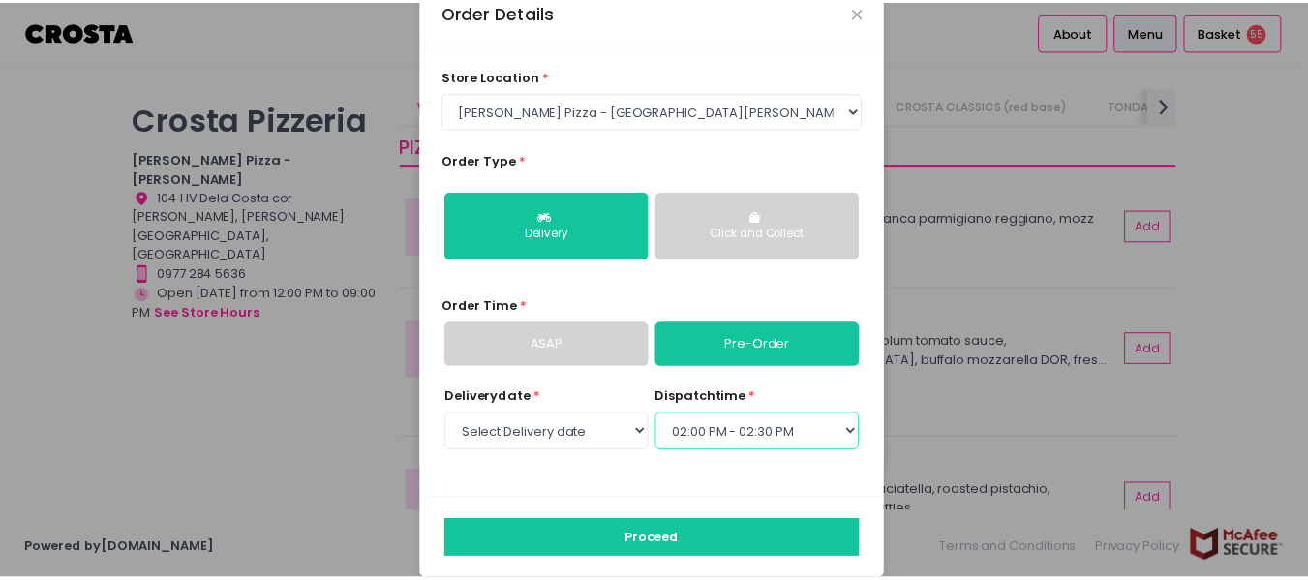
scroll to position [64, 0]
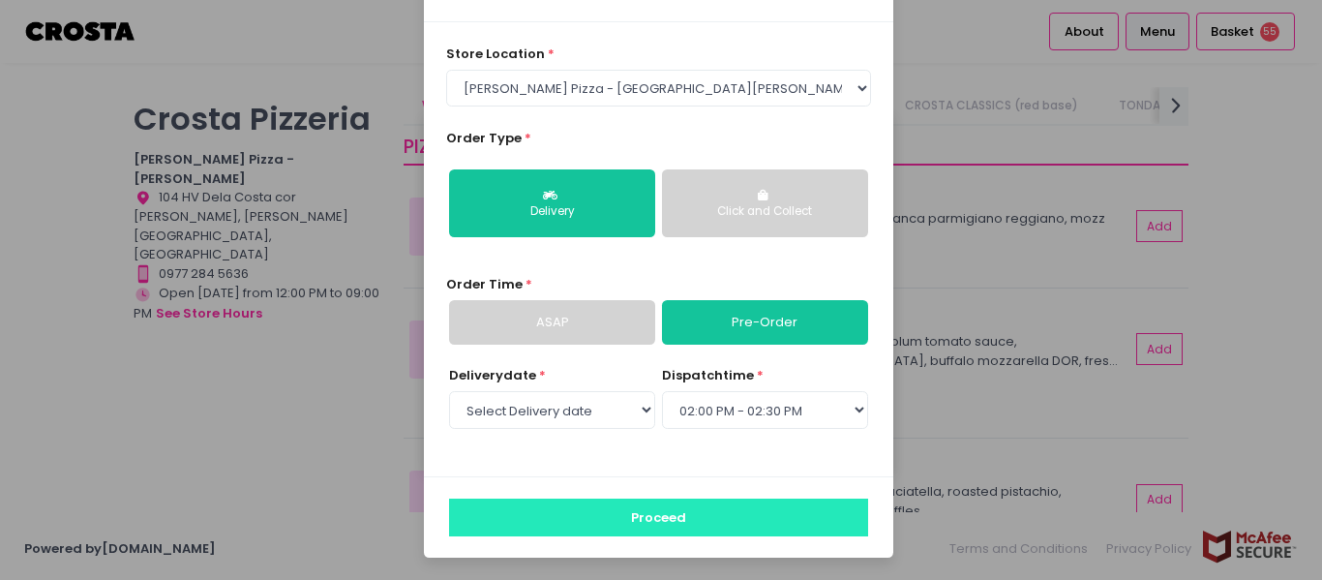
click at [684, 513] on button "Proceed" at bounding box center [658, 516] width 419 height 37
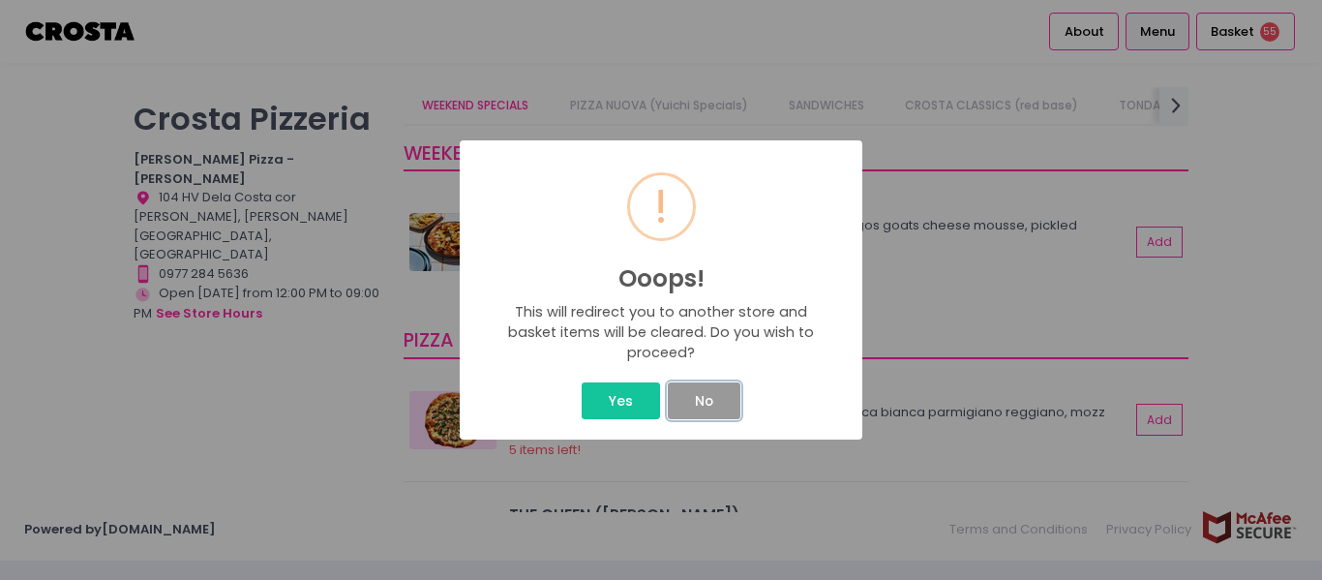
click at [715, 406] on button "No" at bounding box center [704, 400] width 72 height 37
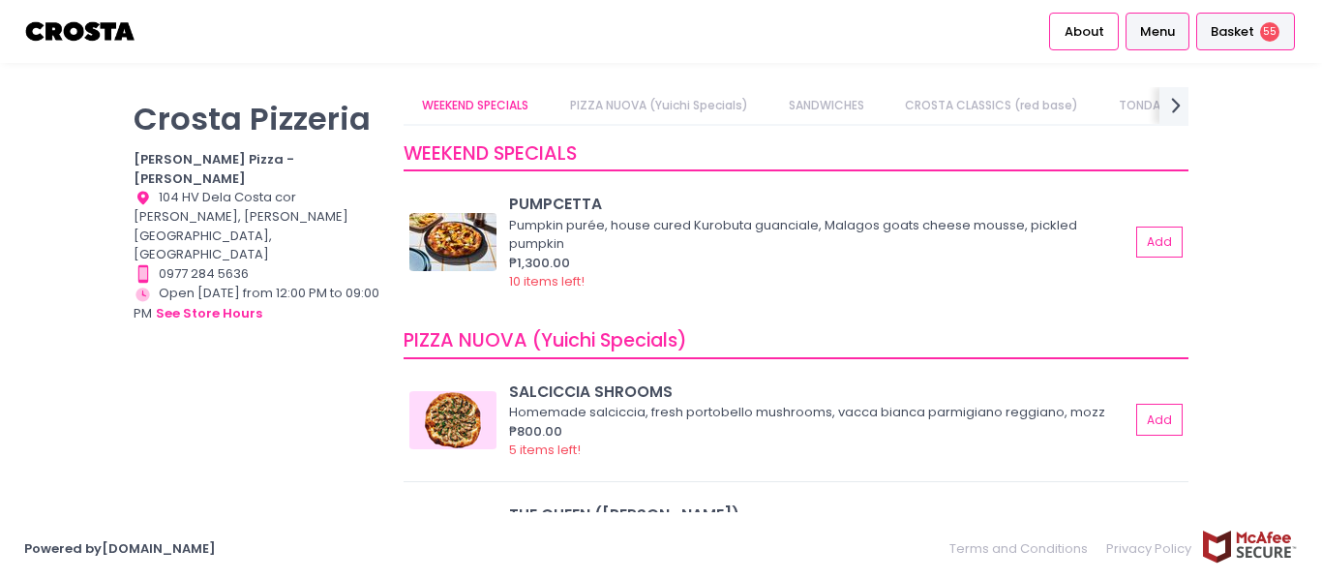
click at [1260, 31] on span "55" at bounding box center [1269, 31] width 19 height 19
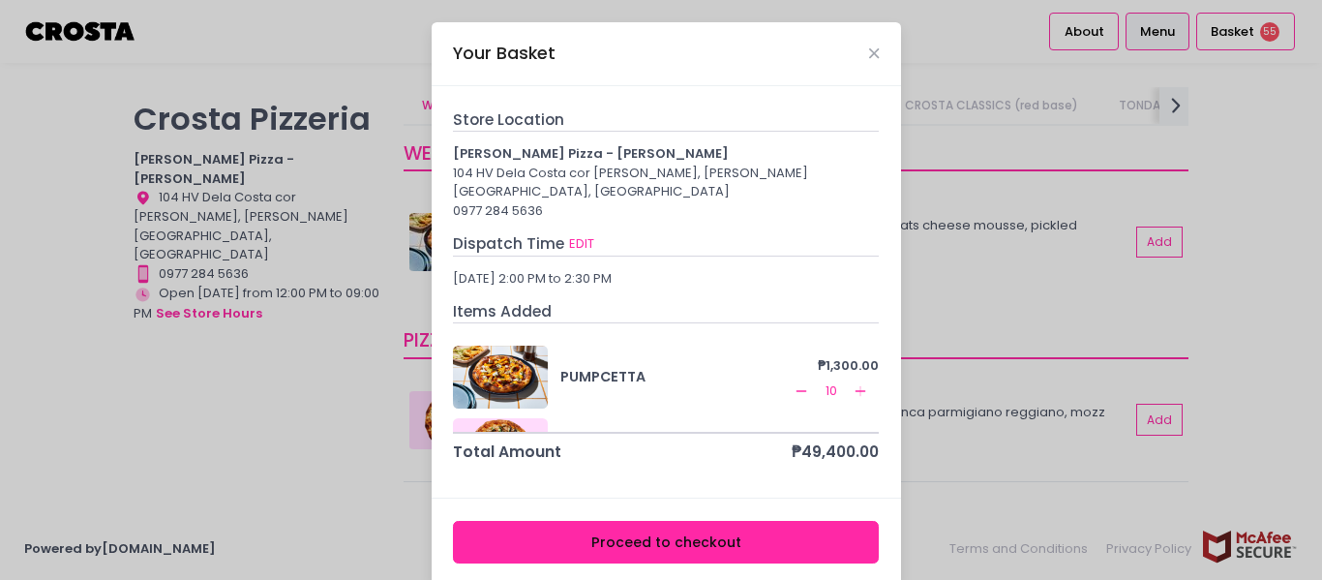
click at [676, 527] on button "Proceed to checkout" at bounding box center [666, 543] width 426 height 44
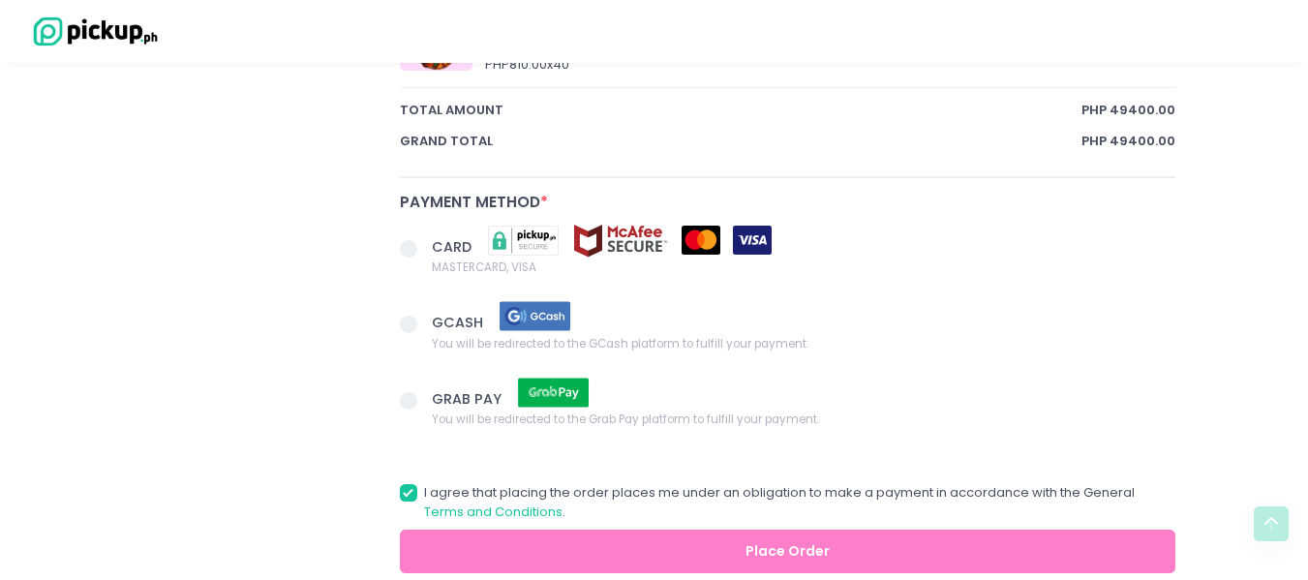
scroll to position [1258, 0]
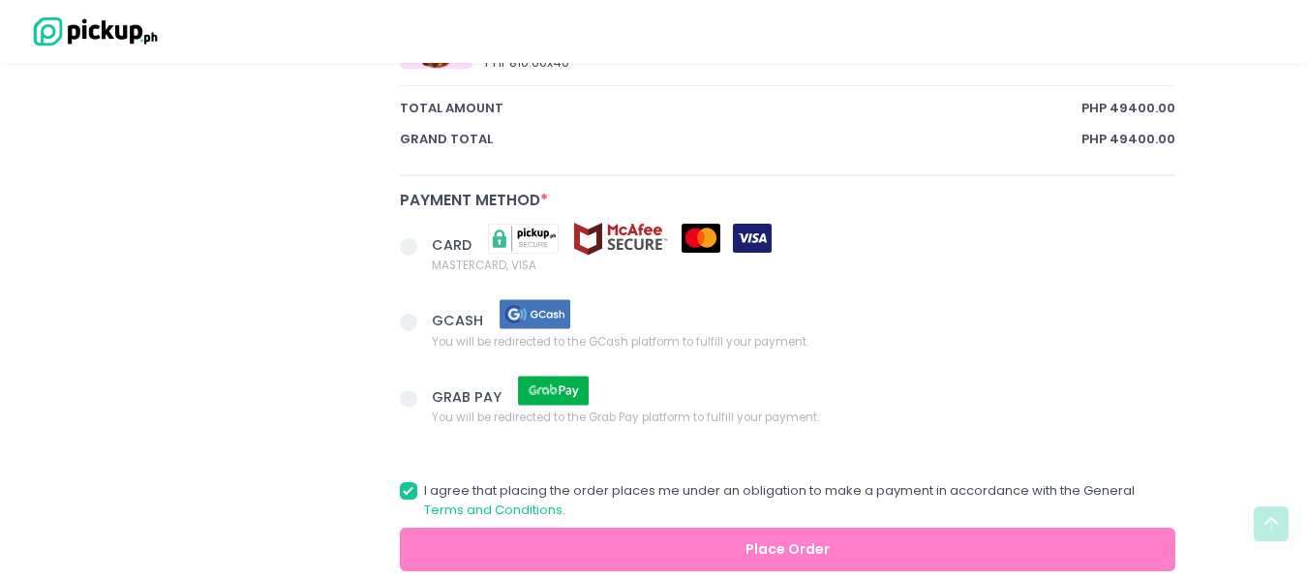
click at [413, 248] on span at bounding box center [408, 246] width 17 height 17
click at [424, 248] on input "CARD MASTERCARD, VISA" at bounding box center [430, 243] width 13 height 13
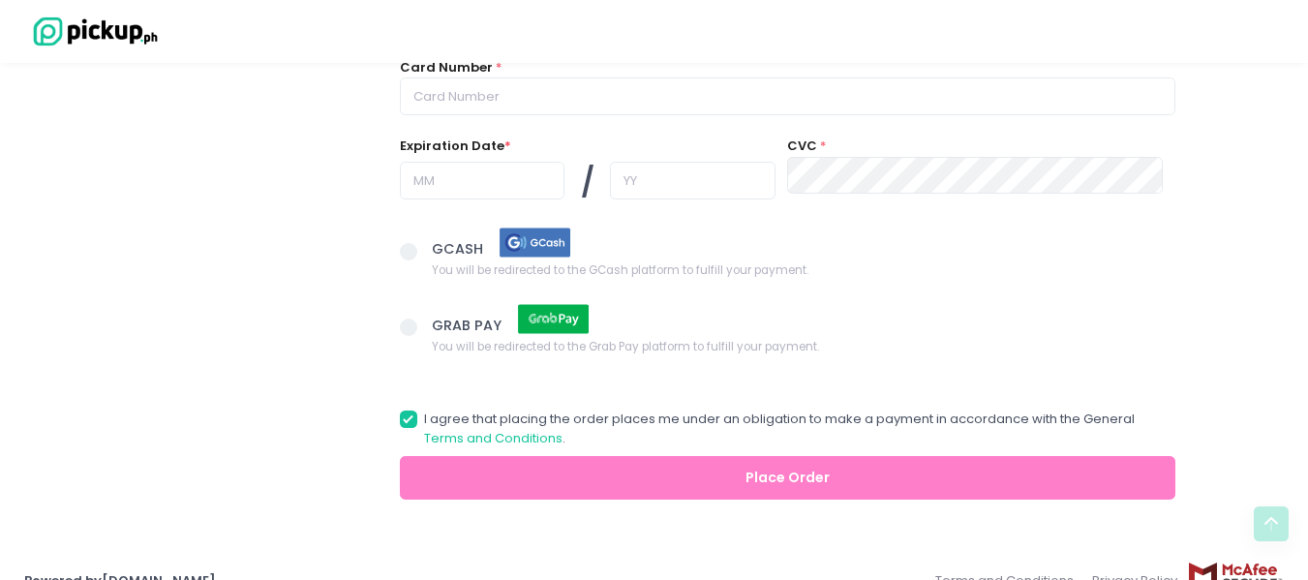
scroll to position [1532, 0]
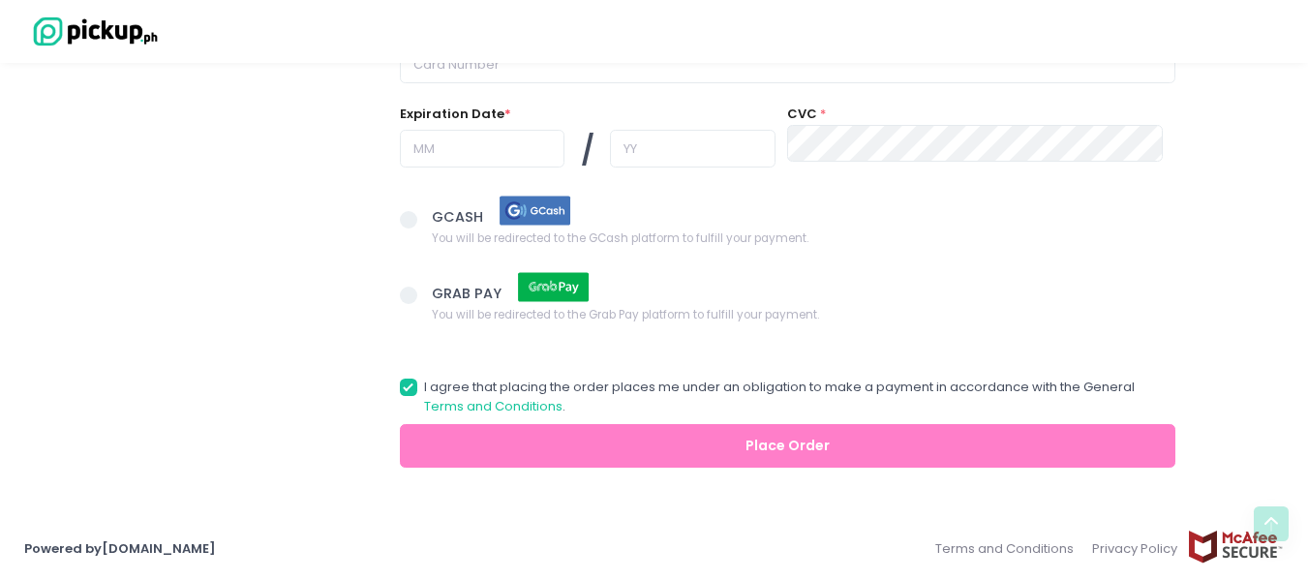
radio input "true"
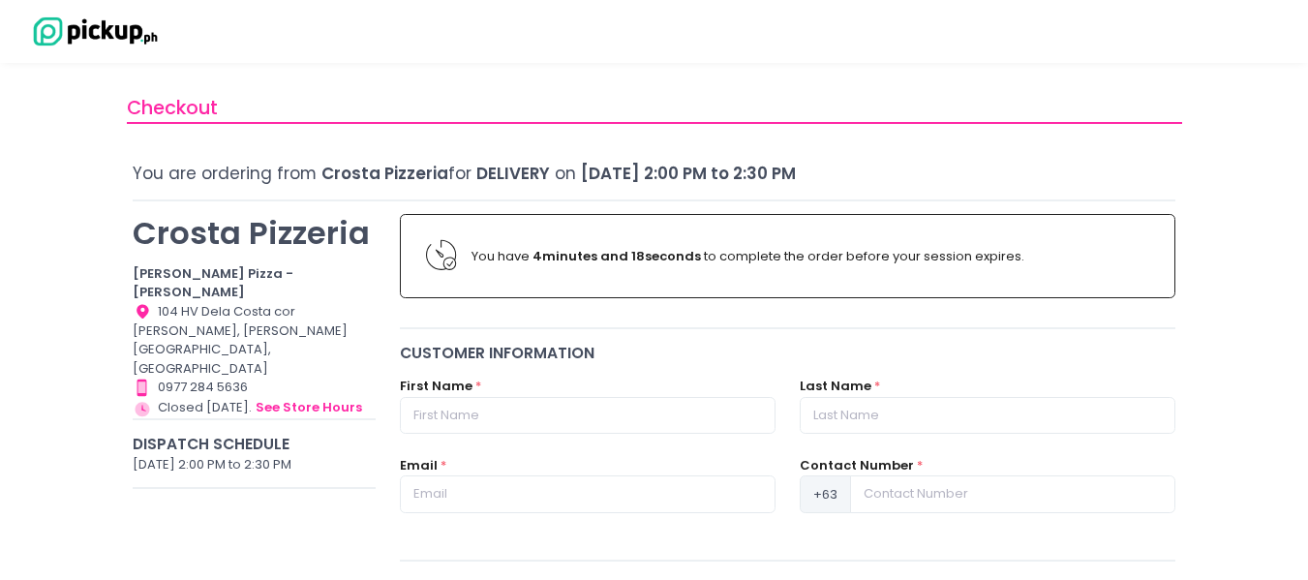
scroll to position [0, 0]
